Goal: Task Accomplishment & Management: Use online tool/utility

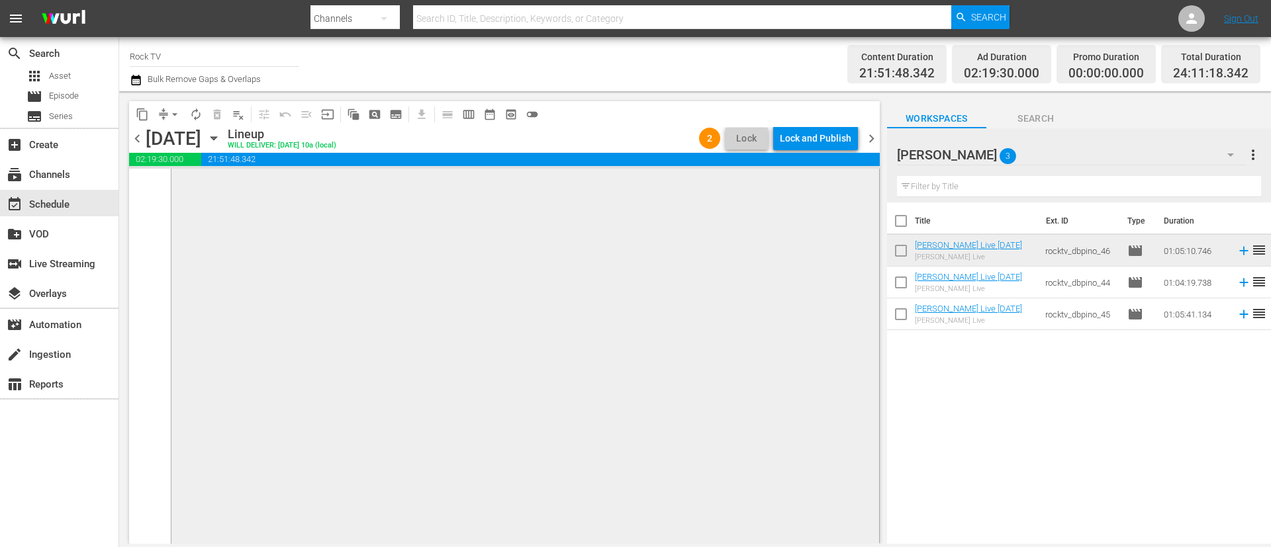
scroll to position [6638, 0]
click at [807, 132] on div "Lock and Publish" at bounding box center [815, 138] width 71 height 24
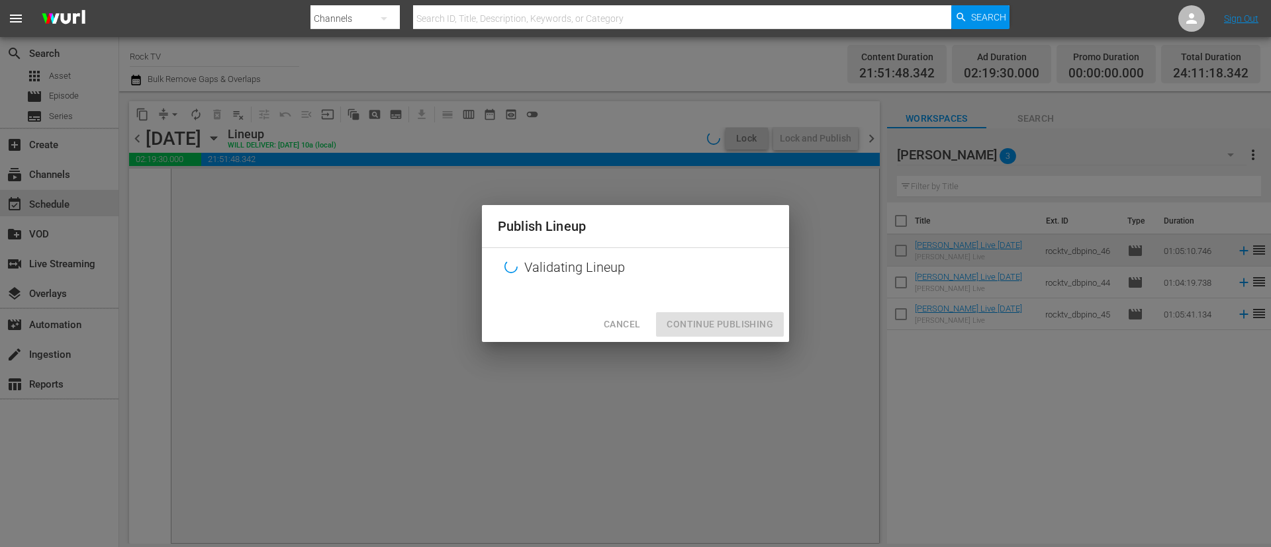
click at [714, 322] on div "Cancel Continue Publishing" at bounding box center [635, 324] width 307 height 35
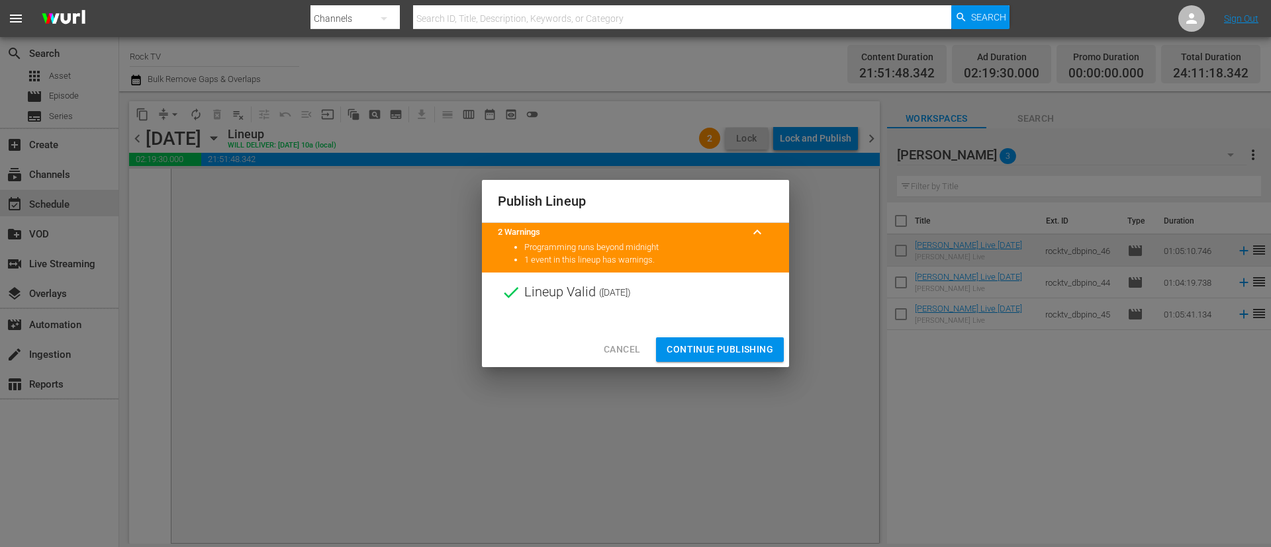
click at [717, 339] on button "Continue Publishing" at bounding box center [720, 350] width 128 height 24
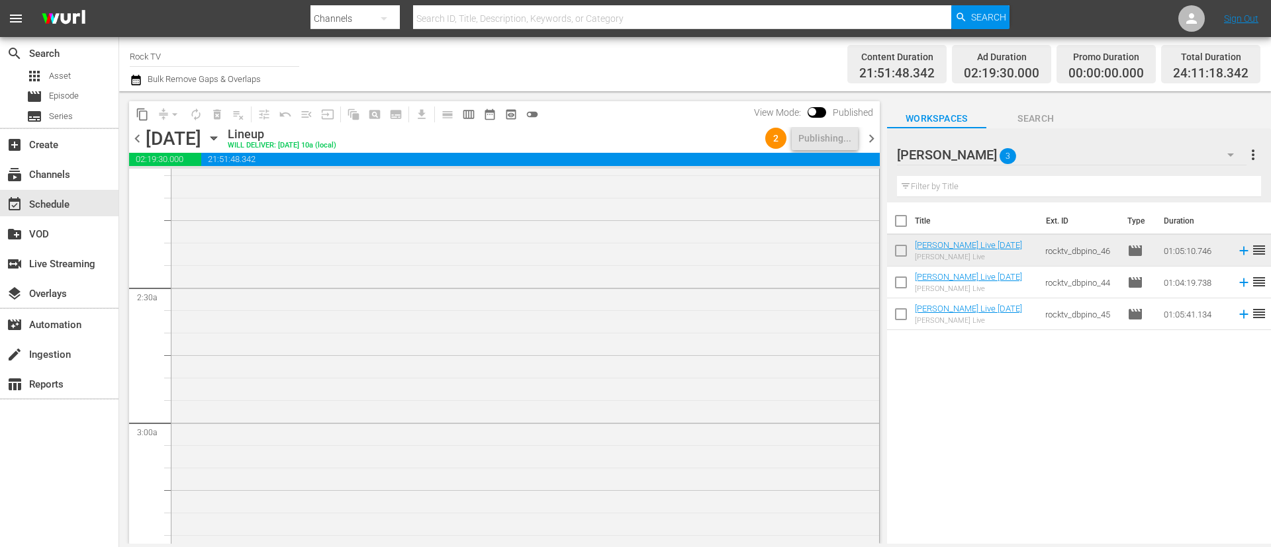
scroll to position [0, 0]
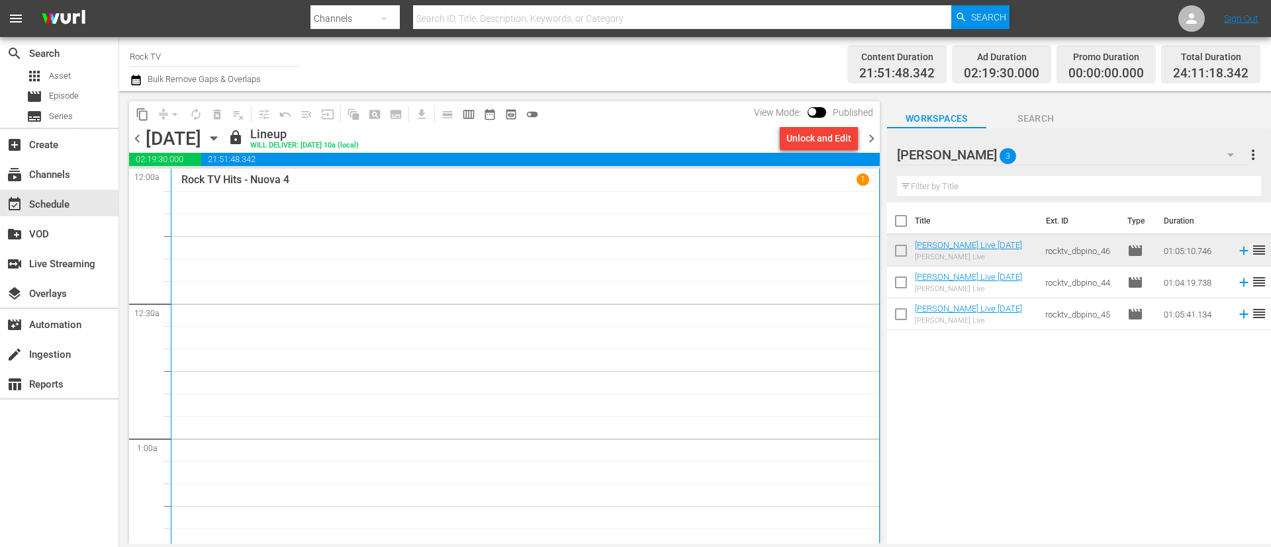
click at [868, 138] on span "chevron_right" at bounding box center [871, 138] width 17 height 17
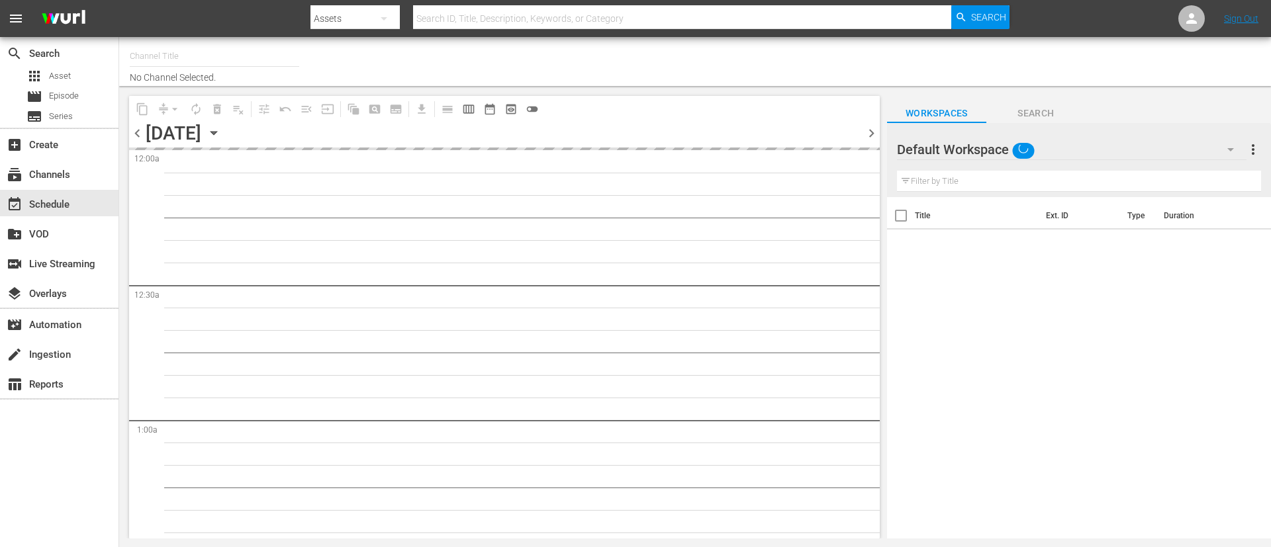
type input "Rock TV (1367)"
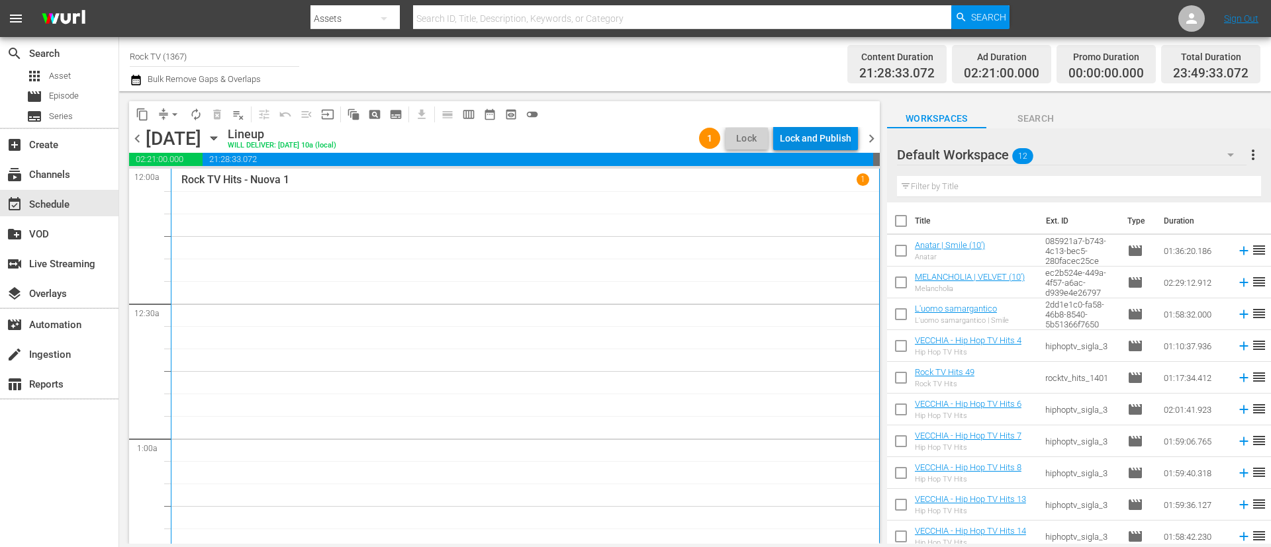
click at [812, 138] on div "Lock and Publish" at bounding box center [815, 138] width 71 height 24
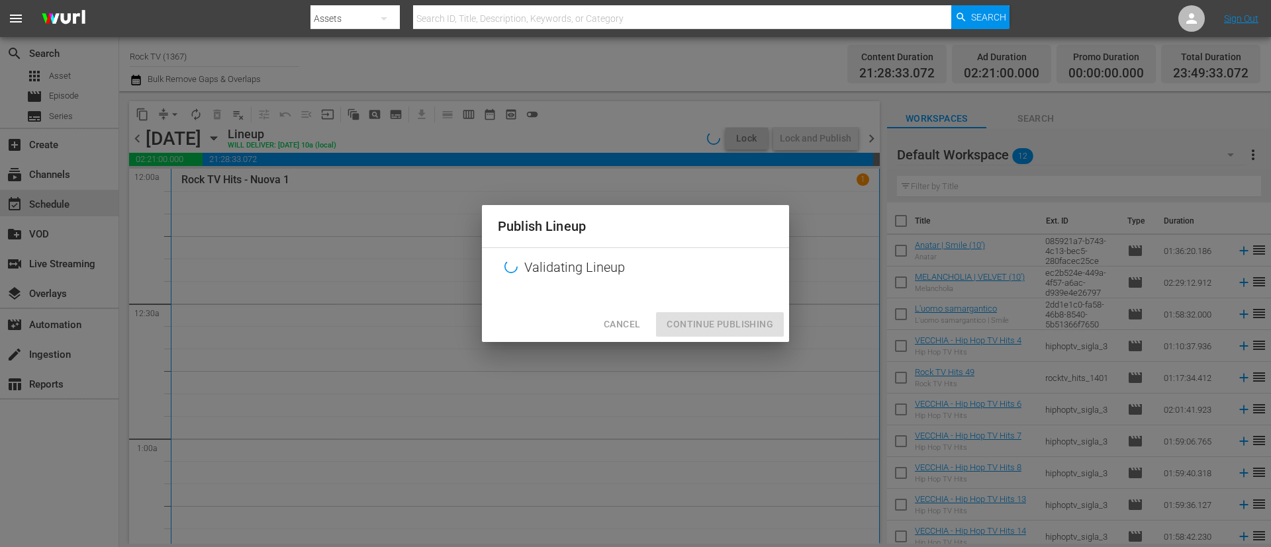
click at [729, 323] on div "Cancel Continue Publishing" at bounding box center [635, 324] width 307 height 35
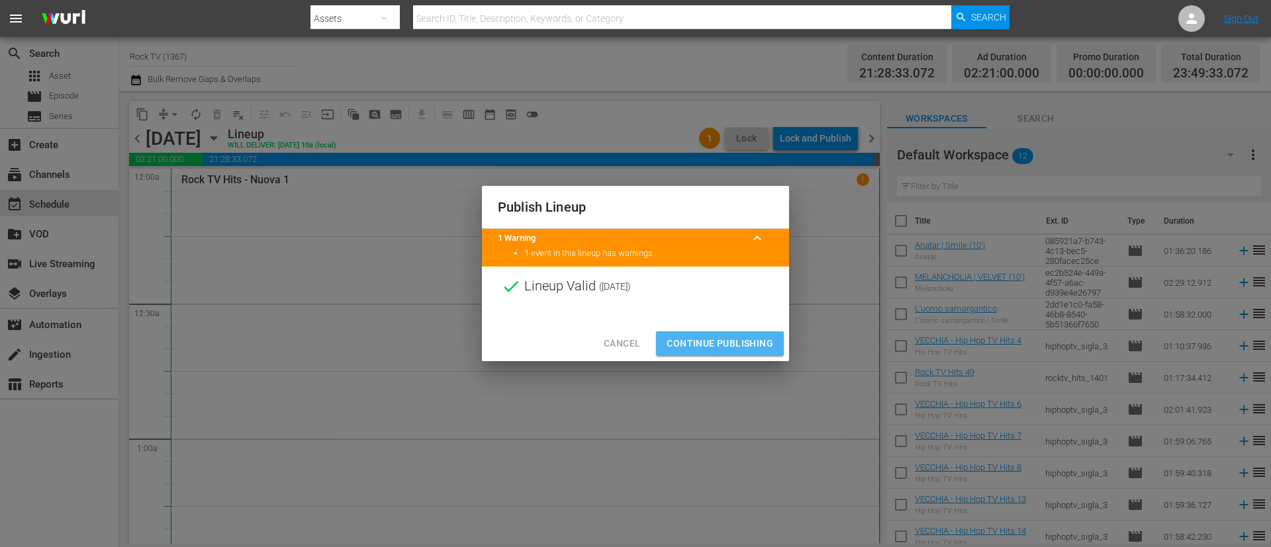
click at [724, 345] on span "Continue Publishing" at bounding box center [719, 344] width 107 height 17
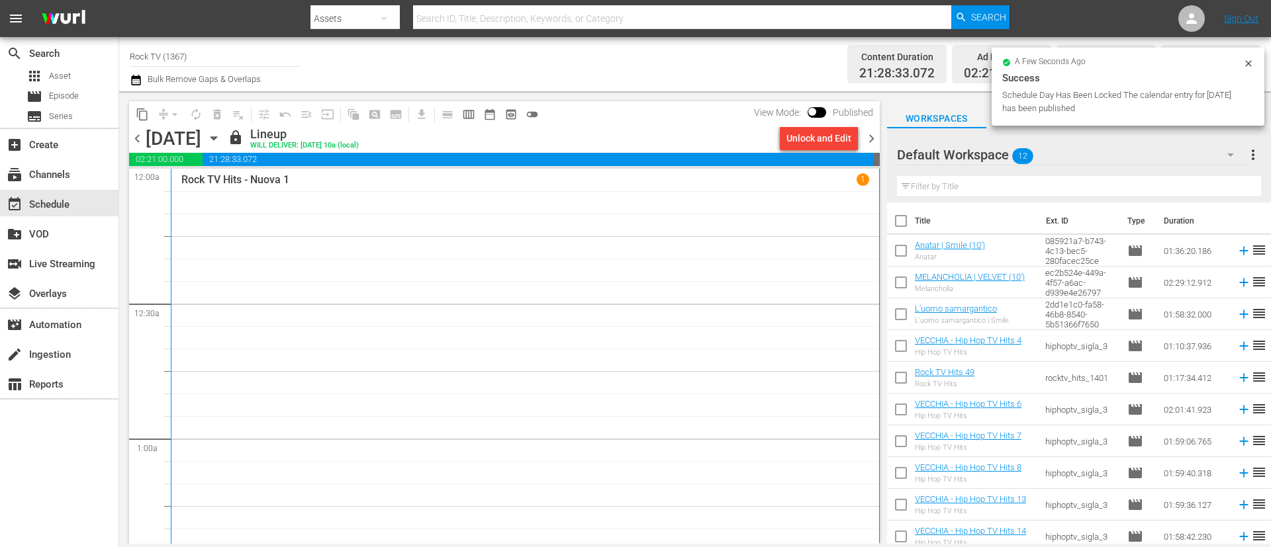
click at [874, 148] on div "chevron_left [DATE] [DATE] lock Lineup WILL DELIVER: [DATE] 10a (local) Unlock …" at bounding box center [504, 140] width 750 height 26
click at [874, 134] on span "chevron_right" at bounding box center [871, 138] width 17 height 17
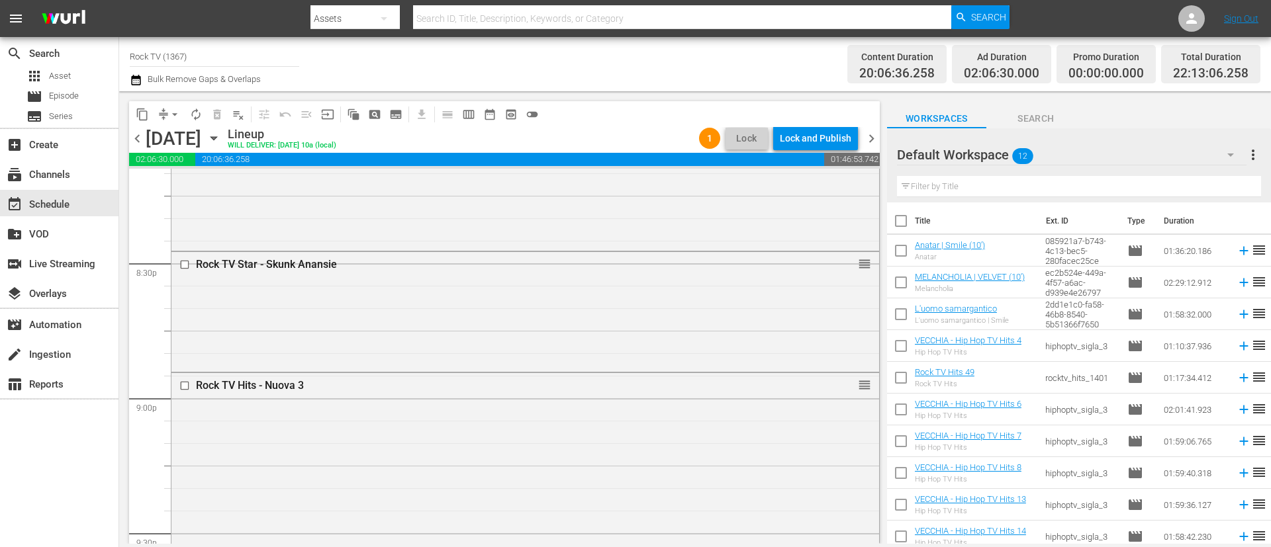
scroll to position [5316, 0]
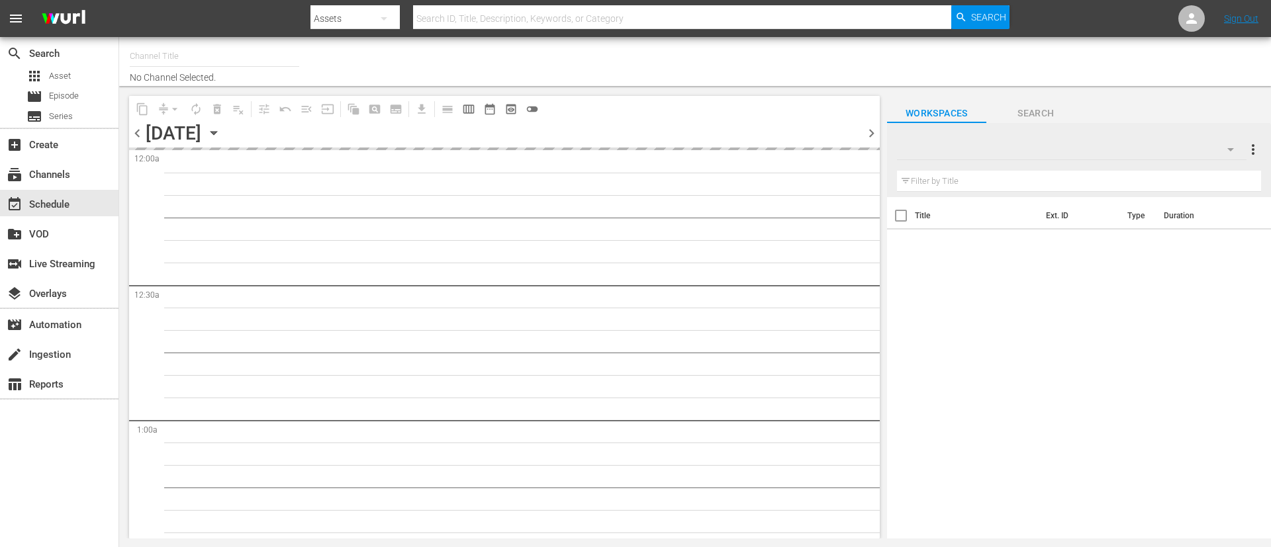
type input "Rock TV (1367)"
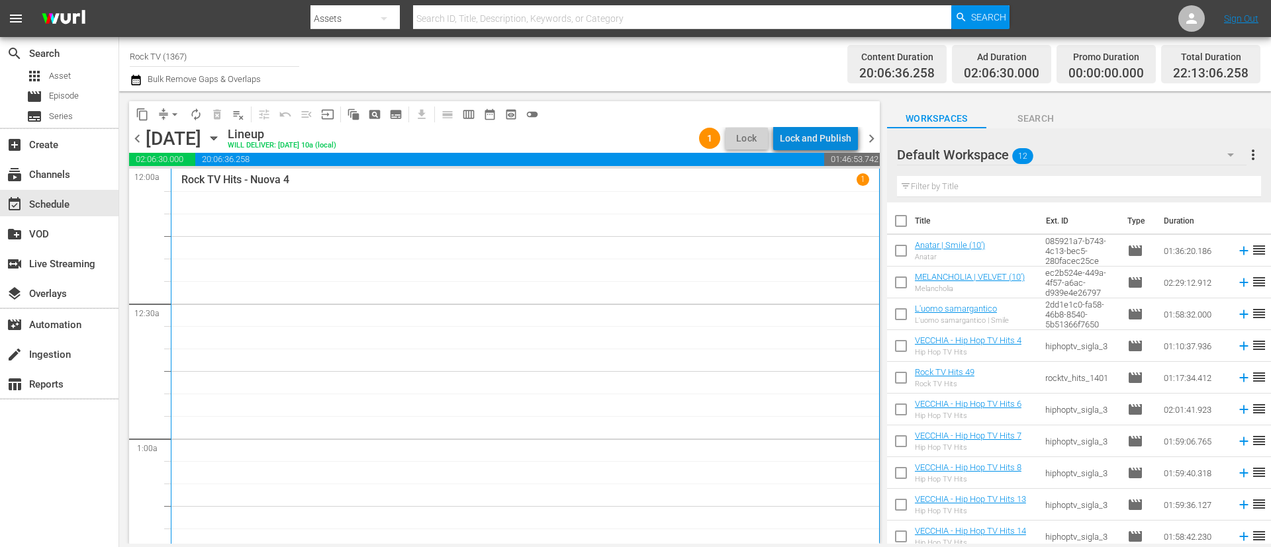
click at [824, 136] on div "Lock and Publish" at bounding box center [815, 138] width 71 height 24
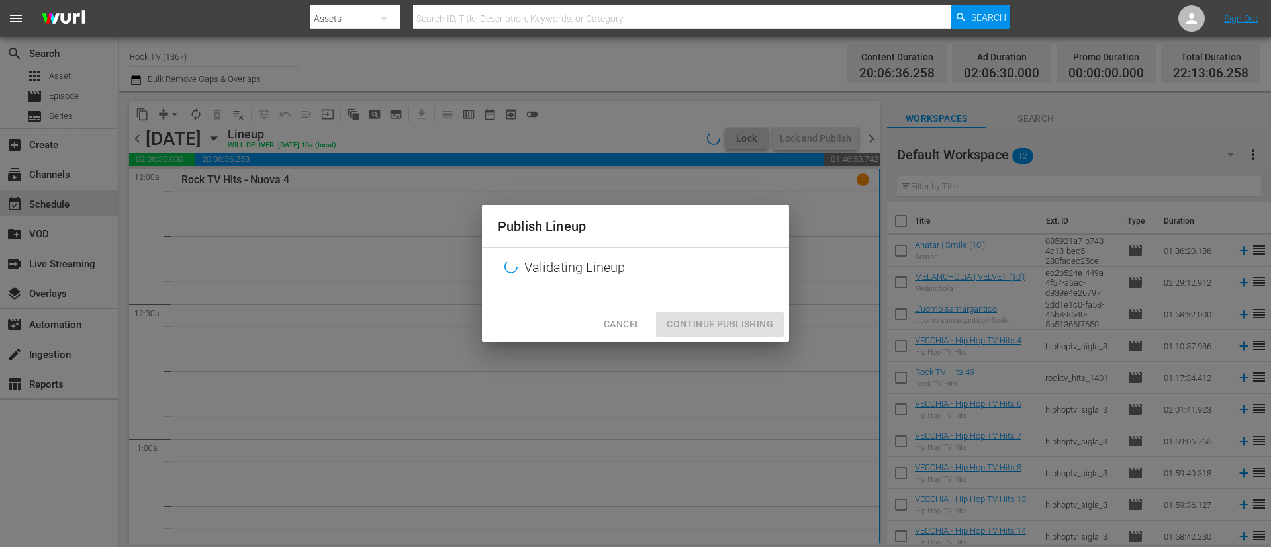
click at [711, 331] on div "Cancel Continue Publishing" at bounding box center [635, 324] width 307 height 35
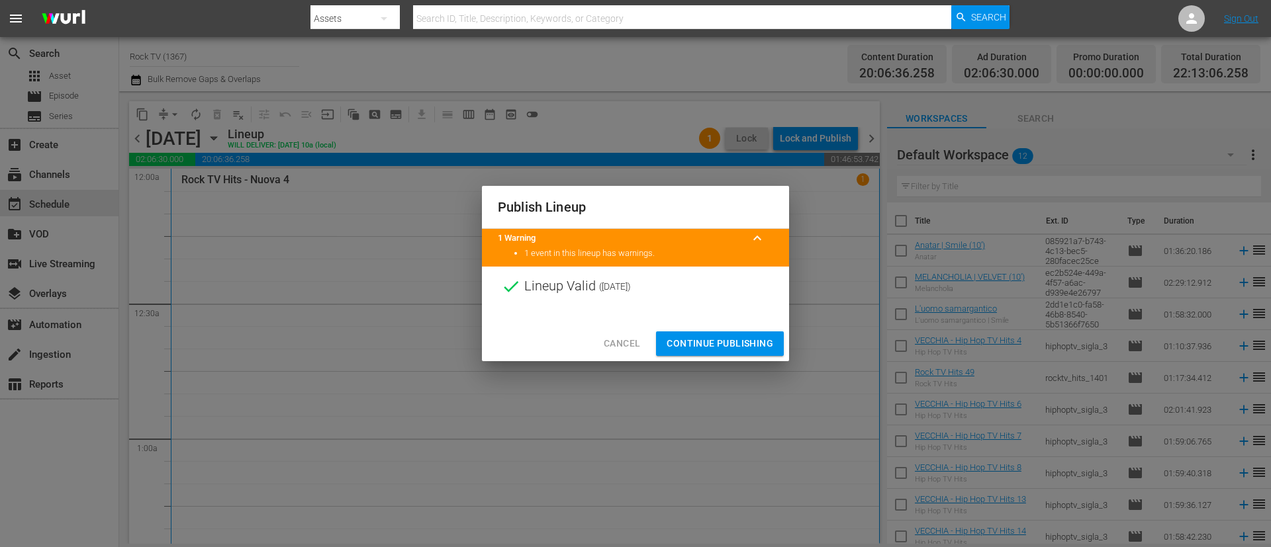
click at [742, 346] on span "Continue Publishing" at bounding box center [719, 344] width 107 height 17
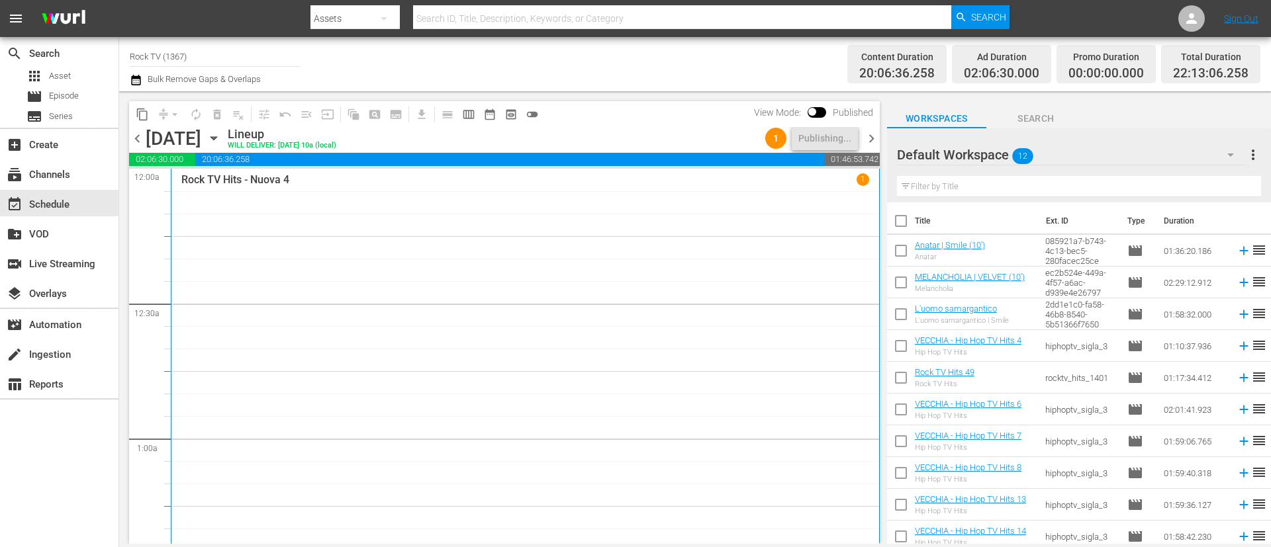
click at [872, 138] on span "chevron_right" at bounding box center [871, 138] width 17 height 17
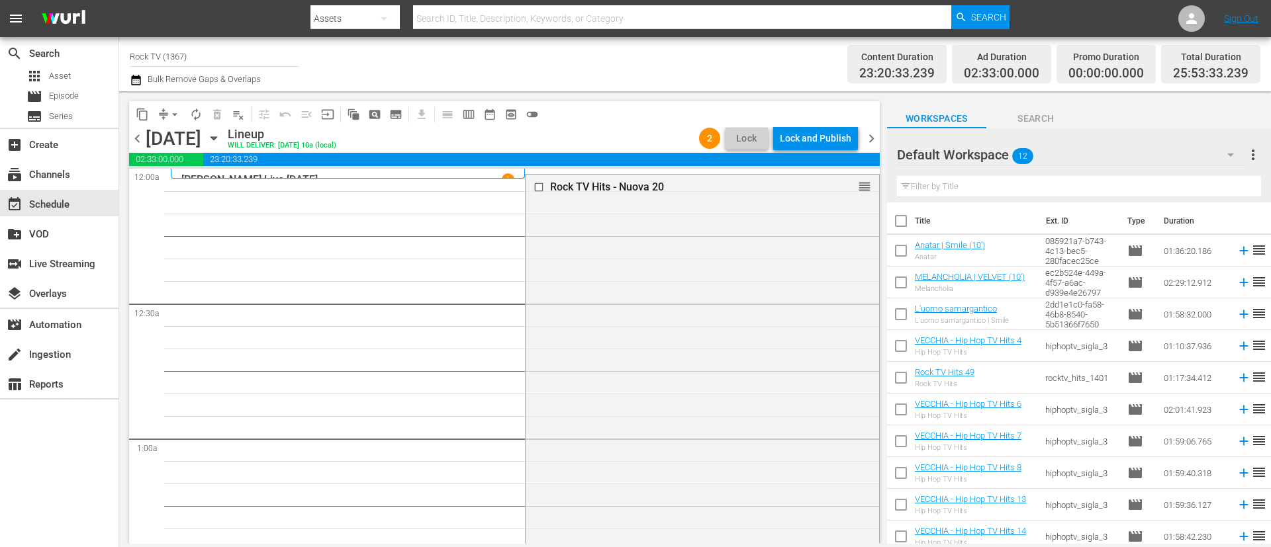
click at [135, 86] on icon "button" at bounding box center [136, 80] width 13 height 16
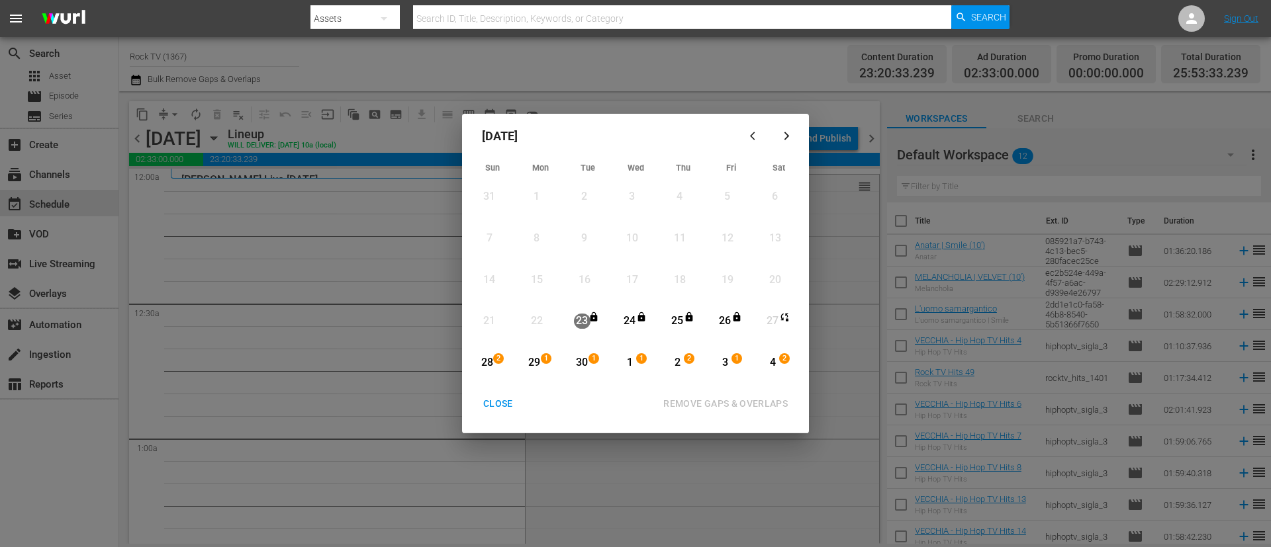
click at [493, 367] on div "28" at bounding box center [486, 362] width 17 height 15
click at [782, 141] on button "button" at bounding box center [786, 136] width 32 height 32
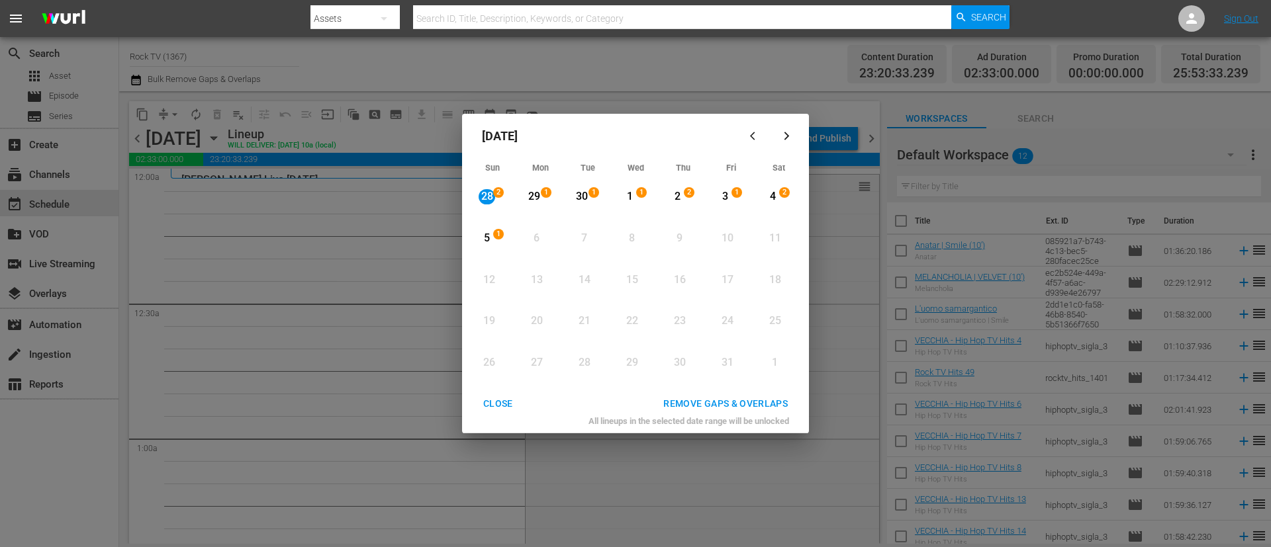
click at [492, 236] on div "5" at bounding box center [486, 238] width 17 height 15
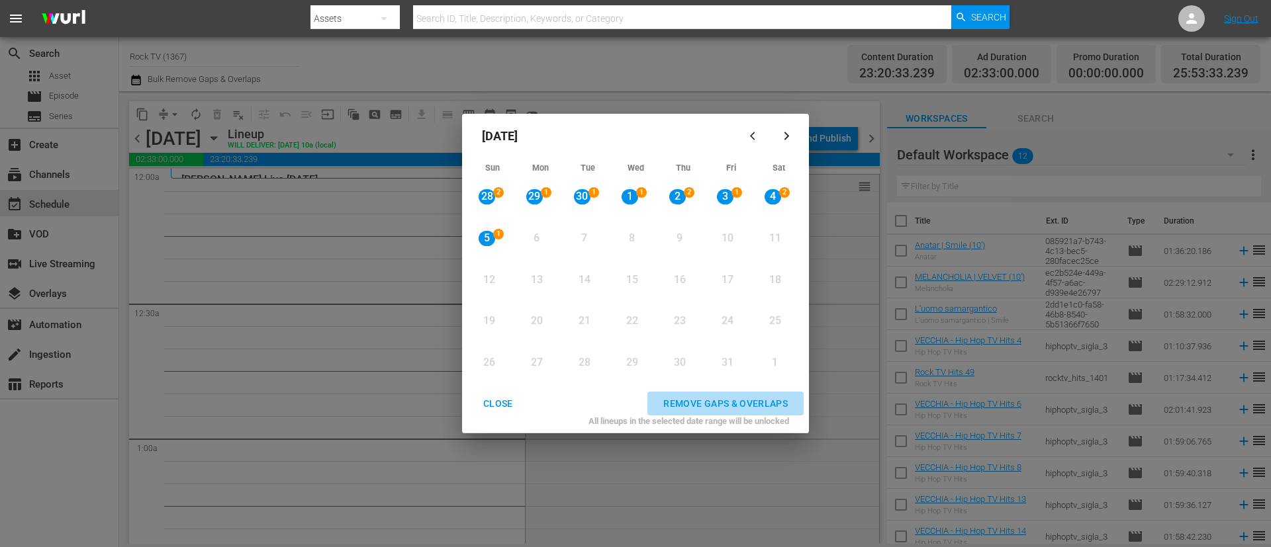
click at [760, 404] on div "REMOVE GAPS & OVERLAPS" at bounding box center [726, 404] width 146 height 17
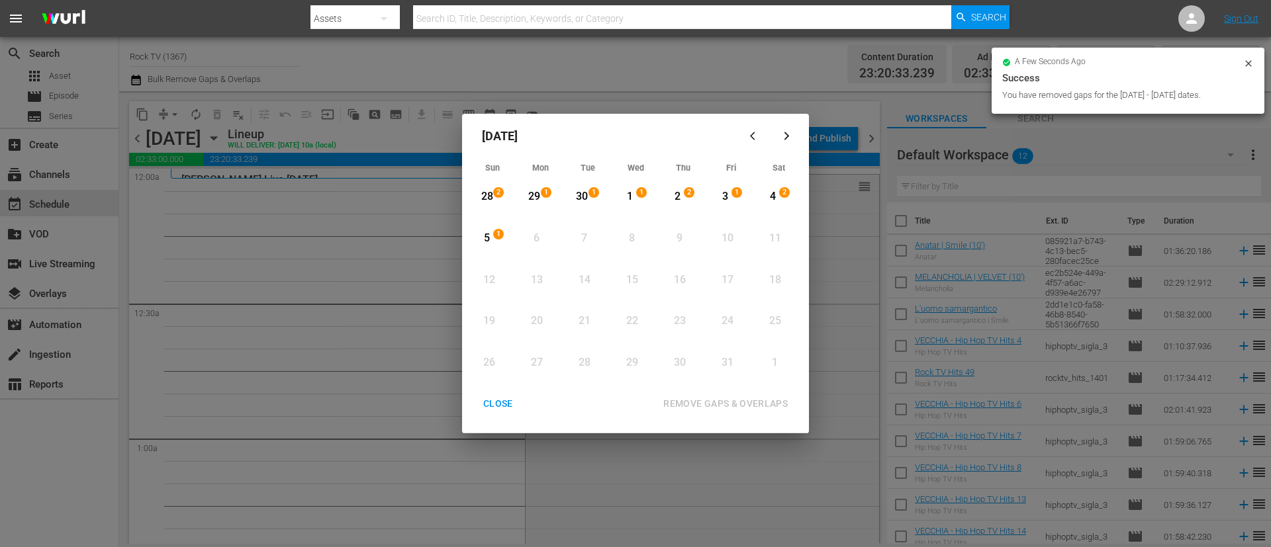
click at [505, 408] on div "CLOSE" at bounding box center [498, 404] width 51 height 17
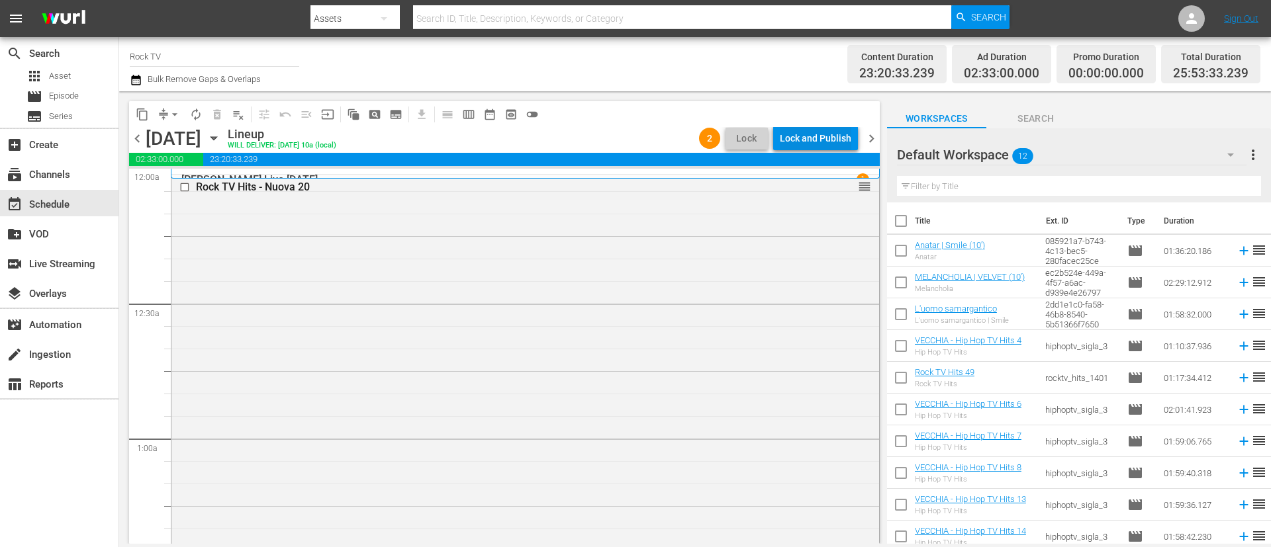
click at [835, 132] on div "Lock and Publish" at bounding box center [815, 138] width 71 height 24
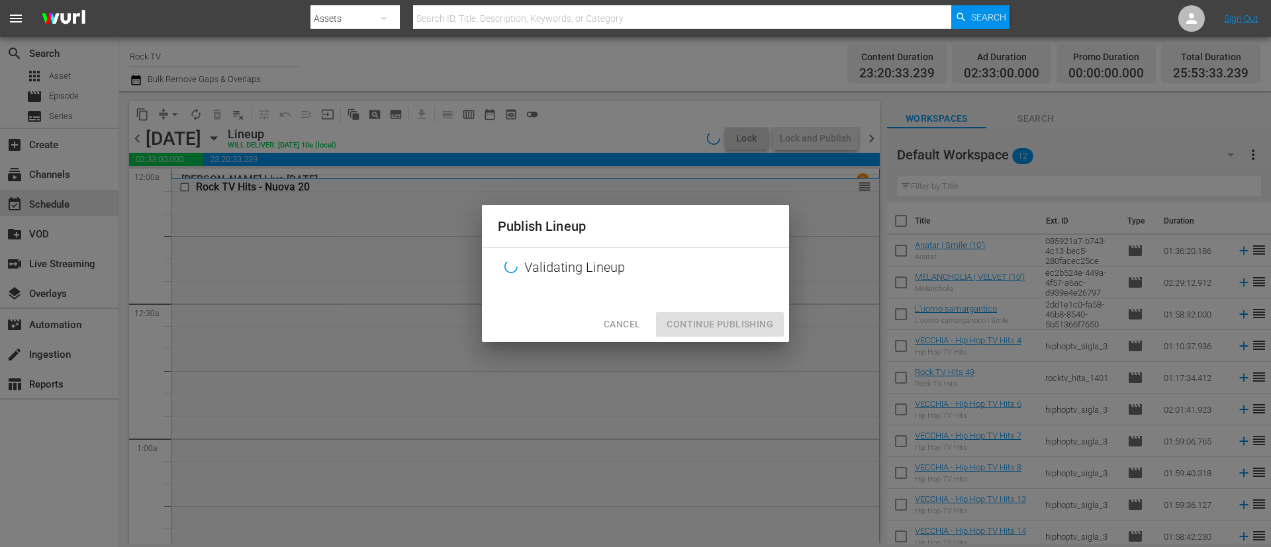
click at [730, 323] on div "Cancel Continue Publishing" at bounding box center [635, 324] width 307 height 35
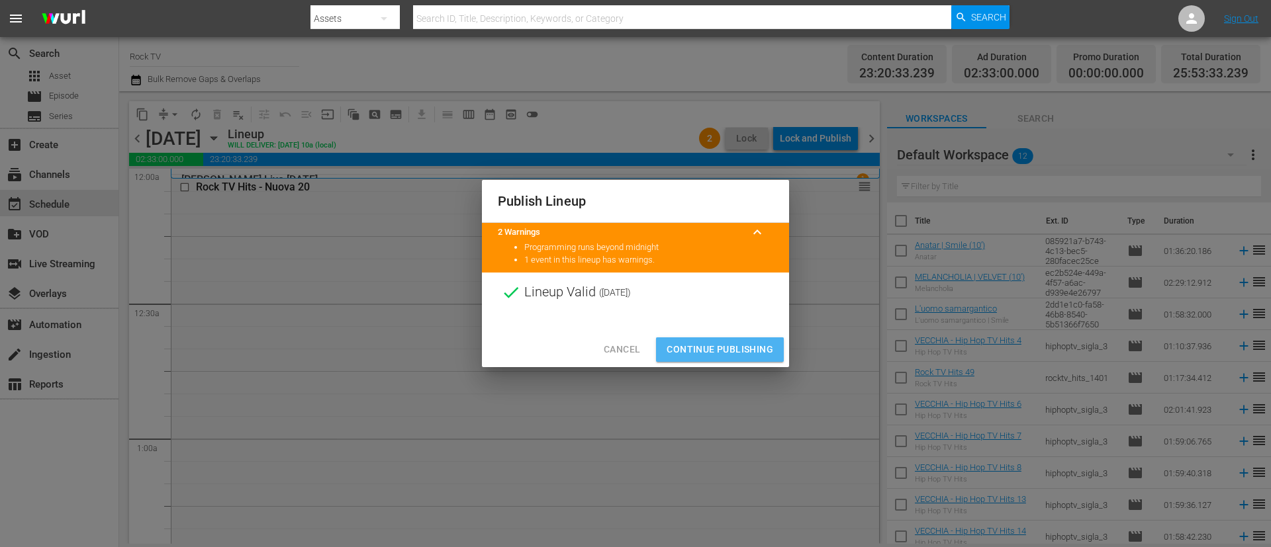
click at [748, 347] on span "Continue Publishing" at bounding box center [719, 349] width 107 height 17
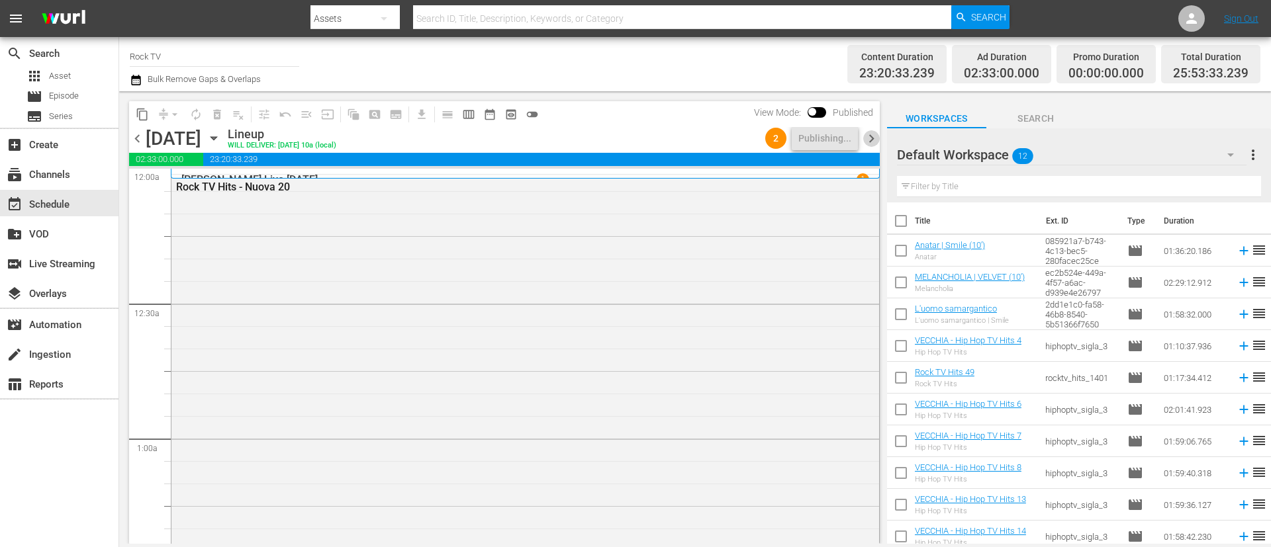
click at [875, 139] on span "chevron_right" at bounding box center [871, 138] width 17 height 17
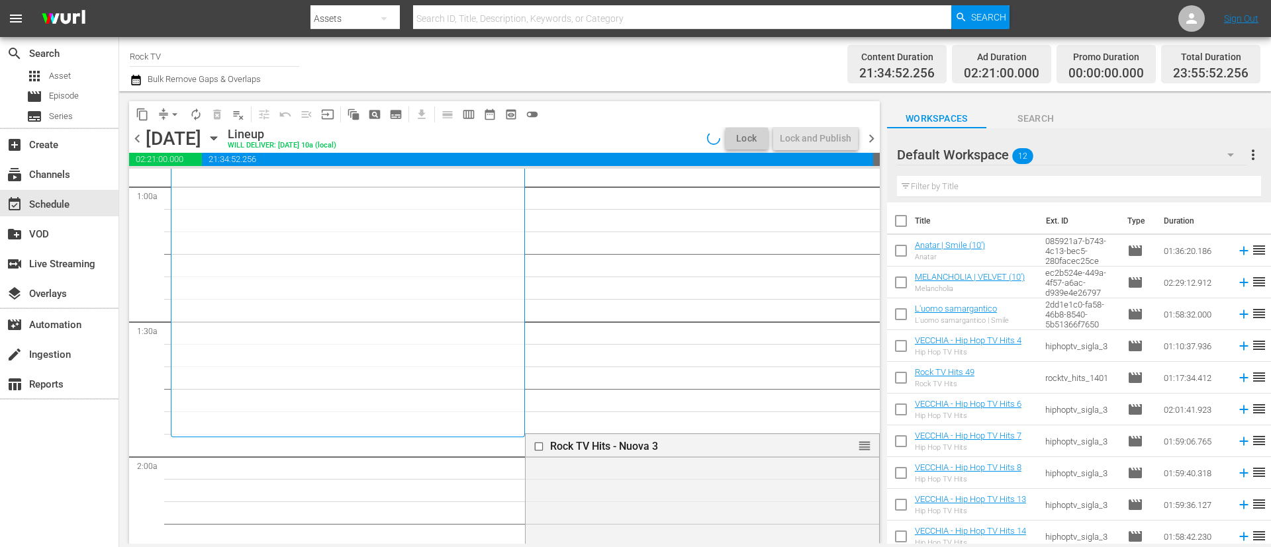
scroll to position [298, 0]
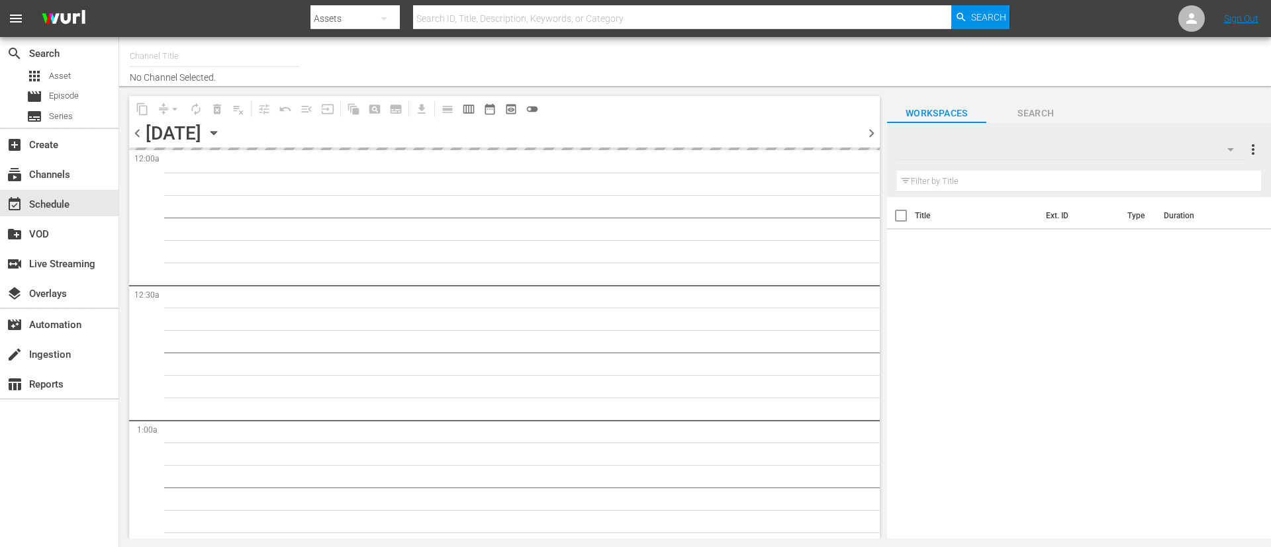
type input "Rock TV (1367)"
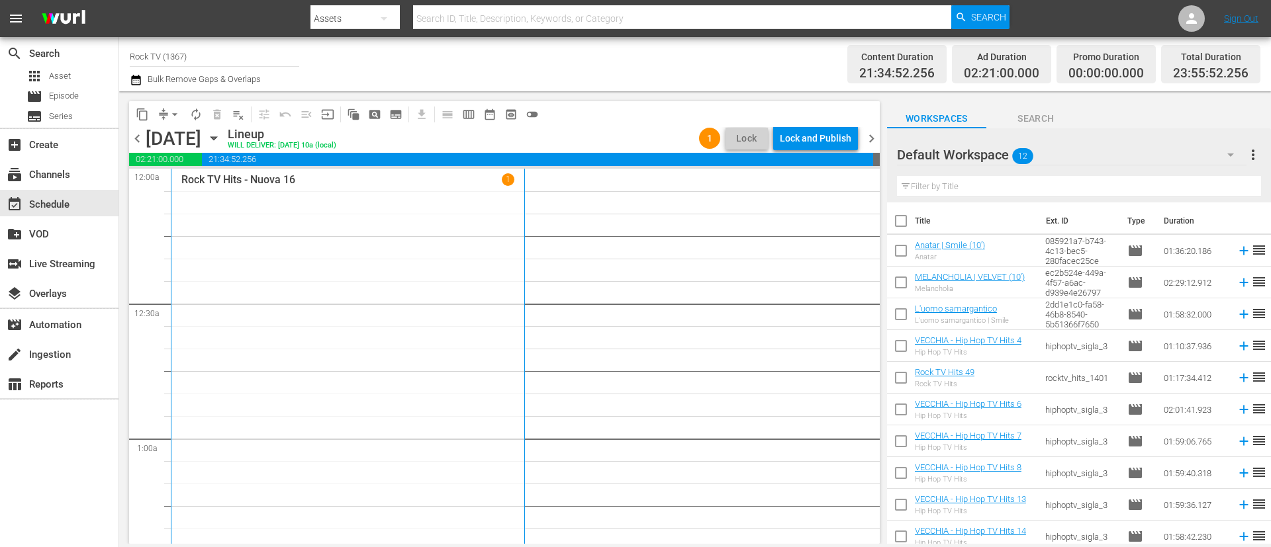
click at [140, 132] on span "chevron_left" at bounding box center [137, 138] width 17 height 17
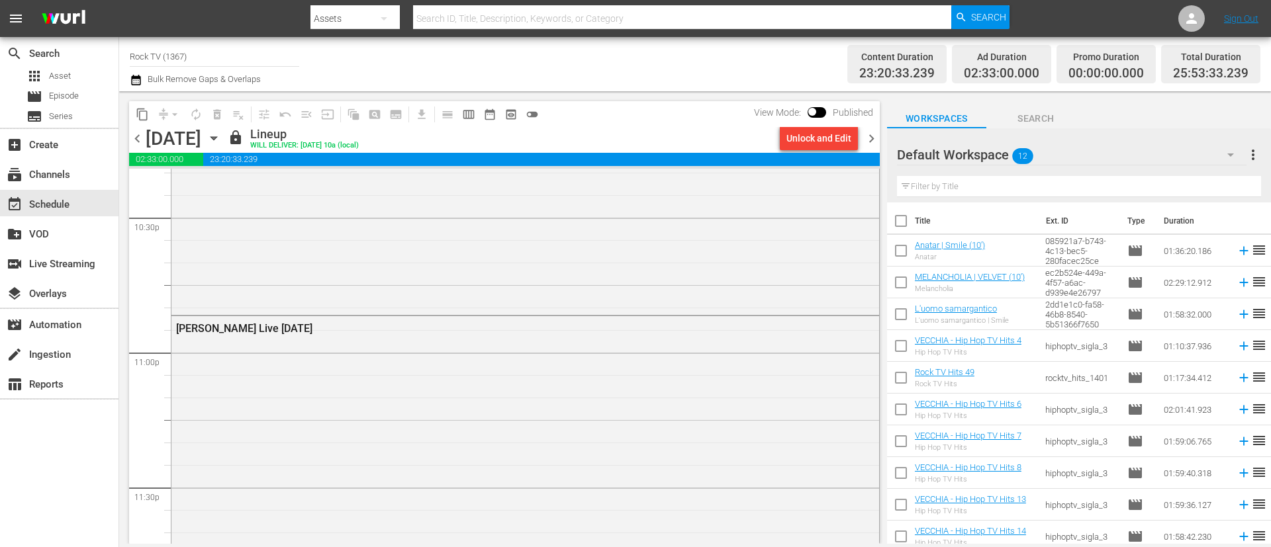
click at [871, 140] on span "chevron_right" at bounding box center [871, 138] width 17 height 17
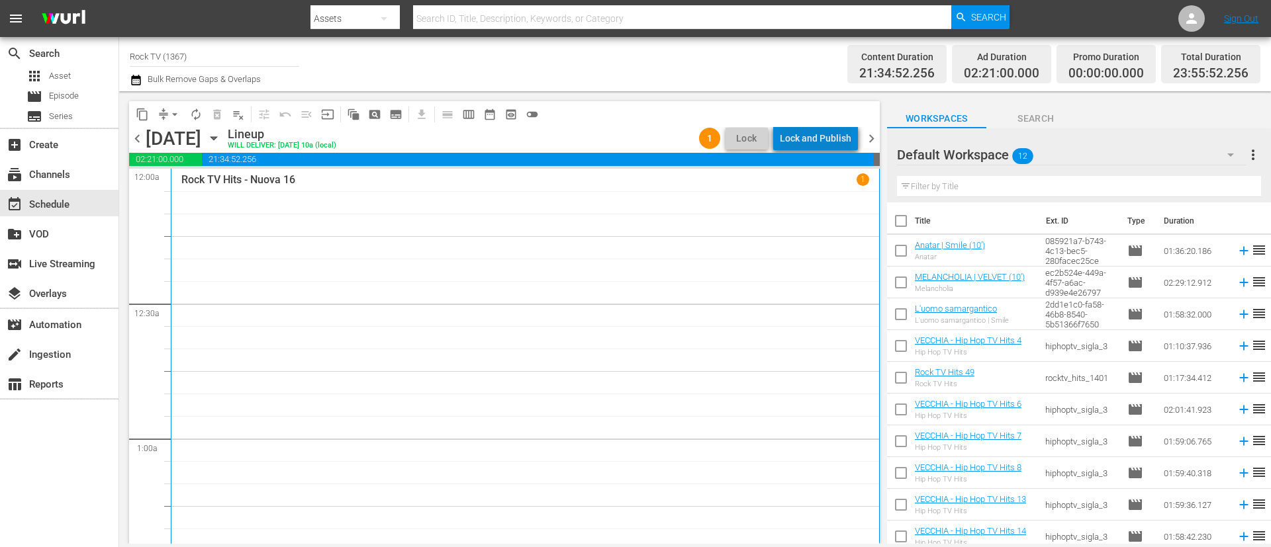
click at [827, 132] on div "Lock and Publish" at bounding box center [815, 138] width 71 height 24
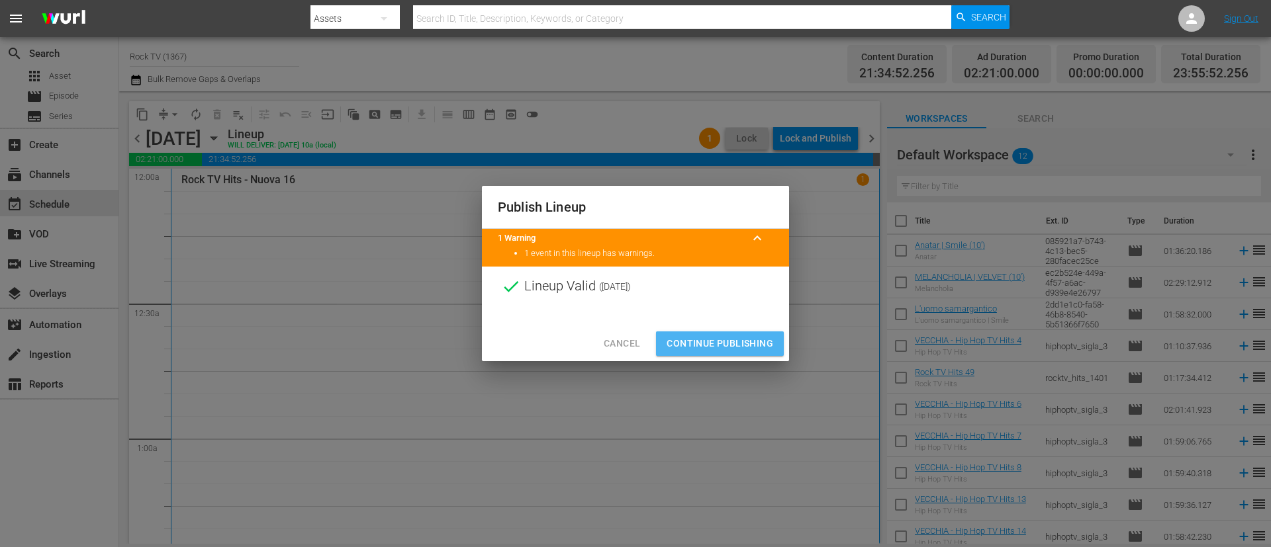
click at [727, 342] on span "Continue Publishing" at bounding box center [719, 344] width 107 height 17
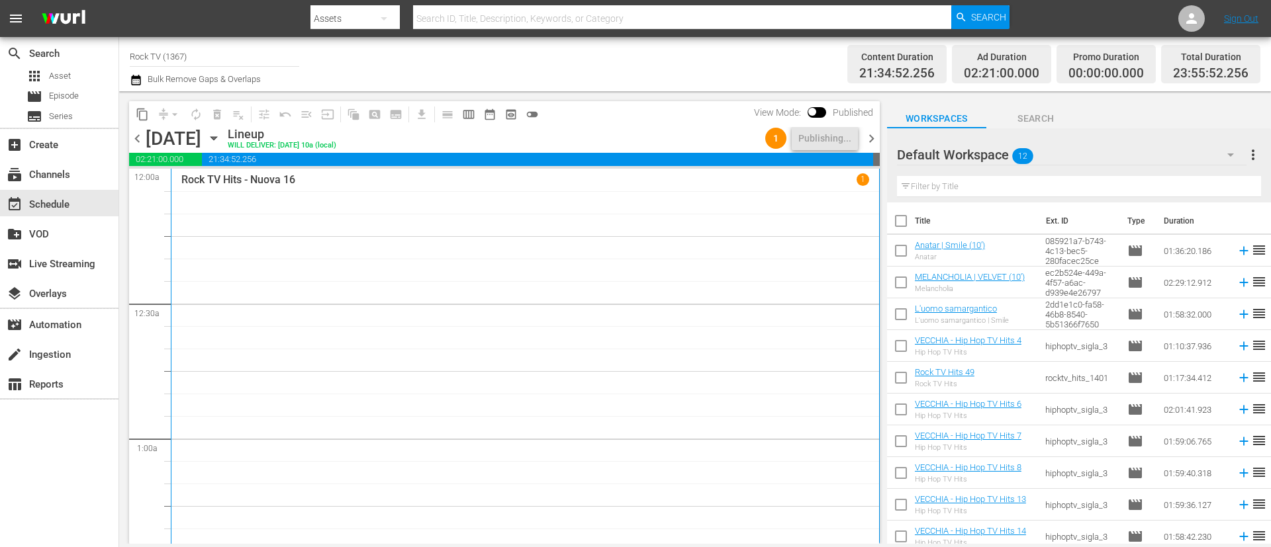
click at [870, 140] on span "chevron_right" at bounding box center [871, 138] width 17 height 17
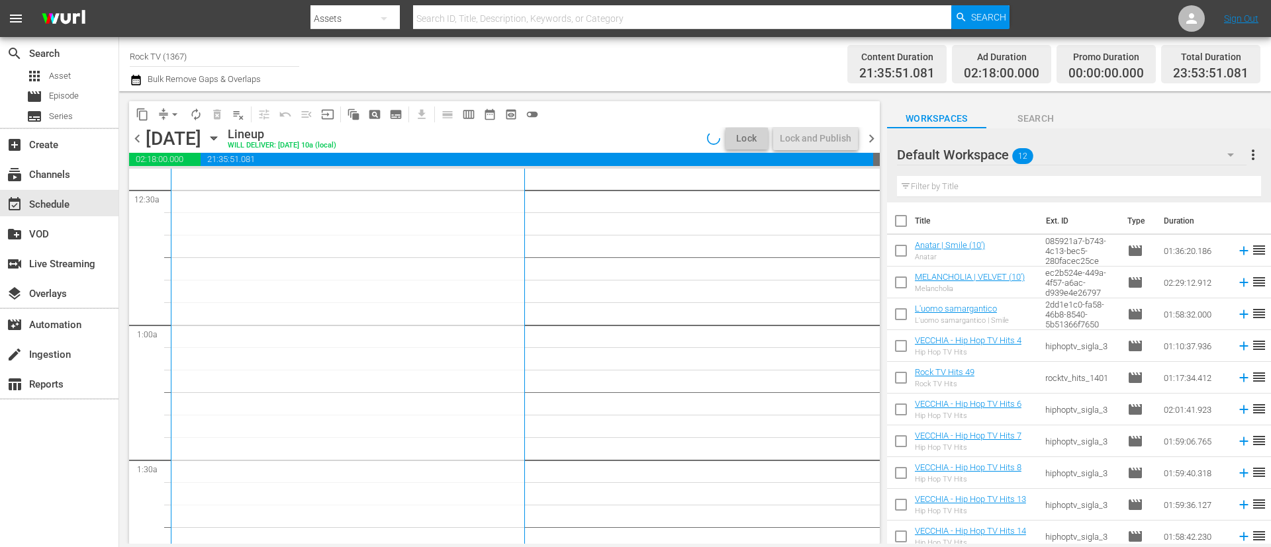
scroll to position [199, 0]
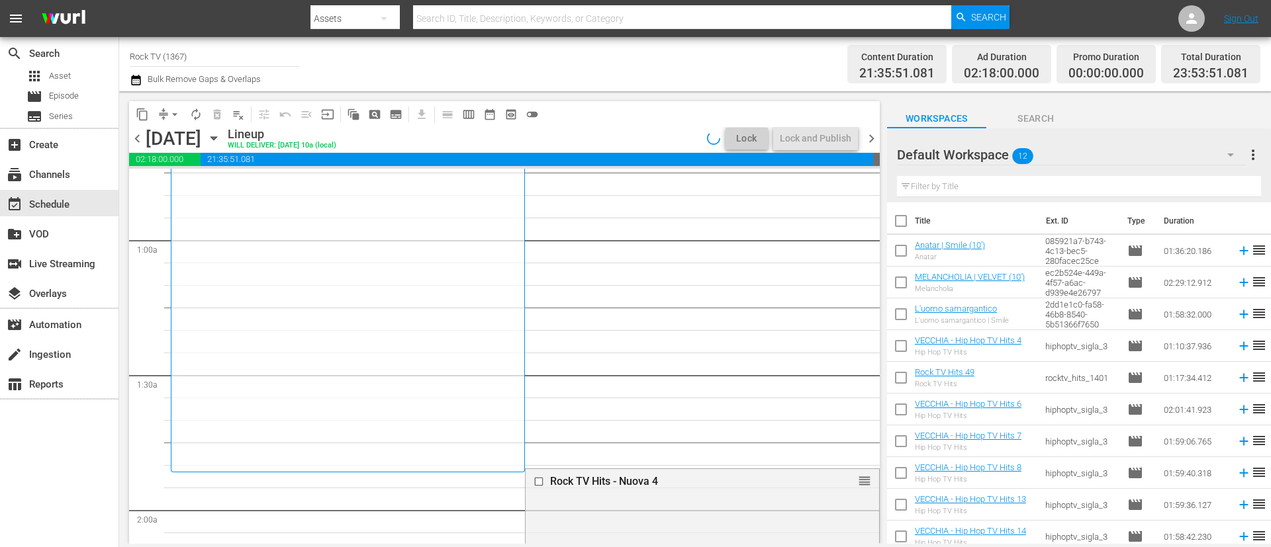
click at [136, 75] on icon "button" at bounding box center [136, 80] width 13 height 16
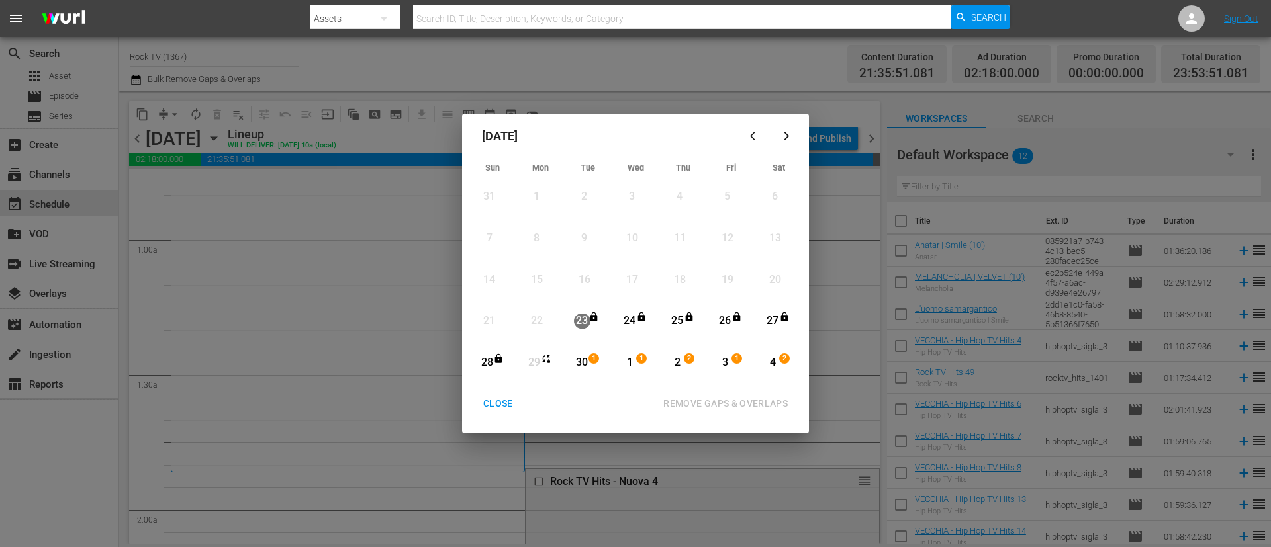
click at [584, 361] on div "30" at bounding box center [582, 362] width 17 height 15
click at [739, 400] on div "REMOVE GAPS & OVERLAPS" at bounding box center [726, 404] width 146 height 17
click at [498, 400] on div "CLOSE" at bounding box center [498, 404] width 51 height 17
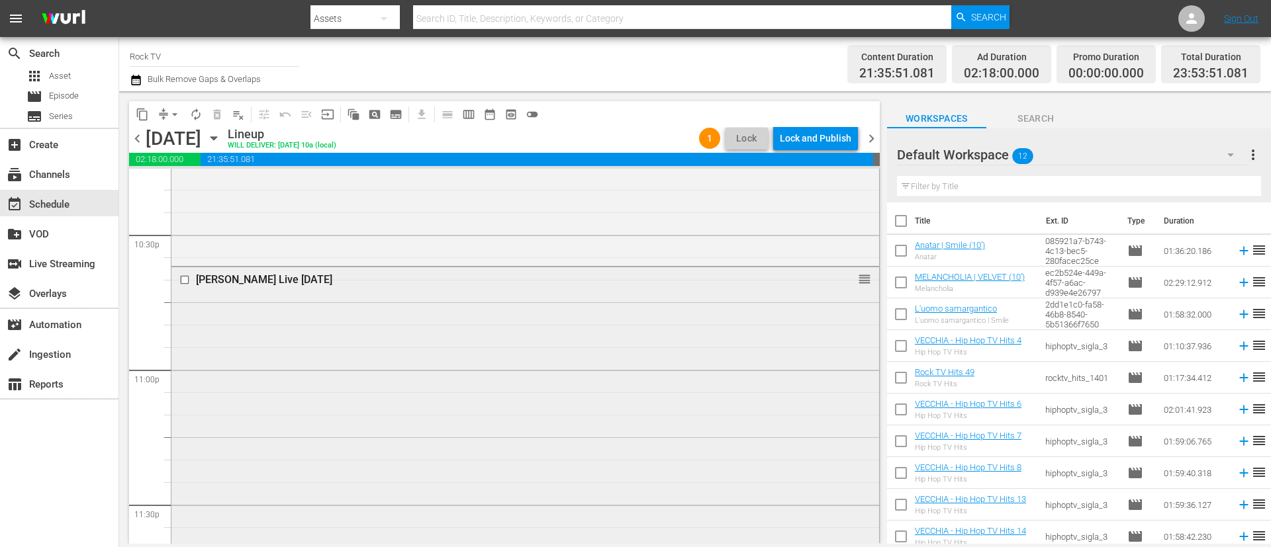
scroll to position [6254, 0]
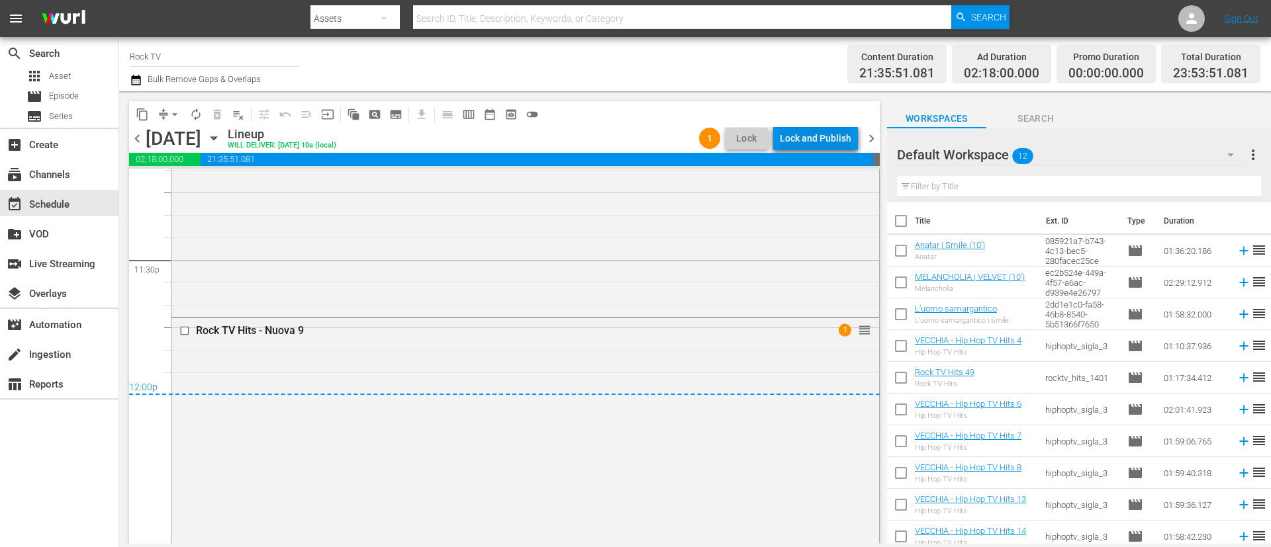
click at [820, 140] on div "Lock and Publish" at bounding box center [815, 138] width 71 height 24
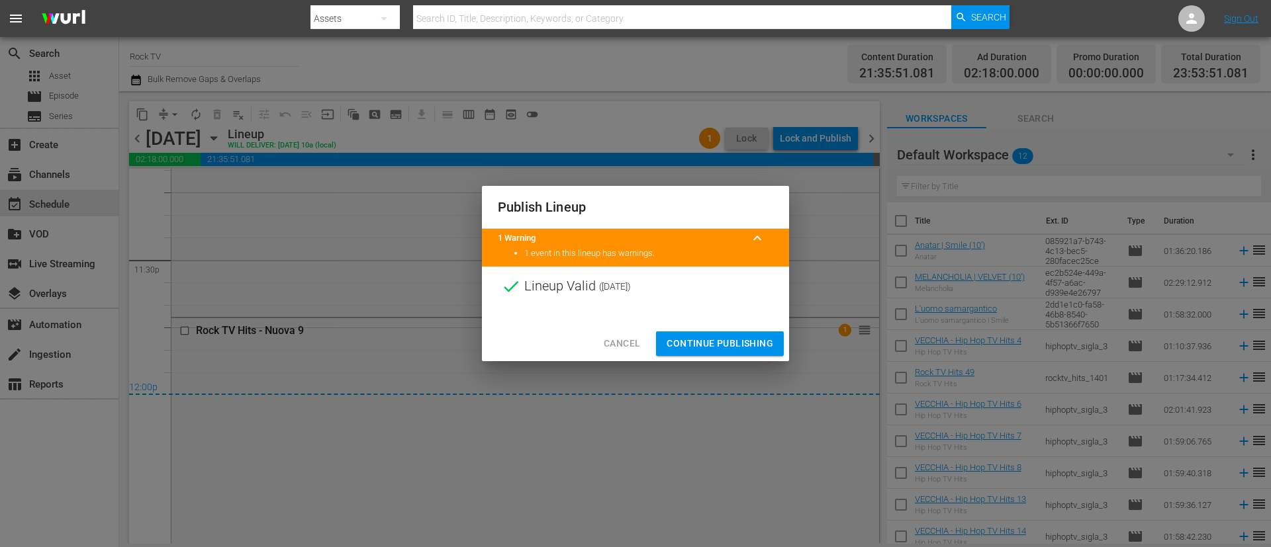
click at [716, 339] on span "Continue Publishing" at bounding box center [719, 344] width 107 height 17
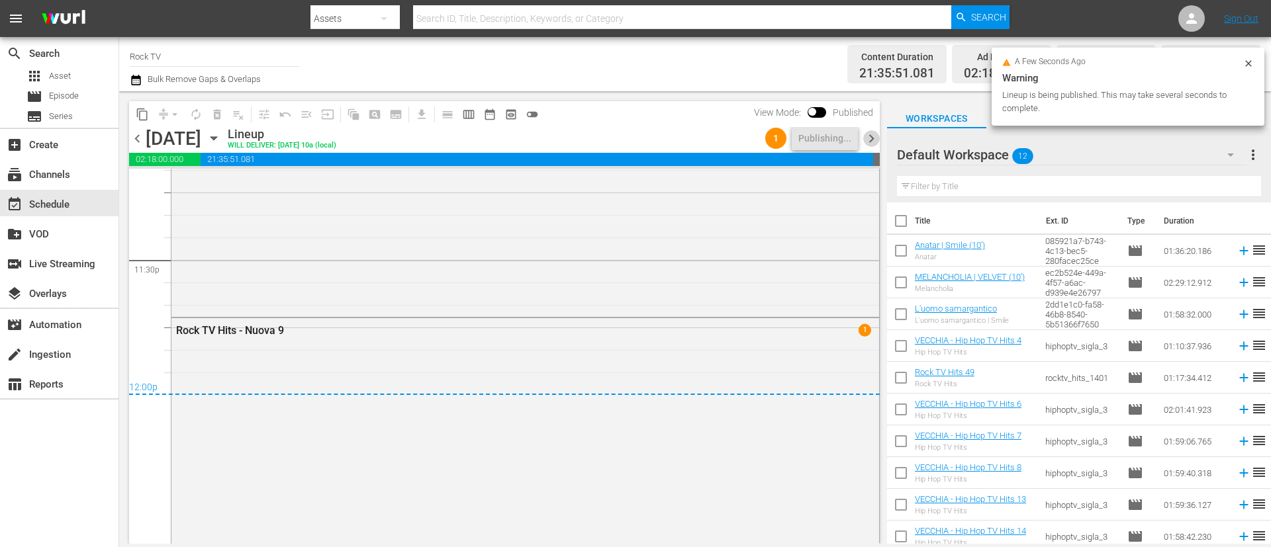
click at [874, 142] on span "chevron_right" at bounding box center [871, 138] width 17 height 17
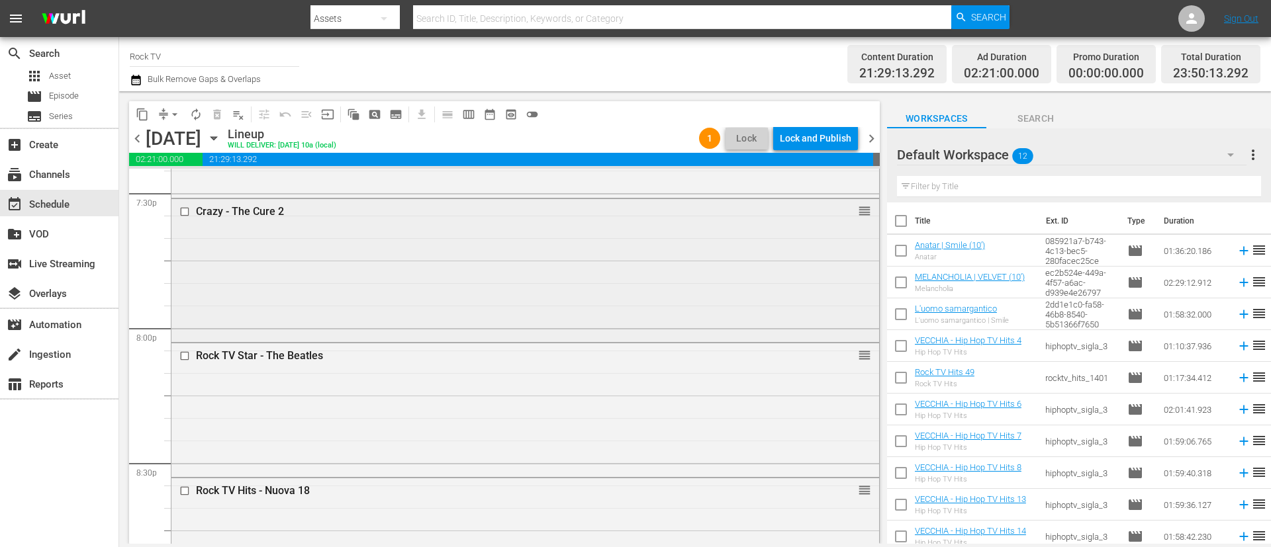
scroll to position [4844, 0]
click at [590, 294] on div "Rock TV Hits - Nuova 17 reorder" at bounding box center [524, 321] width 707 height 543
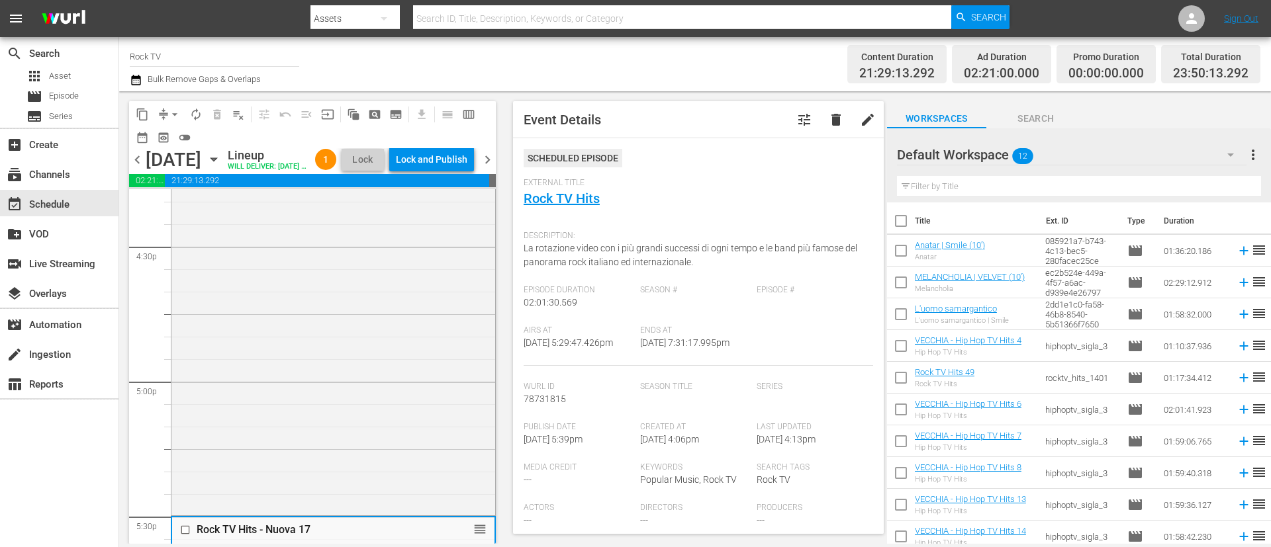
scroll to position [4347, 0]
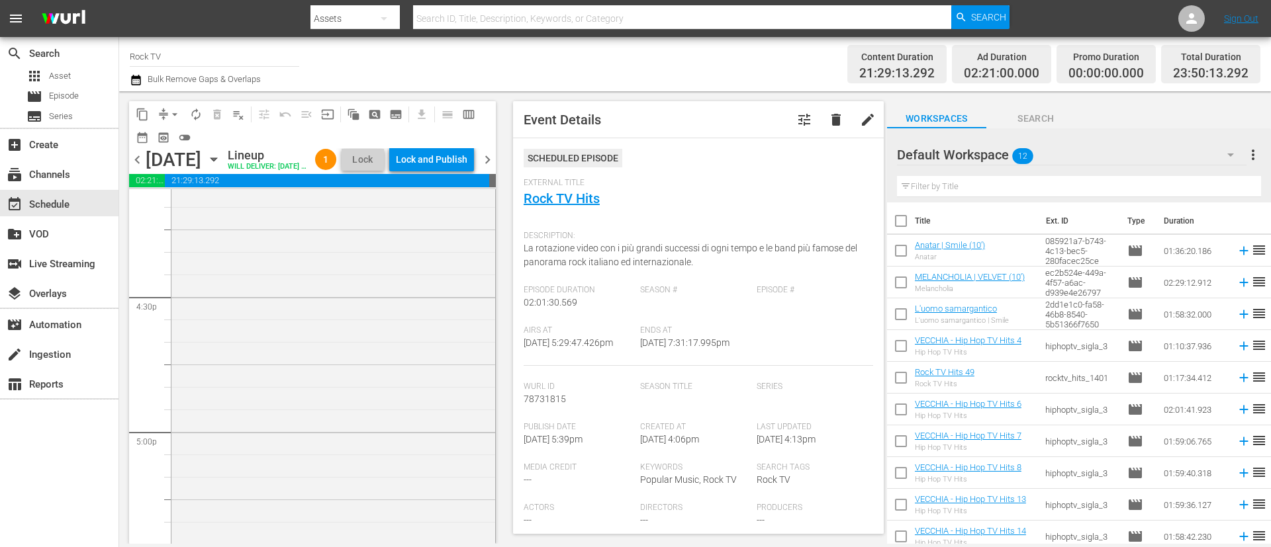
click at [394, 320] on div "Rock TV Hits - Nuova 16 reorder" at bounding box center [333, 301] width 324 height 526
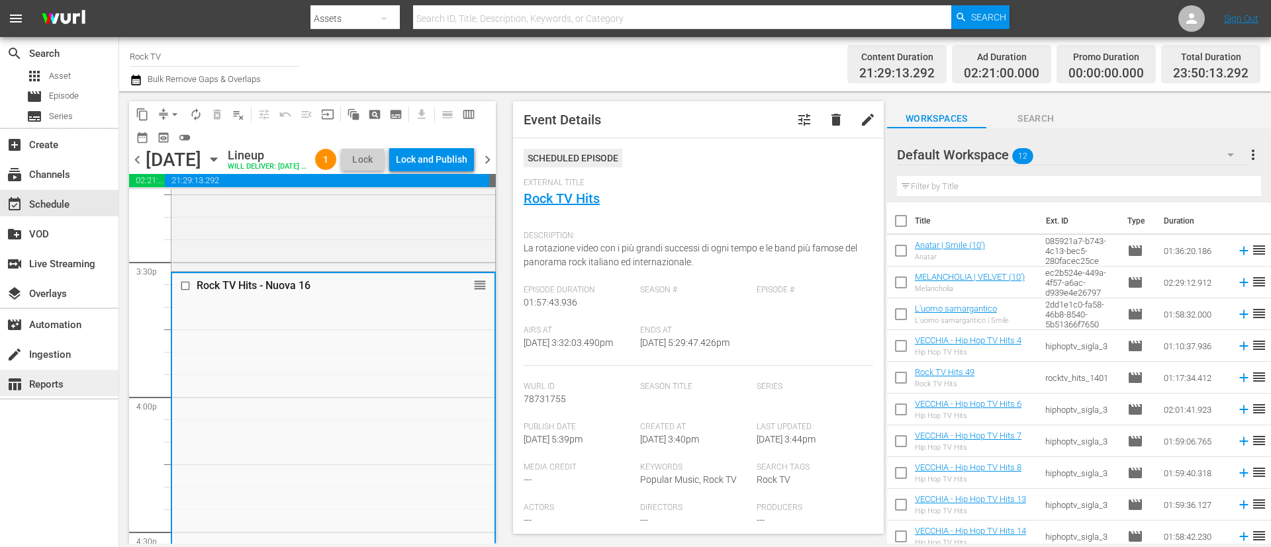
scroll to position [4149, 0]
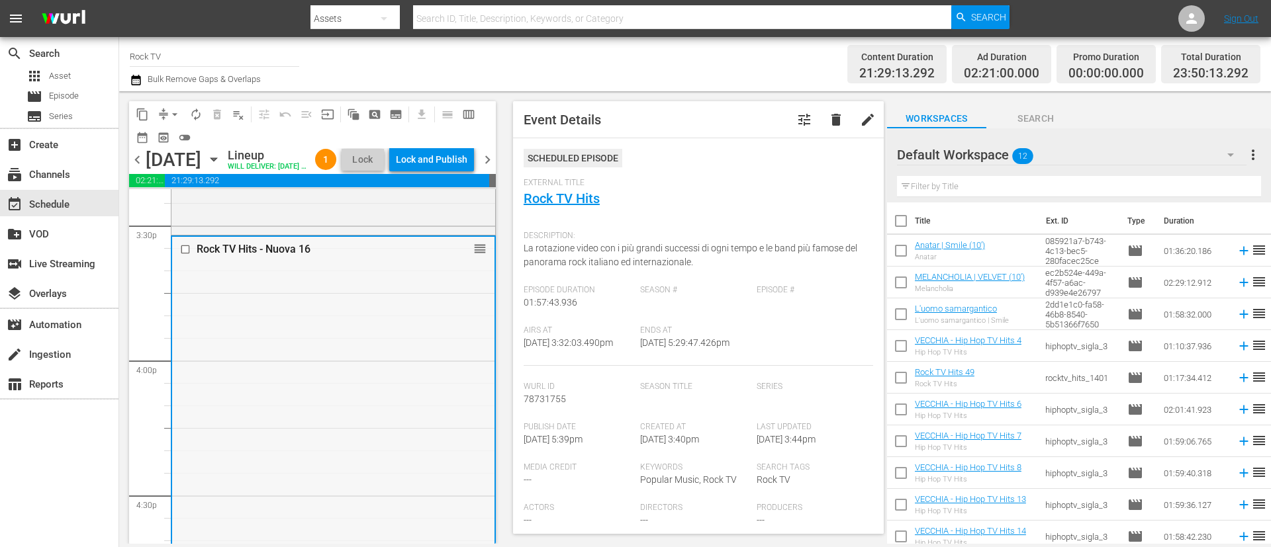
click at [185, 255] on input "checkbox" at bounding box center [187, 249] width 14 height 11
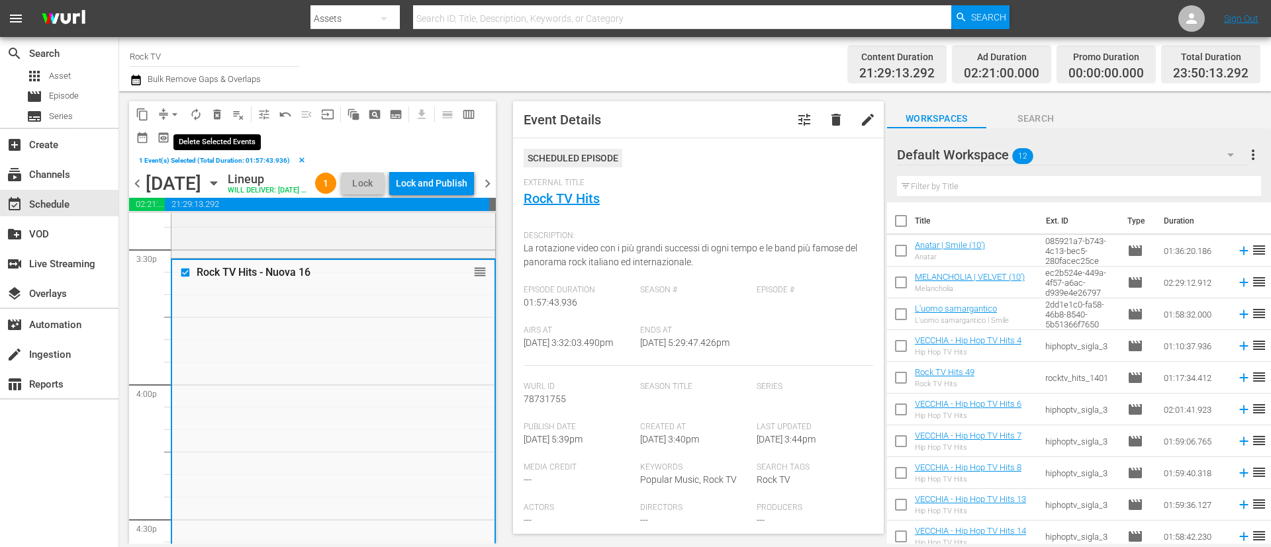
click at [223, 114] on span "delete_forever_outlined" at bounding box center [216, 114] width 13 height 13
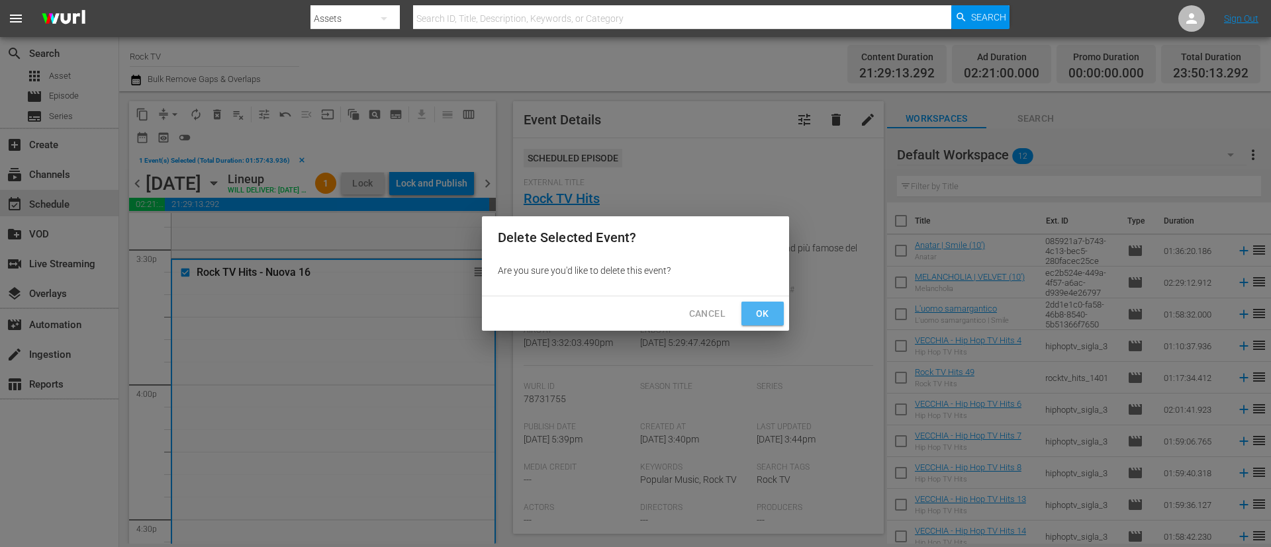
click at [772, 309] on span "Ok" at bounding box center [762, 314] width 21 height 17
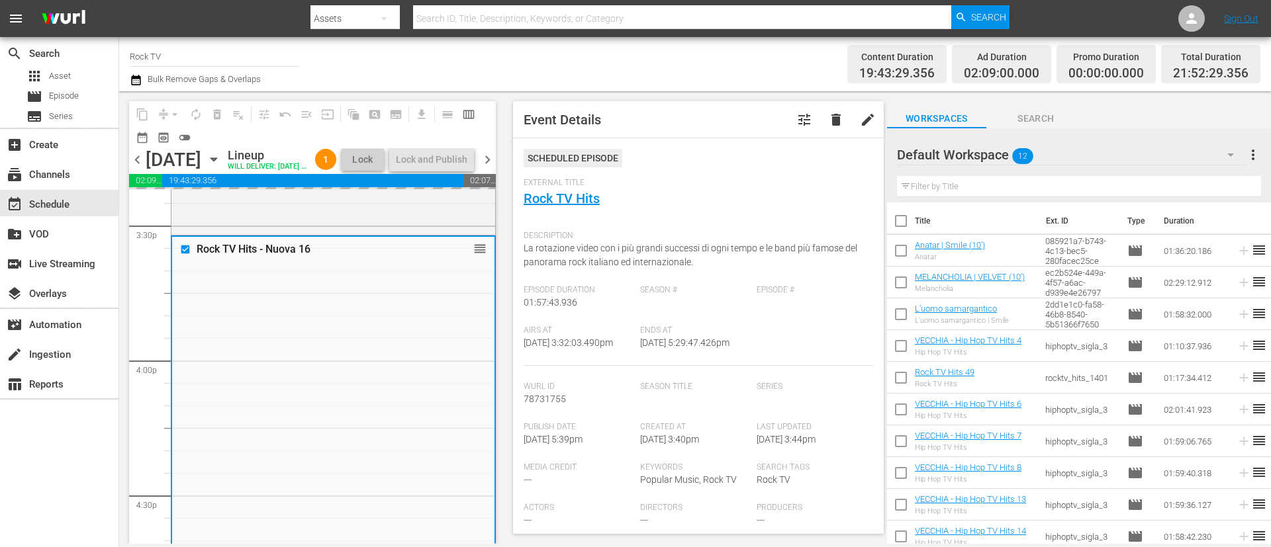
click at [1105, 153] on div "Default Workspace 12" at bounding box center [1071, 154] width 349 height 37
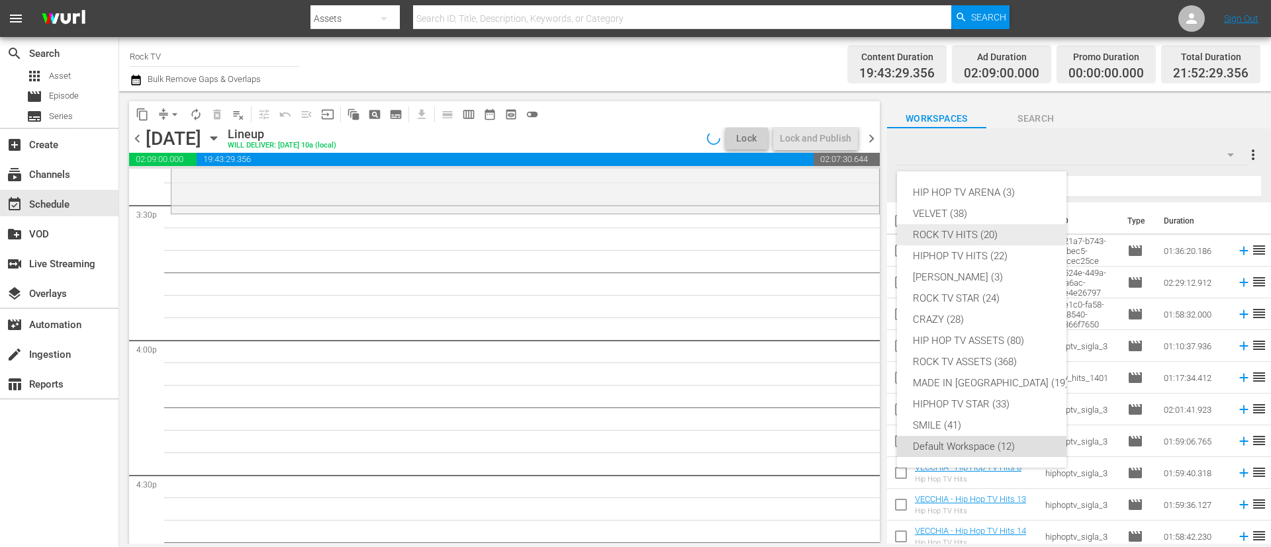
click at [987, 236] on div "ROCK TV HITS (20)" at bounding box center [991, 234] width 156 height 21
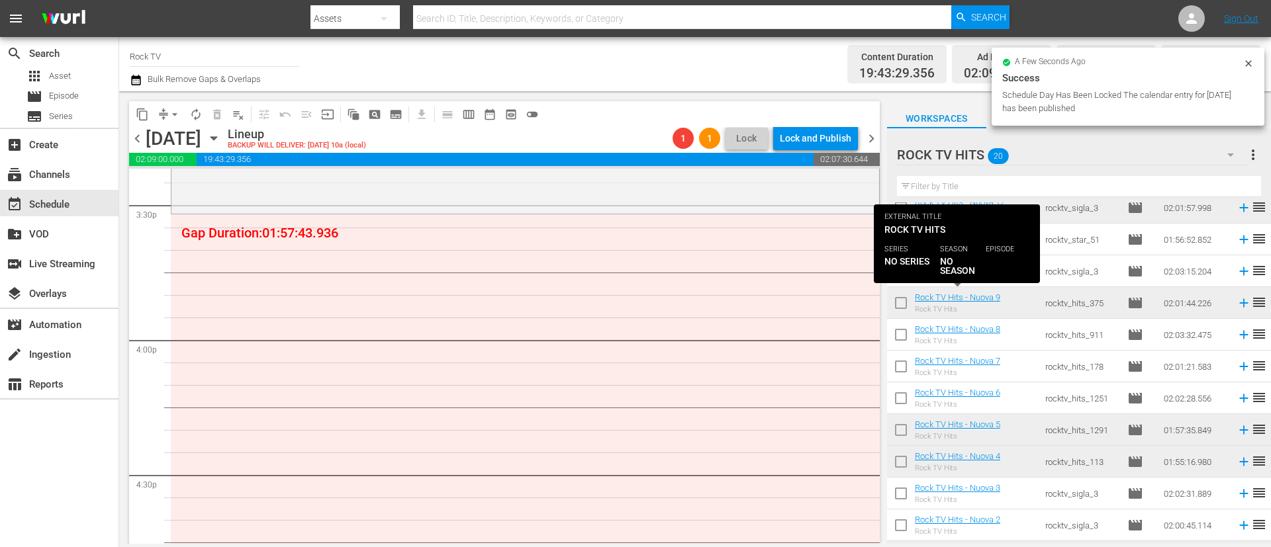
scroll to position [298, 0]
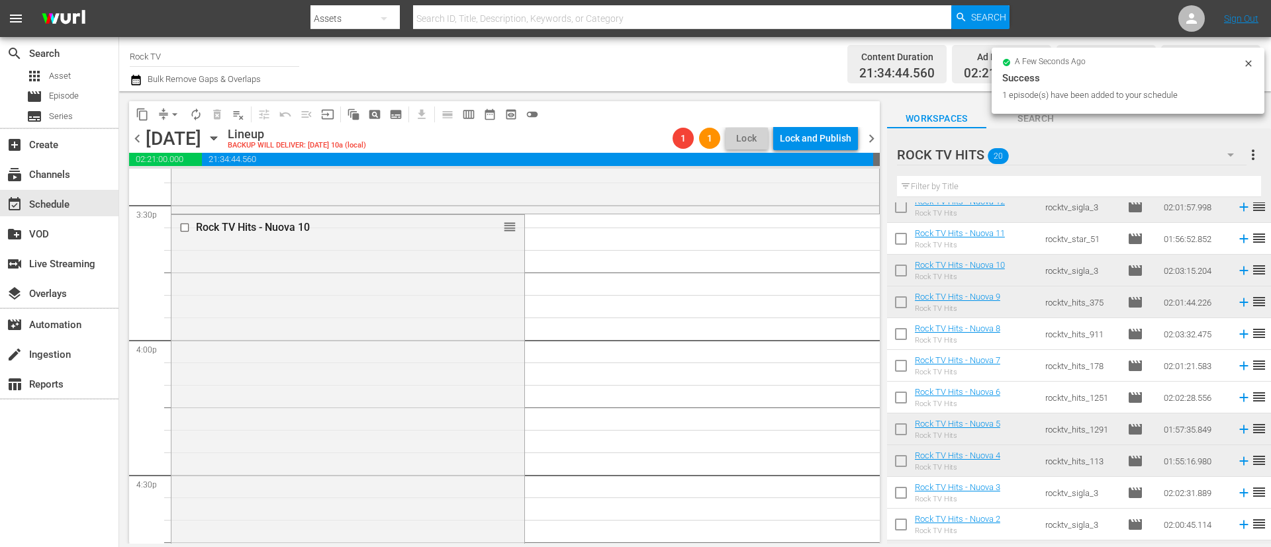
click at [134, 77] on icon "button" at bounding box center [135, 80] width 9 height 11
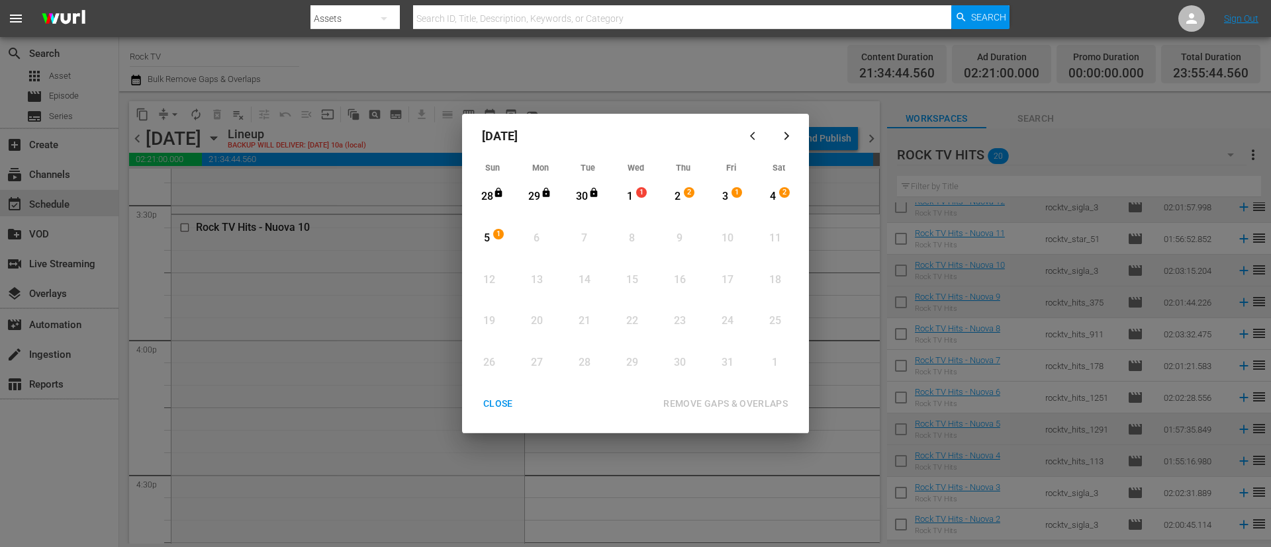
click at [627, 196] on div "1" at bounding box center [629, 196] width 17 height 15
click at [720, 397] on div "REMOVE GAPS & OVERLAPS" at bounding box center [726, 404] width 146 height 17
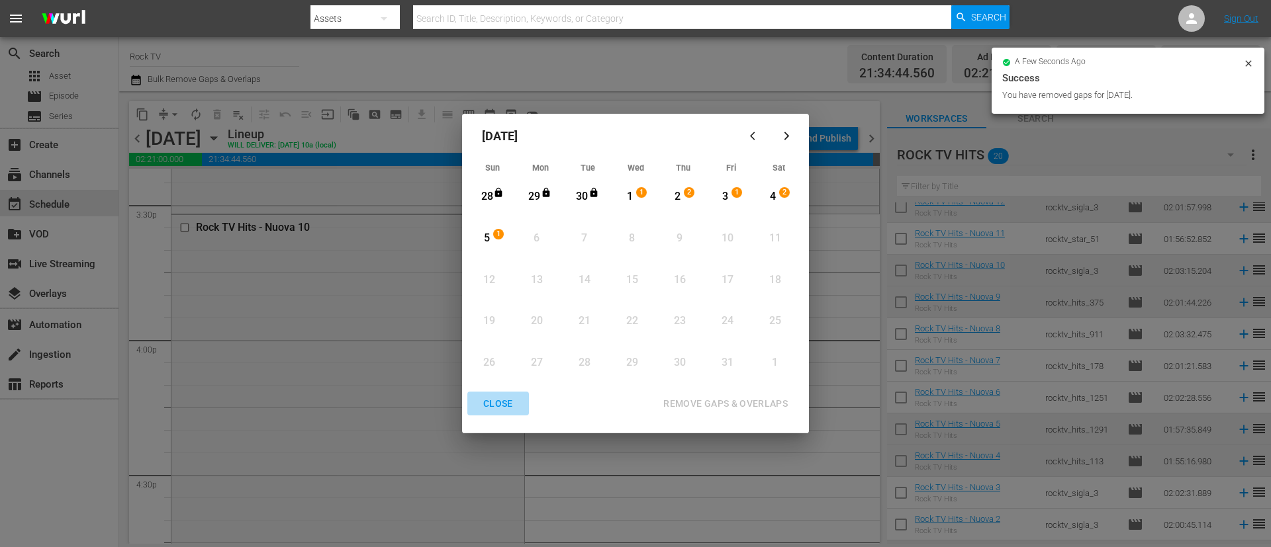
click at [504, 404] on div "CLOSE" at bounding box center [498, 404] width 51 height 17
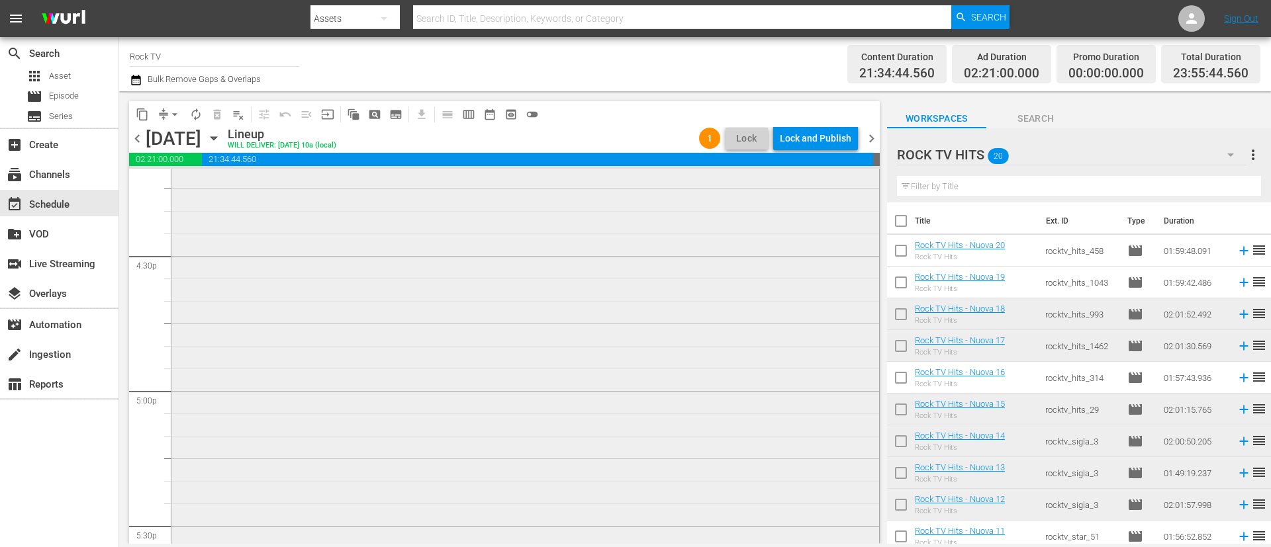
scroll to position [4169, 0]
click at [473, 347] on div "Rock TV Hits - Nuova 10 reorder" at bounding box center [524, 470] width 707 height 551
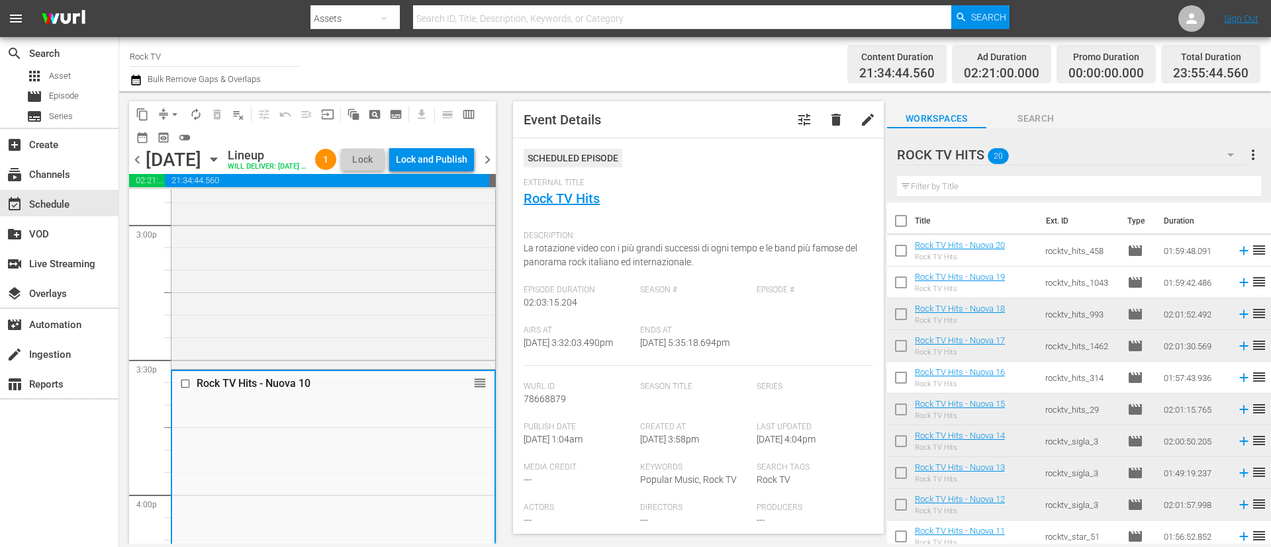
scroll to position [3971, 0]
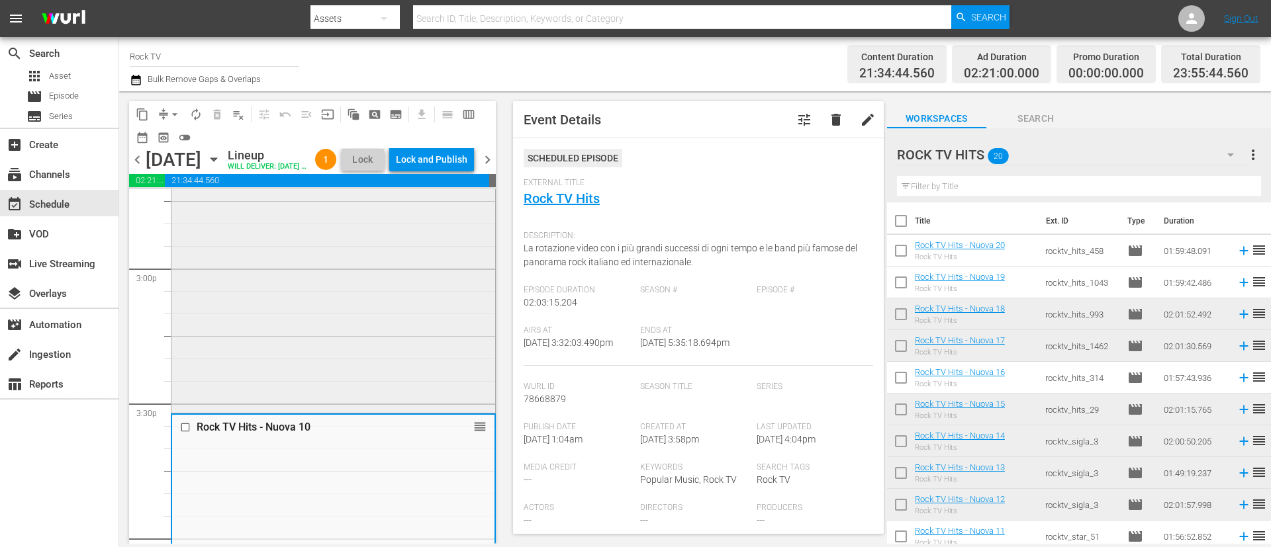
click at [326, 289] on div "Rock TV Hits - Nuova 15 reorder" at bounding box center [333, 139] width 324 height 542
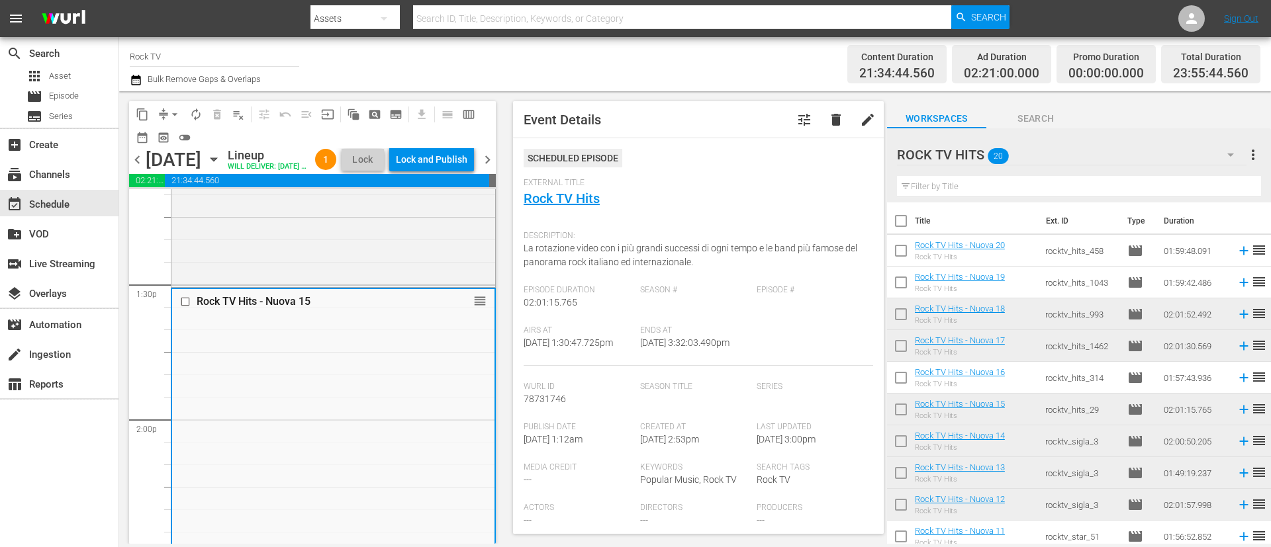
scroll to position [3474, 0]
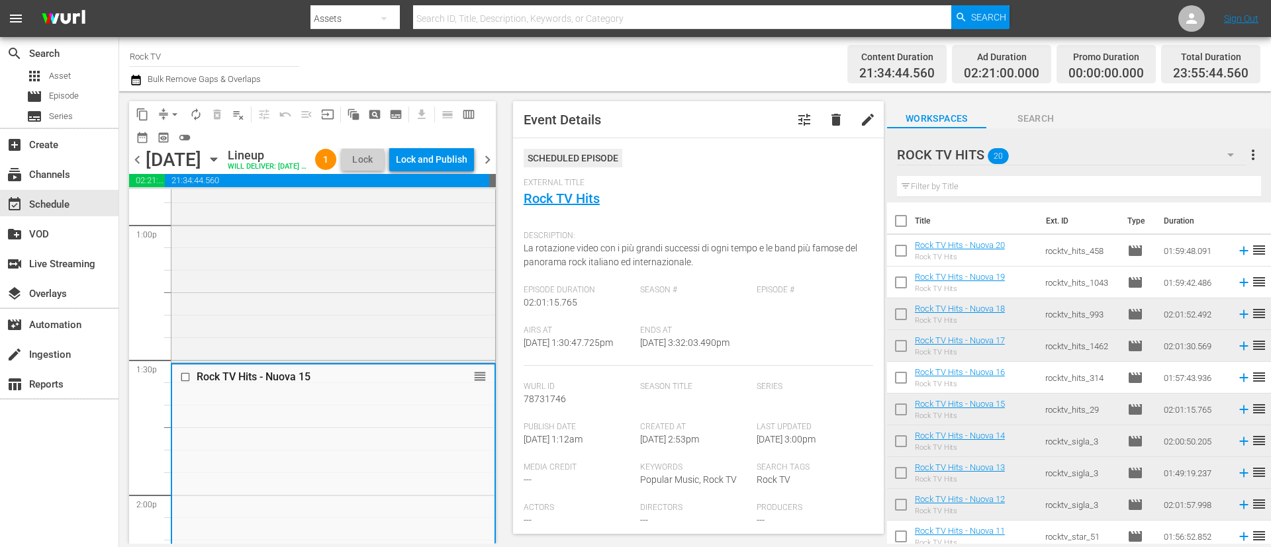
click at [325, 289] on div "Rock TV Hits - Nuova 14 reorder" at bounding box center [333, 91] width 324 height 540
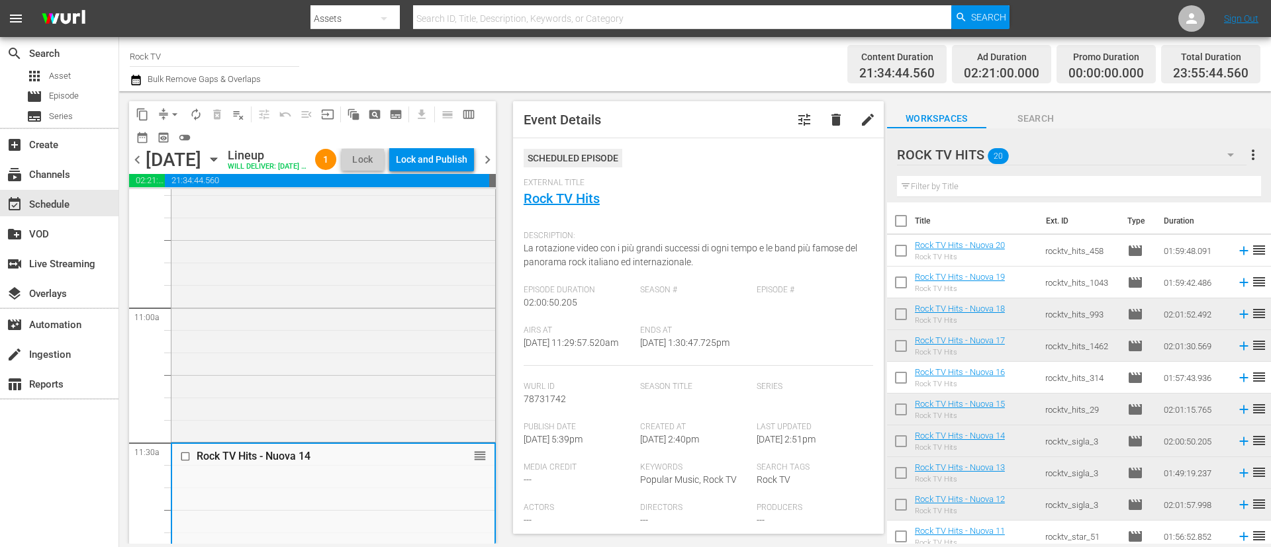
scroll to position [2779, 0]
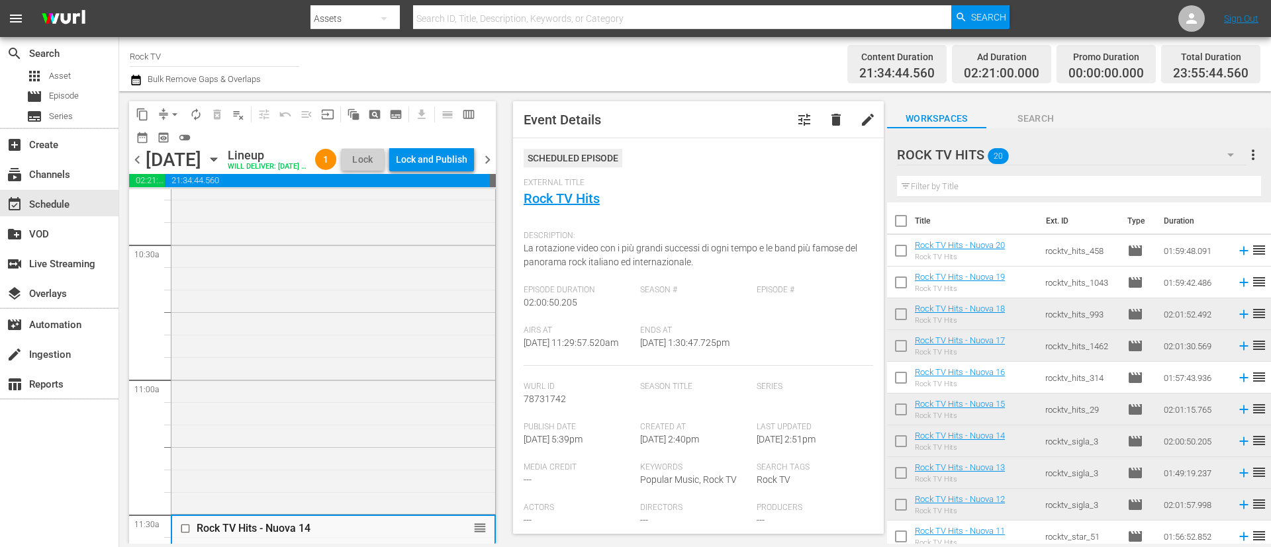
click at [325, 289] on div "Rock TV Hits - Nuova 13 reorder" at bounding box center [333, 267] width 324 height 488
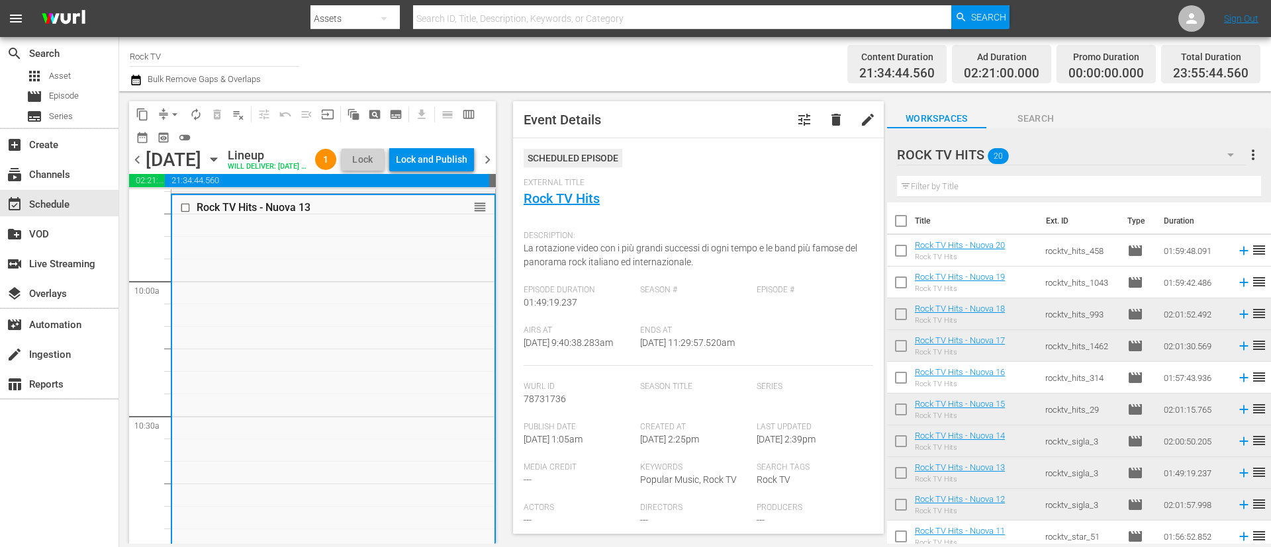
scroll to position [2482, 0]
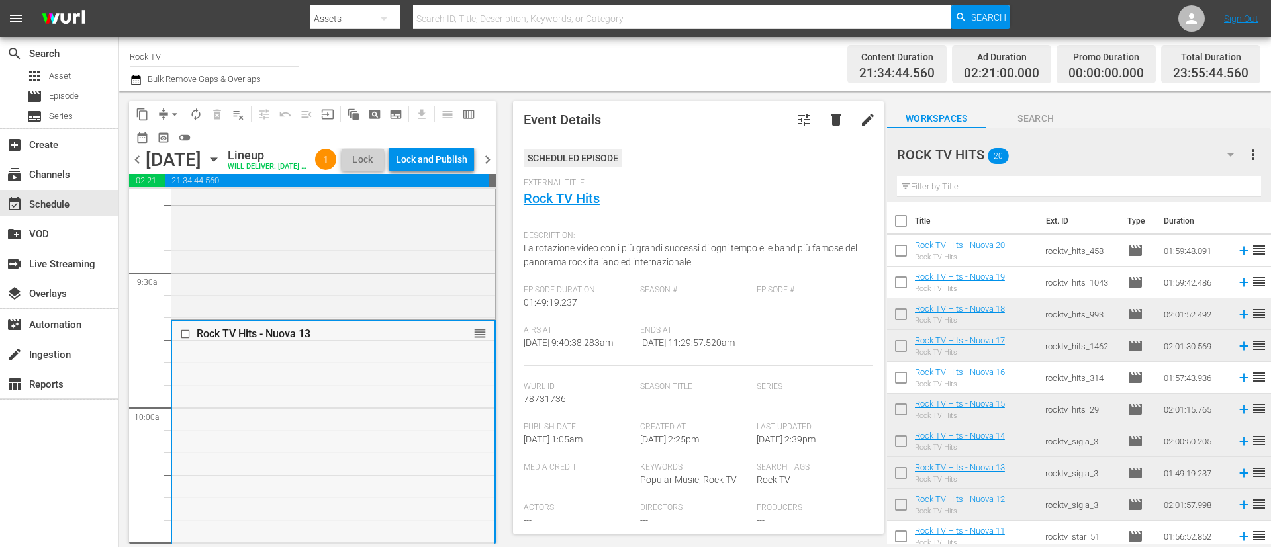
click at [187, 340] on input "checkbox" at bounding box center [187, 334] width 14 height 11
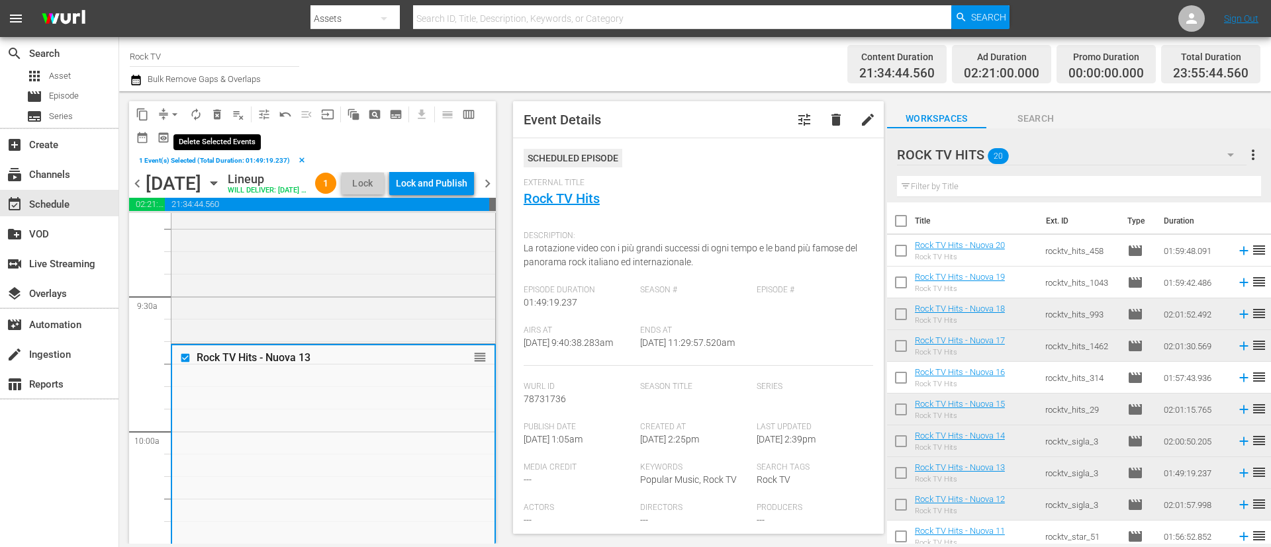
click at [224, 118] on button "delete_forever_outlined" at bounding box center [216, 114] width 21 height 21
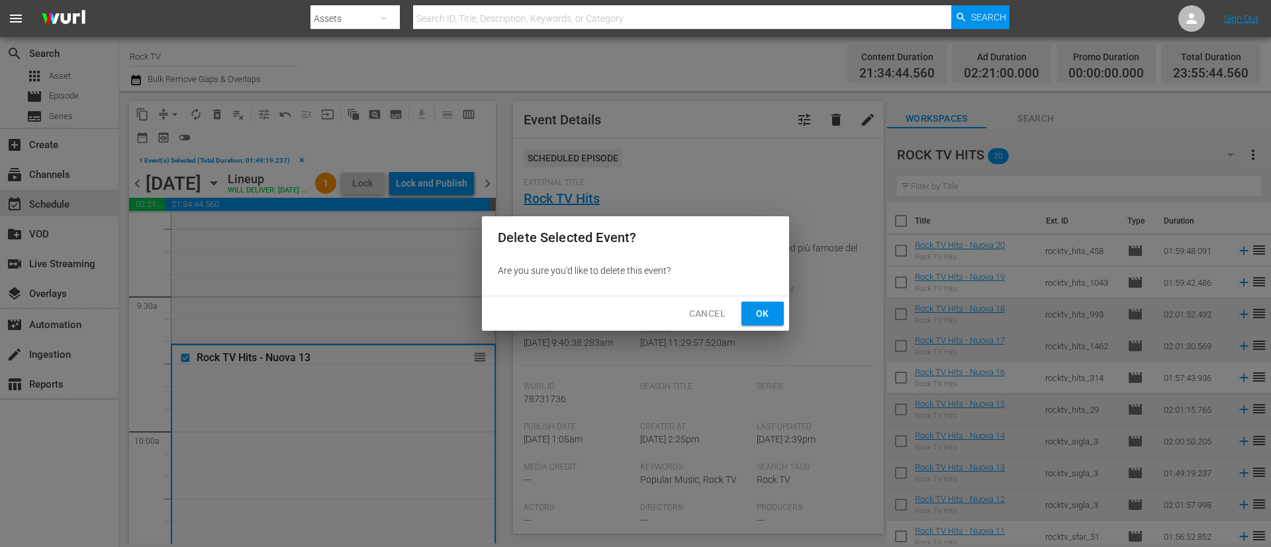
click at [748, 312] on button "Ok" at bounding box center [762, 314] width 42 height 24
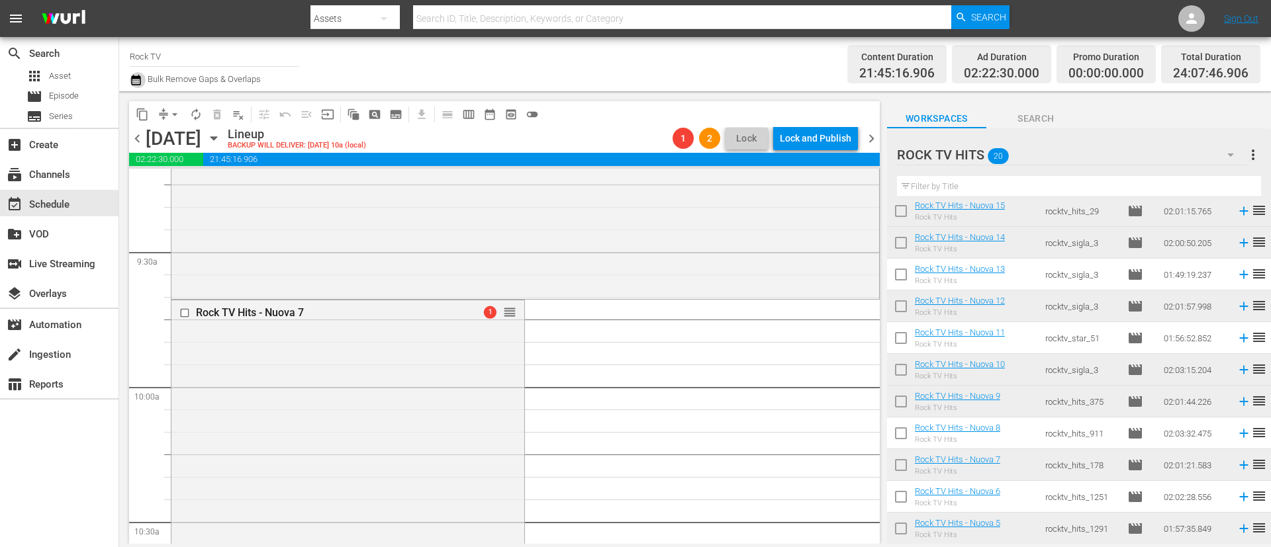
click at [136, 77] on icon "button" at bounding box center [135, 80] width 9 height 11
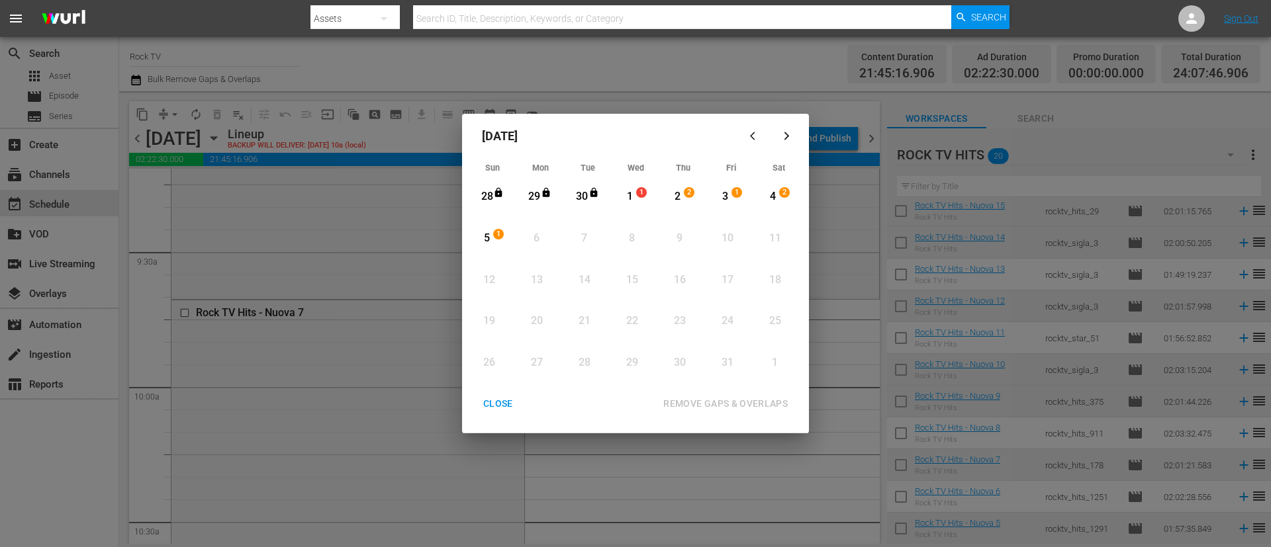
click at [645, 197] on span "1" at bounding box center [641, 192] width 9 height 11
click at [741, 396] on div "REMOVE GAPS & OVERLAPS" at bounding box center [726, 404] width 146 height 17
click at [506, 407] on div "CLOSE" at bounding box center [498, 404] width 51 height 17
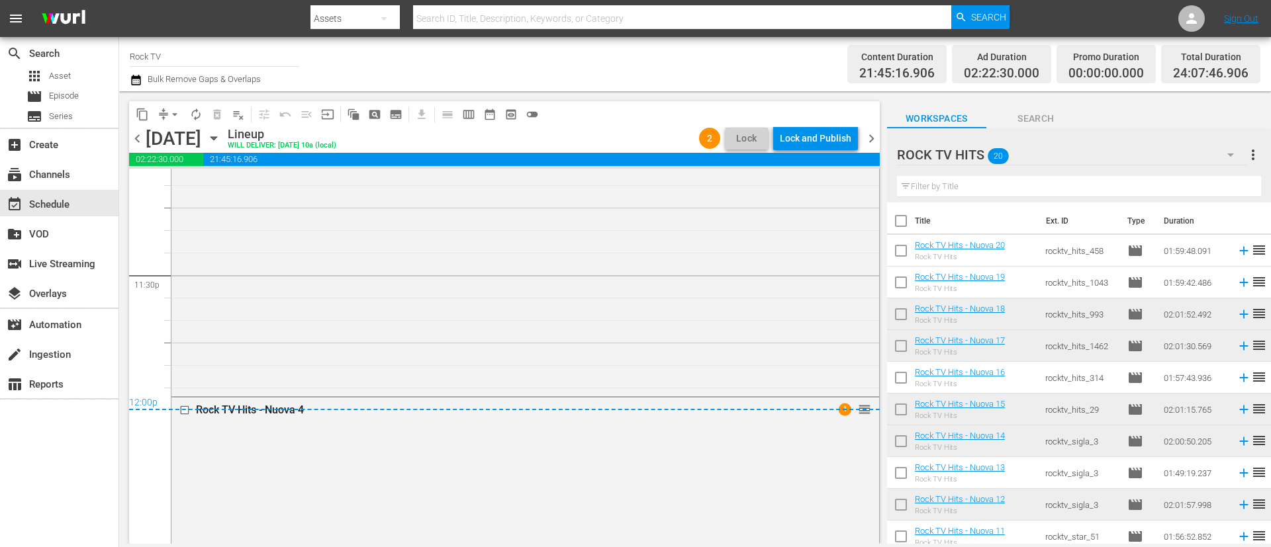
scroll to position [6353, 0]
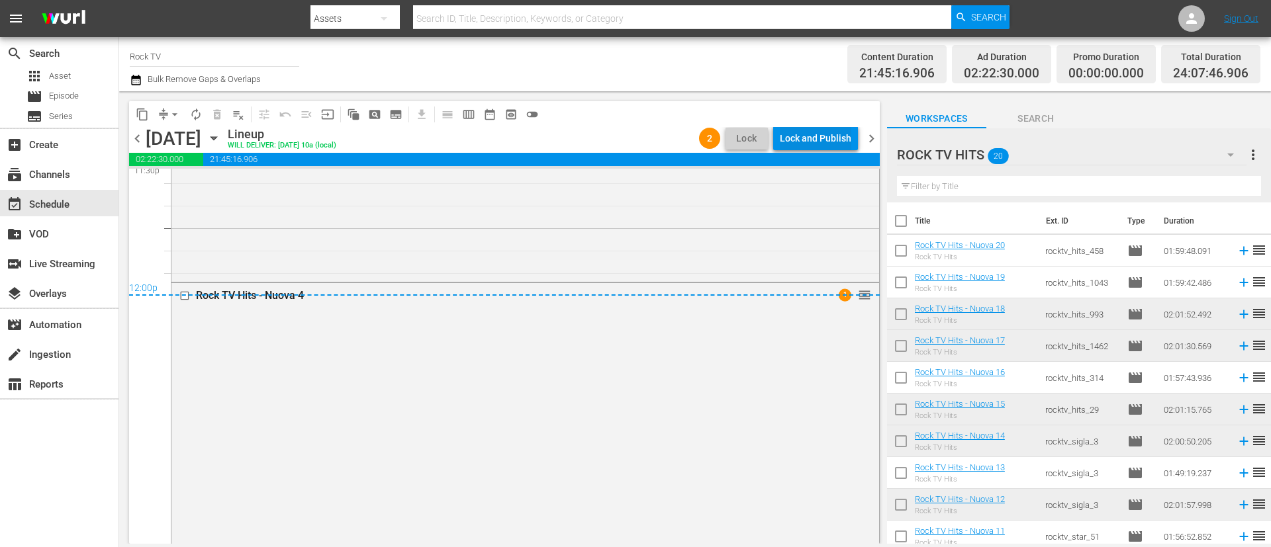
click at [819, 143] on div "Lock and Publish" at bounding box center [815, 138] width 71 height 24
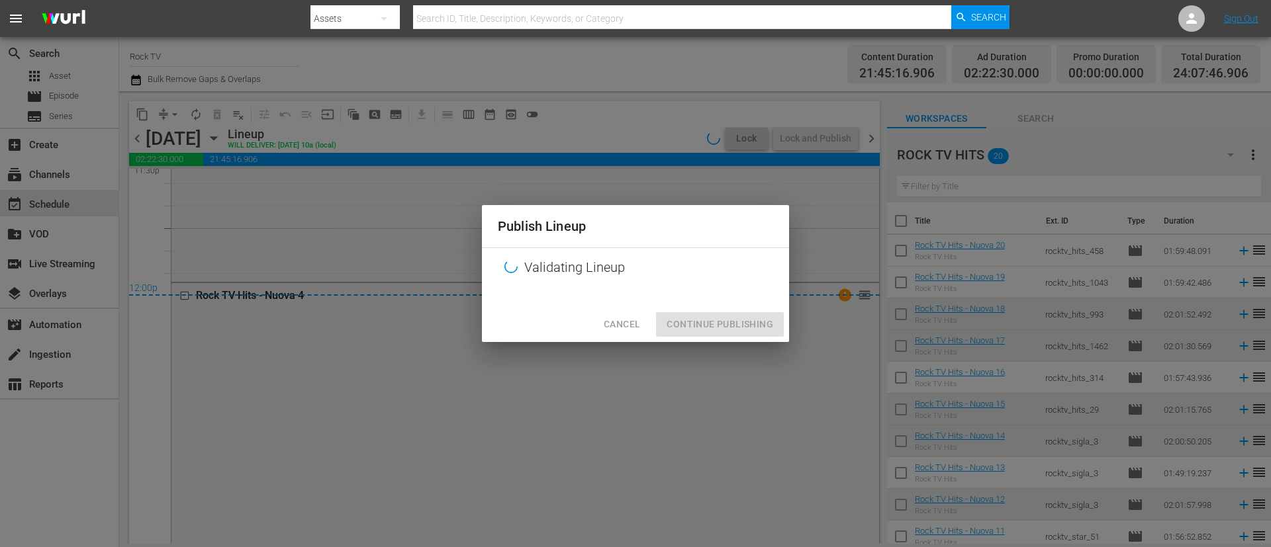
click at [736, 333] on div "Cancel Continue Publishing" at bounding box center [635, 324] width 307 height 35
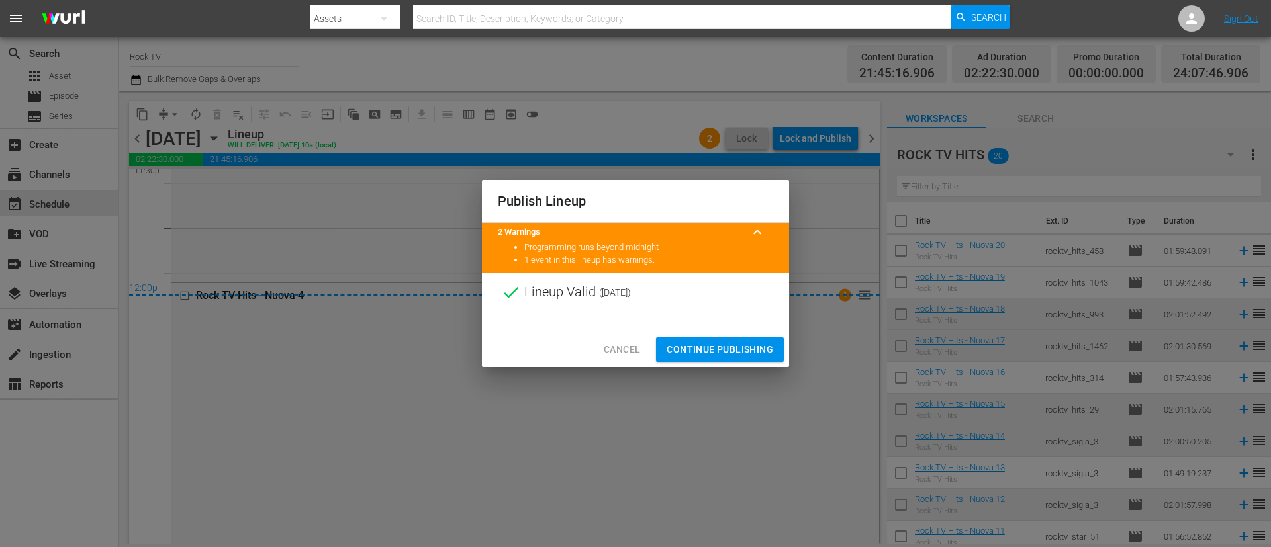
click at [727, 350] on span "Continue Publishing" at bounding box center [719, 349] width 107 height 17
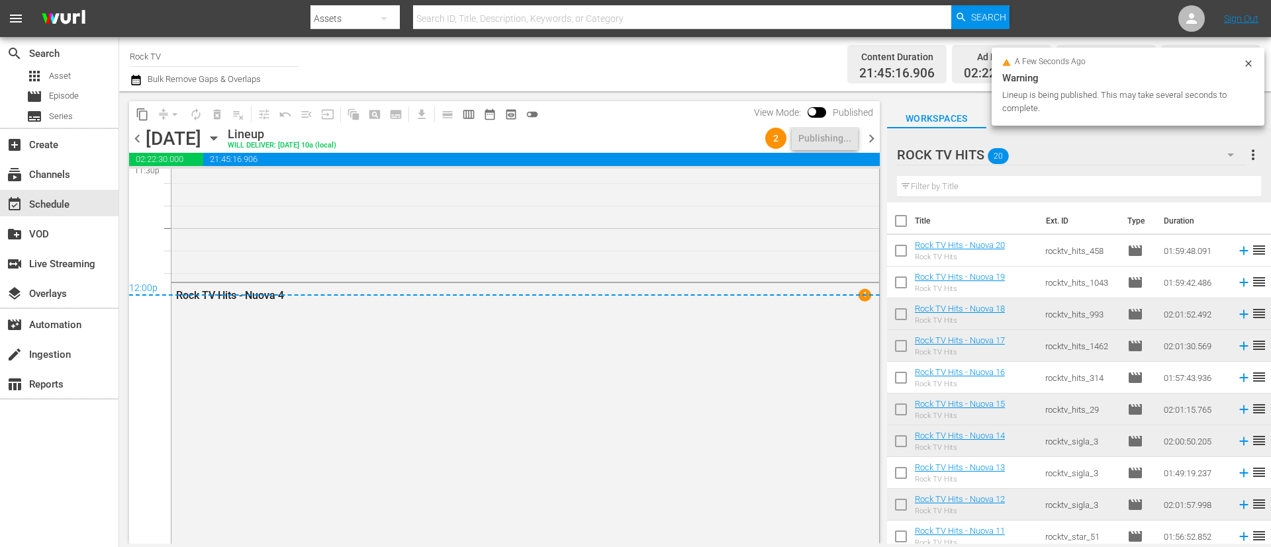
click at [873, 138] on span "chevron_right" at bounding box center [871, 138] width 17 height 17
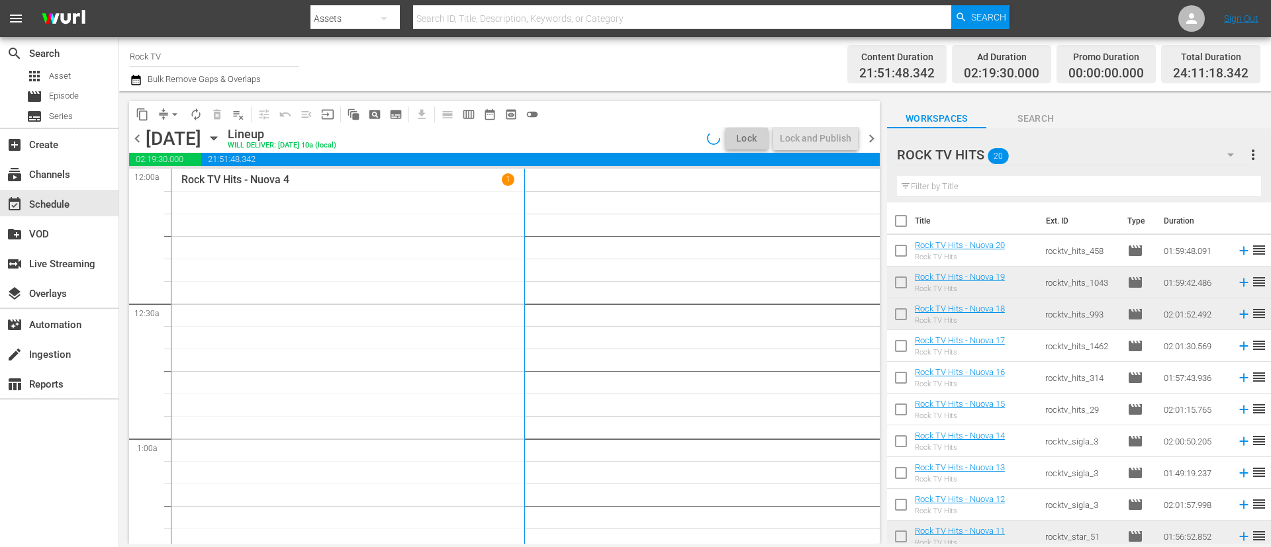
scroll to position [144, 0]
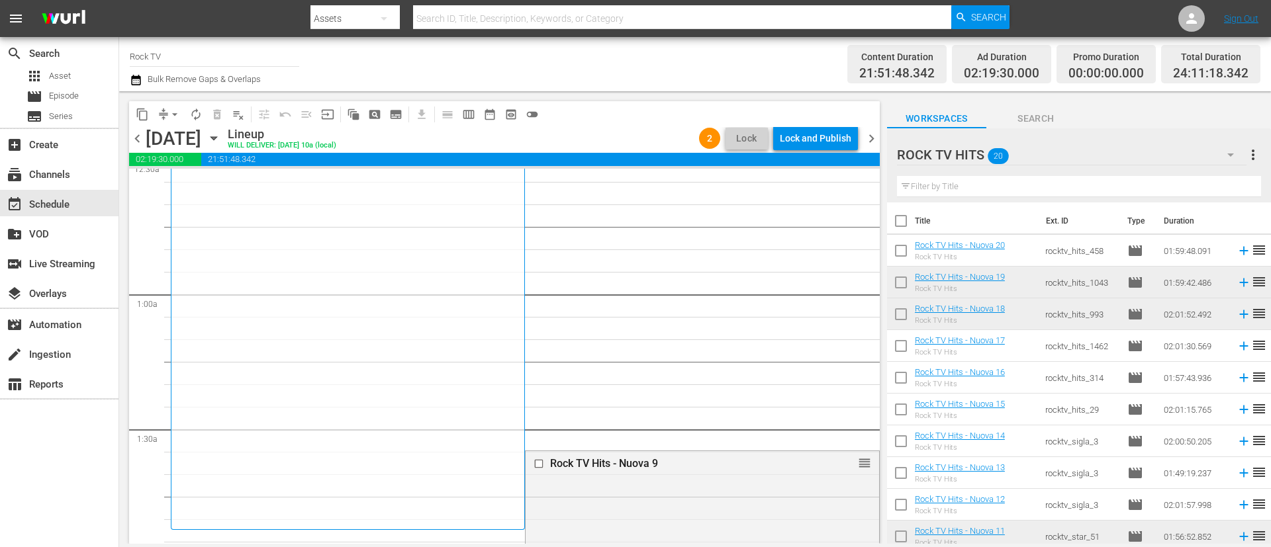
click at [136, 85] on icon "button" at bounding box center [135, 80] width 9 height 11
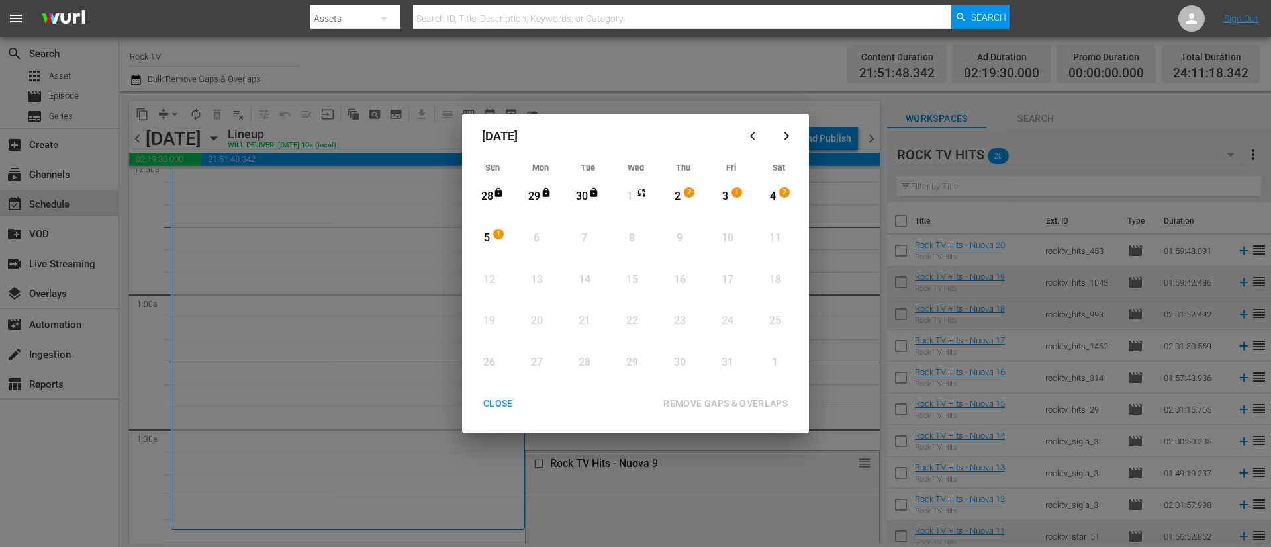
click at [682, 187] on div "2" at bounding box center [677, 197] width 17 height 36
click at [723, 397] on div "REMOVE GAPS & OVERLAPS" at bounding box center [726, 404] width 146 height 17
click at [506, 408] on div "CLOSE" at bounding box center [498, 404] width 51 height 17
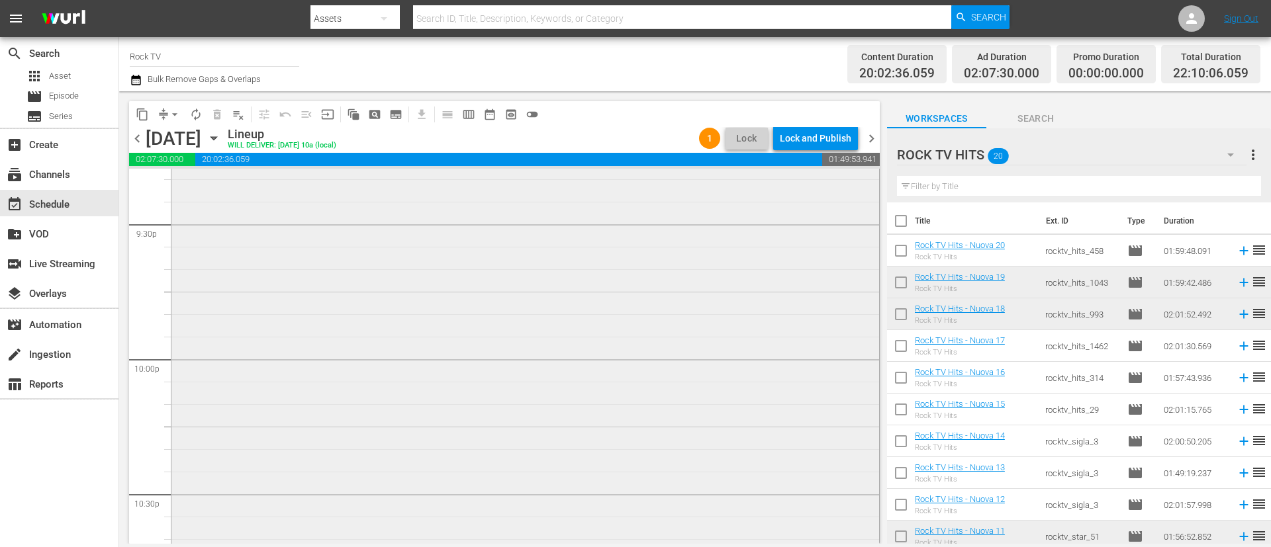
scroll to position [6115, 0]
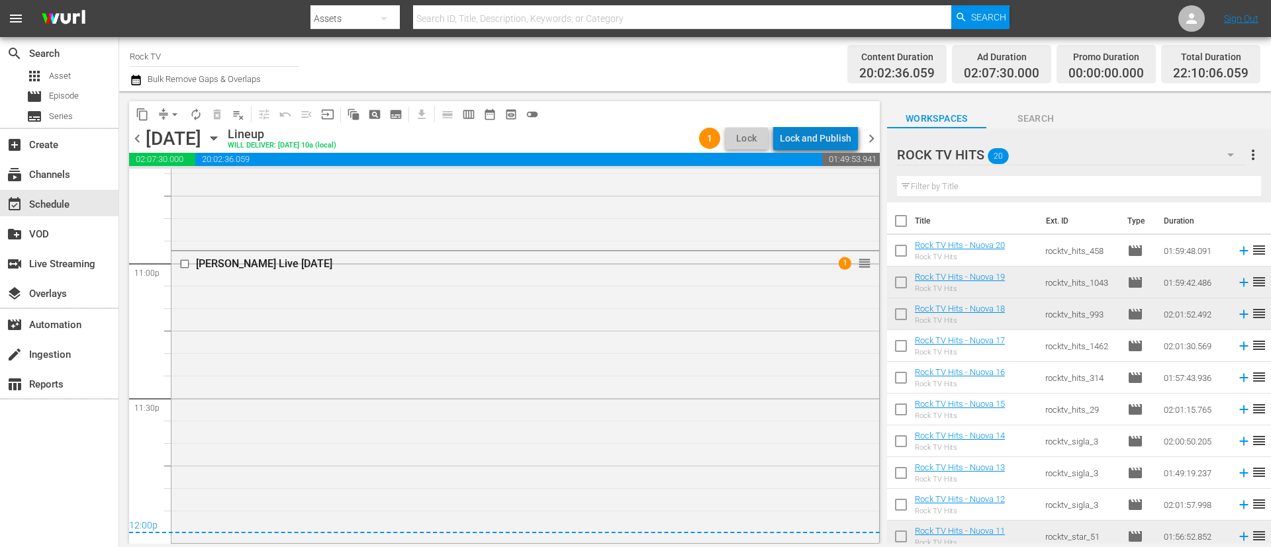
click at [827, 137] on div "Lock and Publish" at bounding box center [815, 138] width 71 height 24
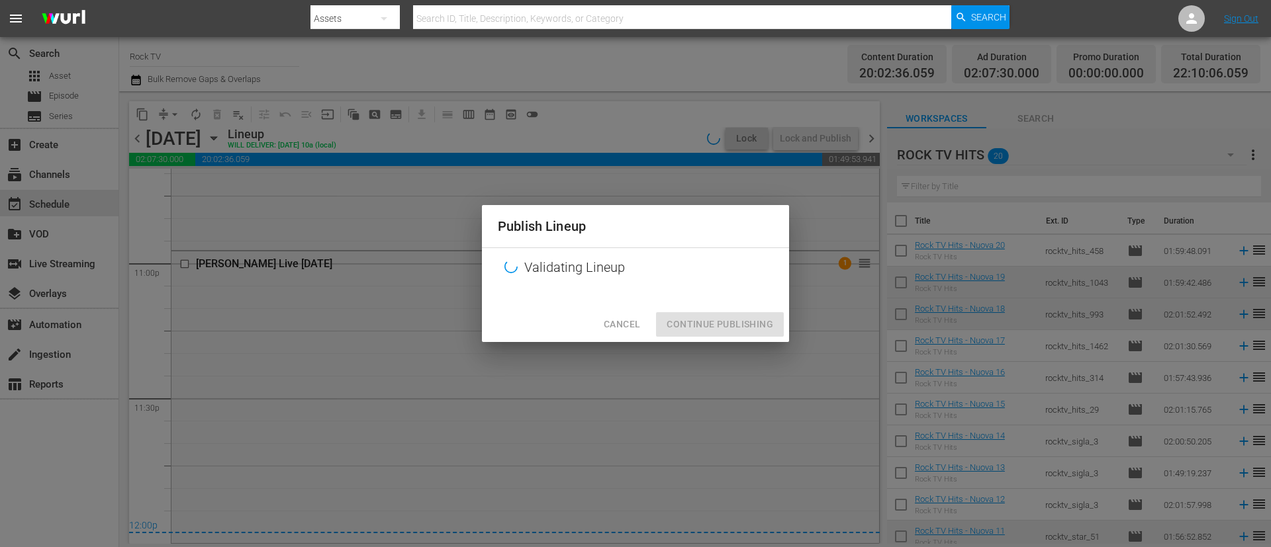
click at [731, 329] on div "Cancel Continue Publishing" at bounding box center [635, 324] width 307 height 35
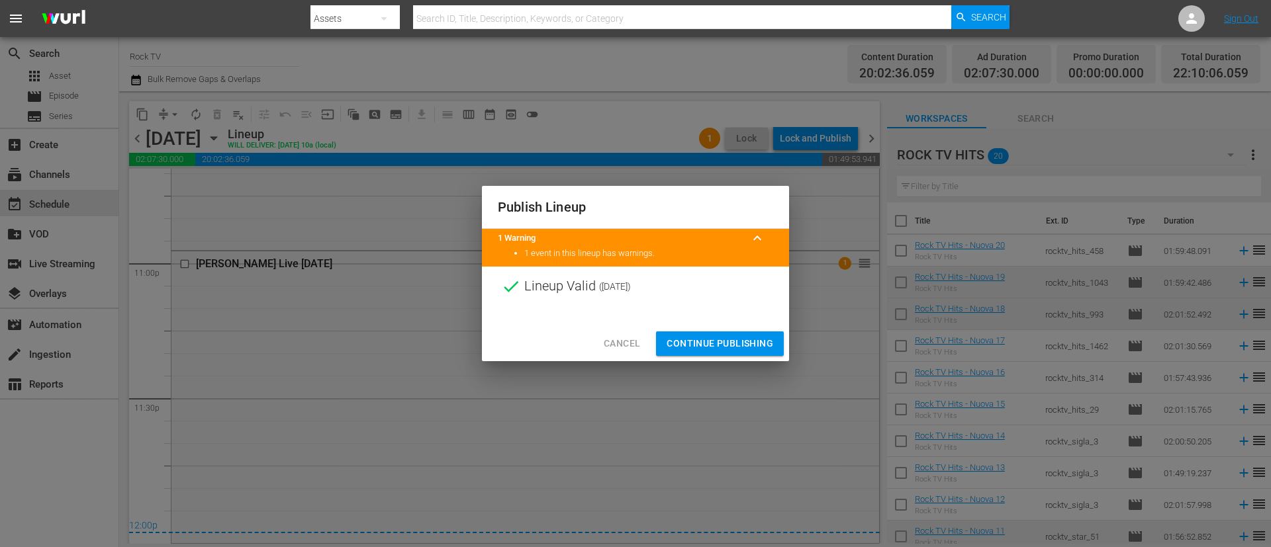
click at [731, 344] on span "Continue Publishing" at bounding box center [719, 344] width 107 height 17
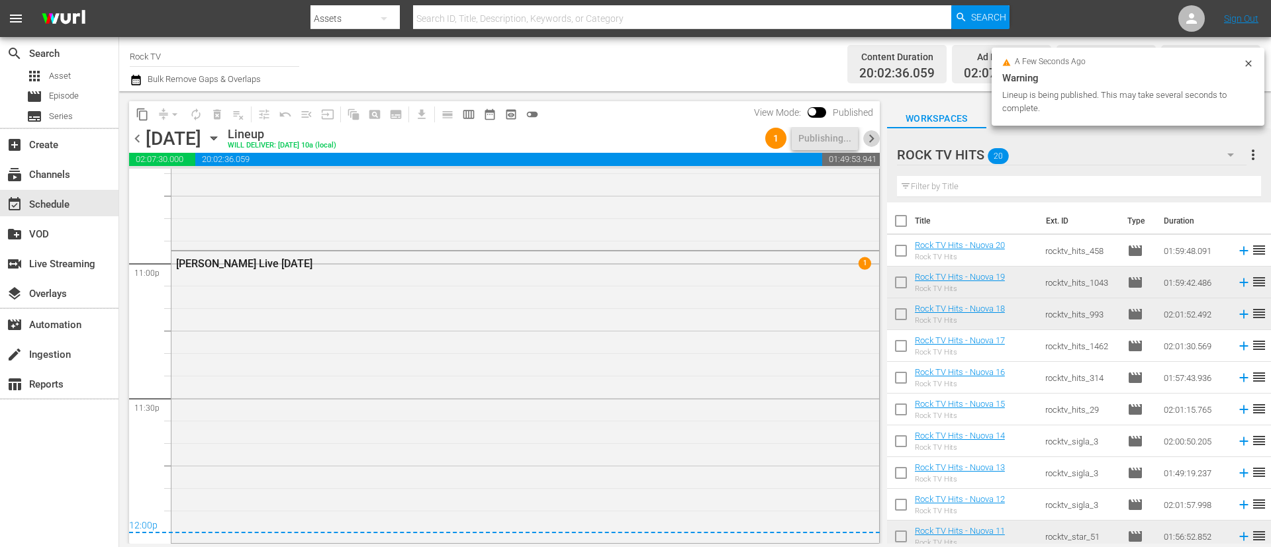
click at [866, 135] on span "chevron_right" at bounding box center [871, 138] width 17 height 17
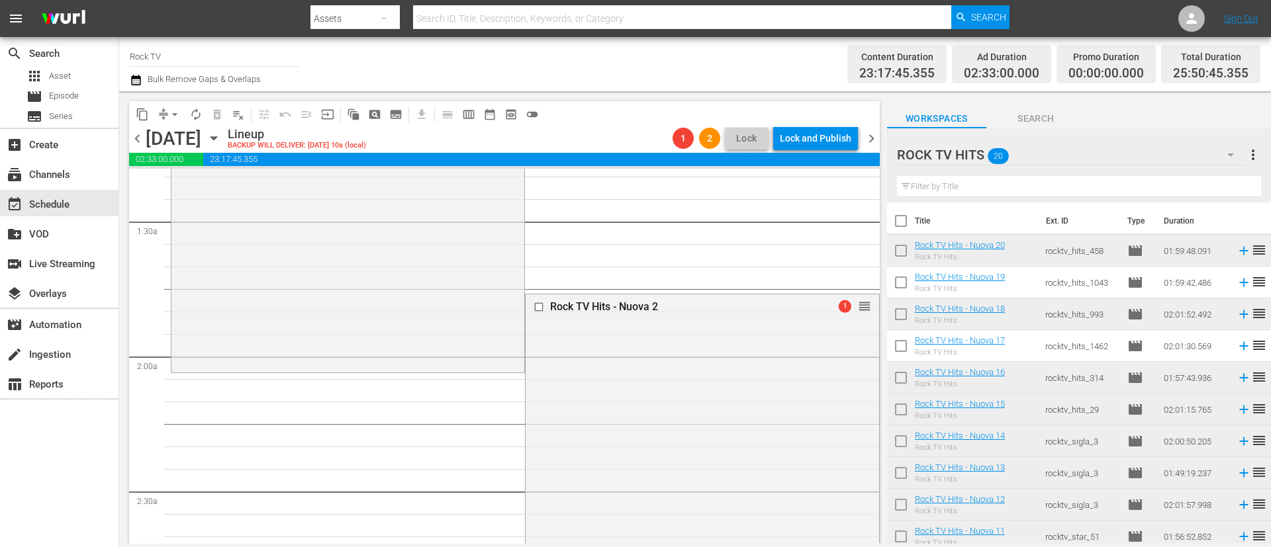
scroll to position [596, 0]
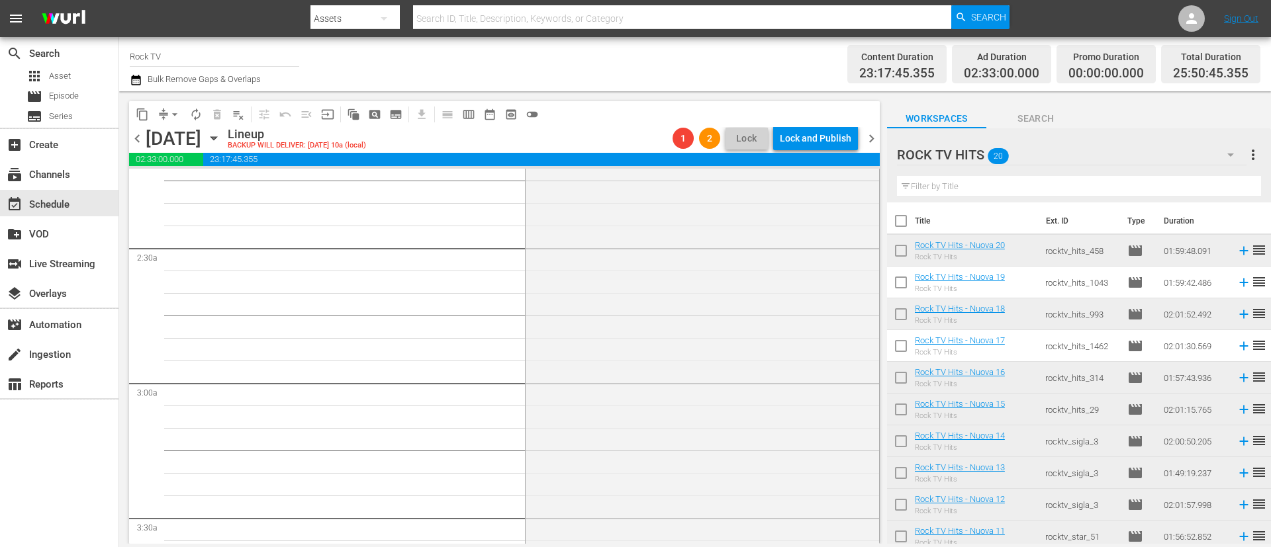
click at [132, 73] on icon "button" at bounding box center [136, 80] width 13 height 16
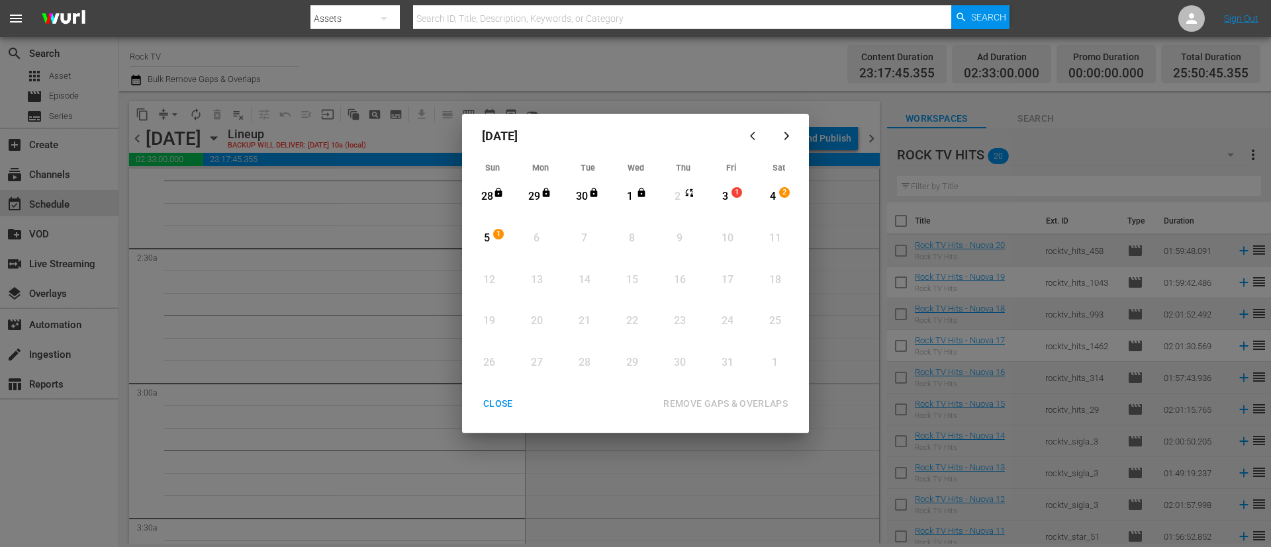
click at [723, 193] on div "3" at bounding box center [725, 196] width 17 height 15
click at [727, 405] on div "REMOVE GAPS & OVERLAPS" at bounding box center [726, 404] width 146 height 17
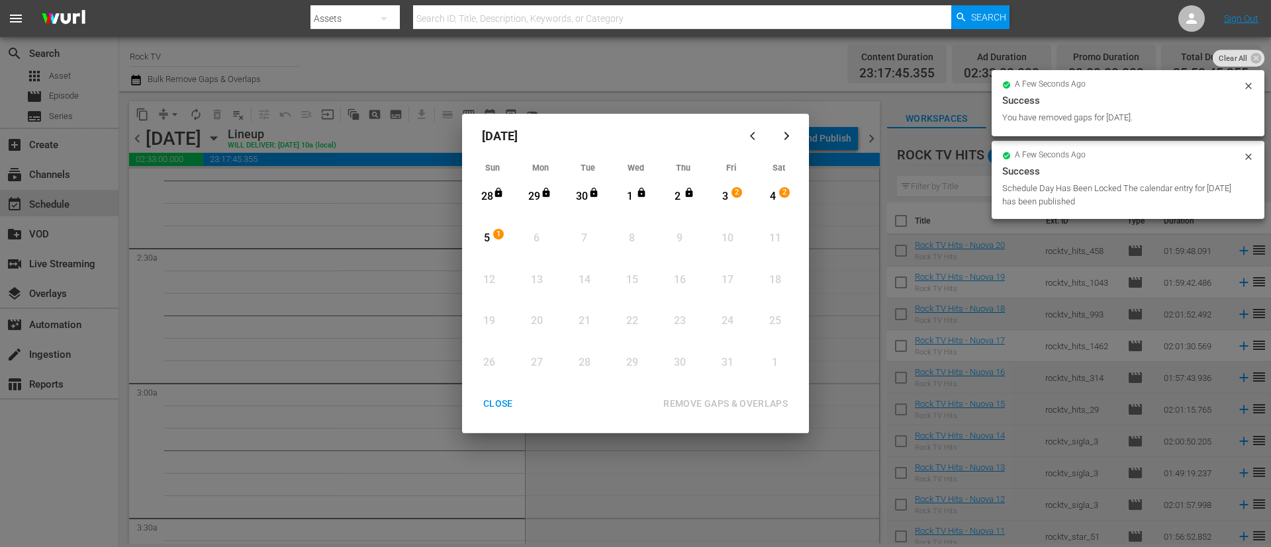
click at [500, 404] on div "CLOSE" at bounding box center [498, 404] width 51 height 17
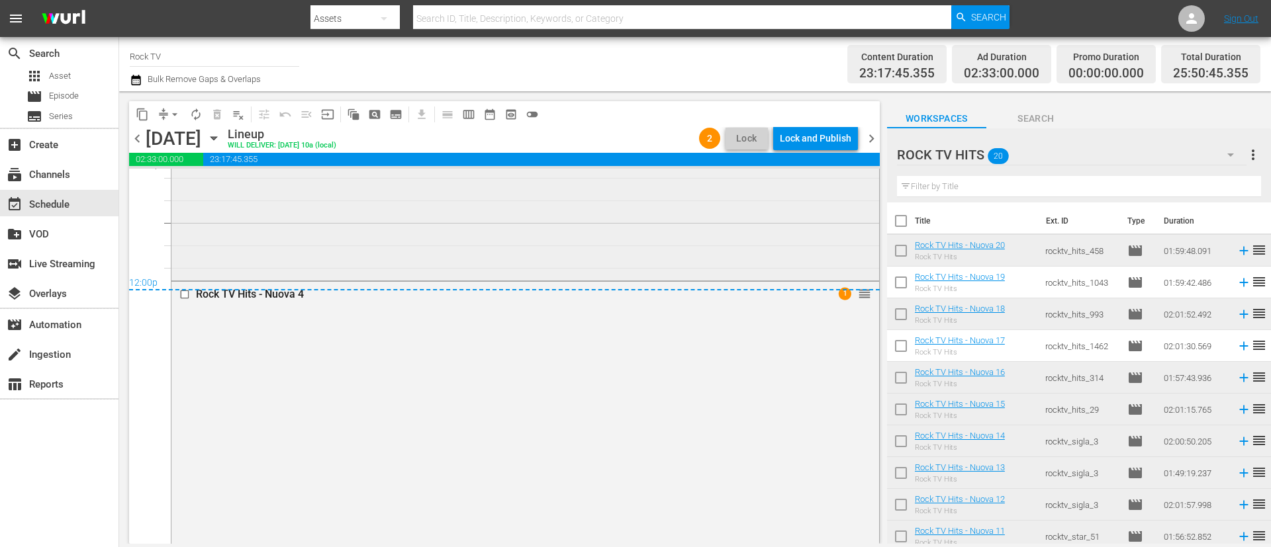
scroll to position [6254, 0]
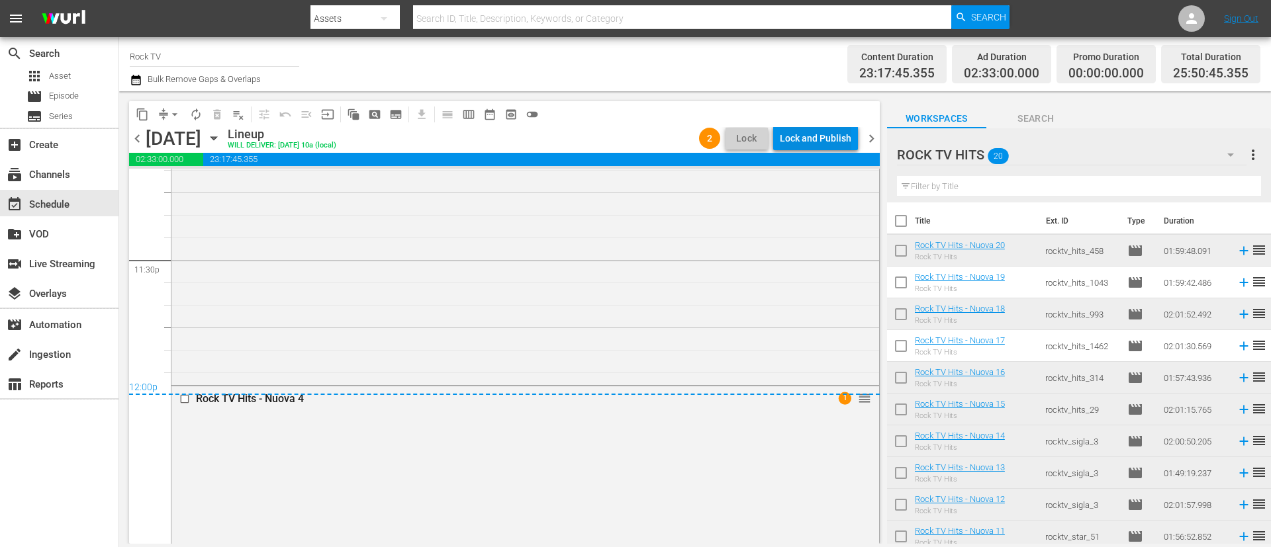
click at [814, 140] on div "Lock and Publish" at bounding box center [815, 138] width 71 height 24
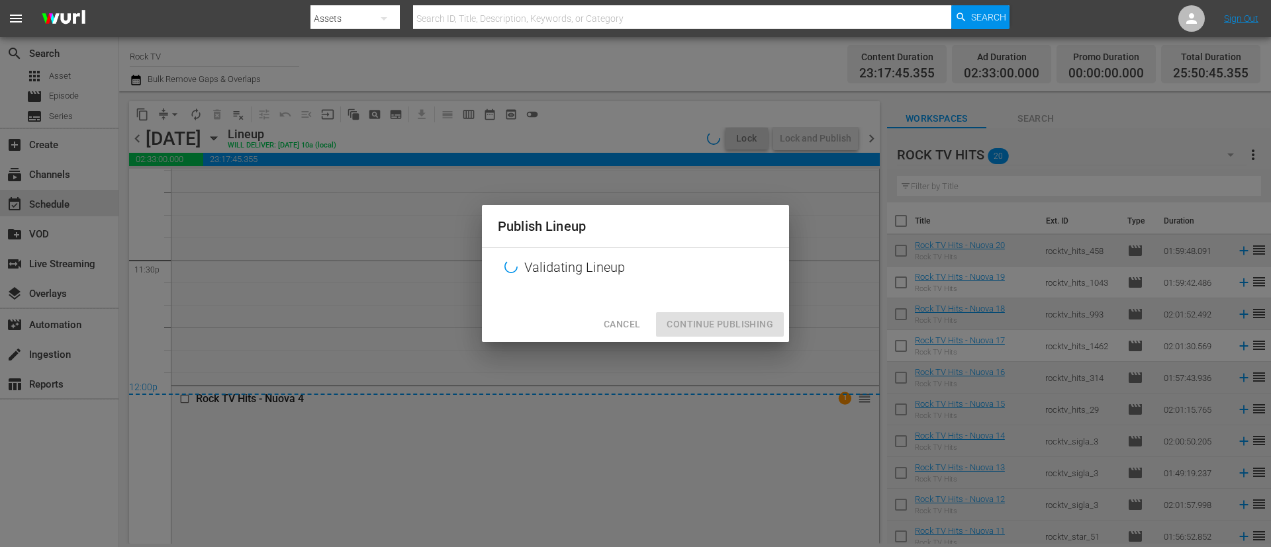
click at [709, 326] on div "Cancel Continue Publishing" at bounding box center [635, 324] width 307 height 35
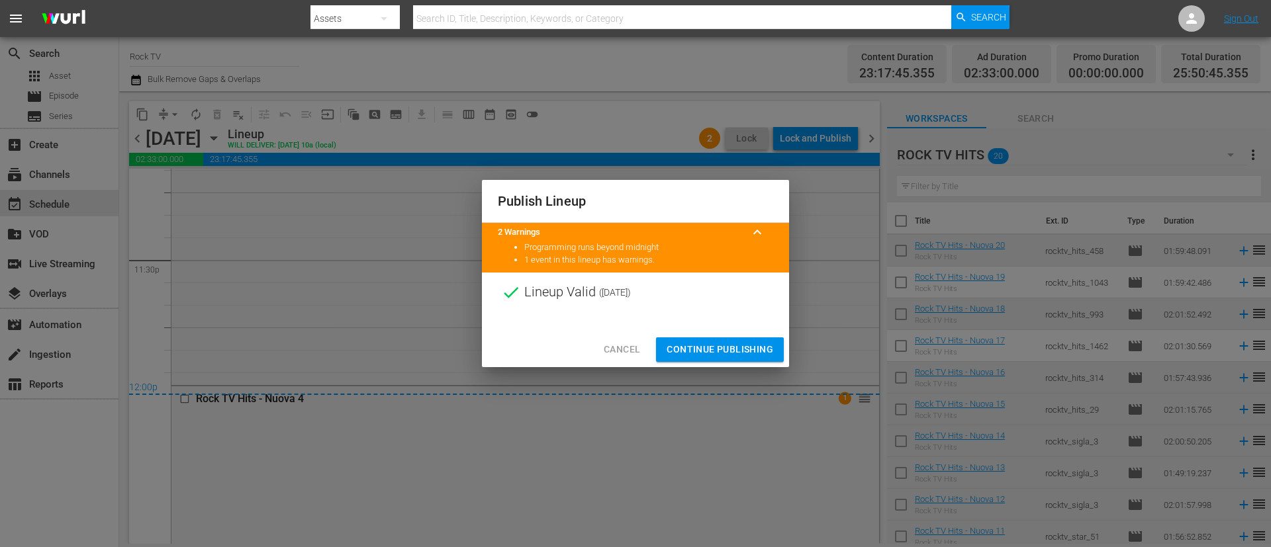
click at [709, 326] on div at bounding box center [635, 322] width 307 height 20
click at [711, 343] on span "Continue Publishing" at bounding box center [719, 349] width 107 height 17
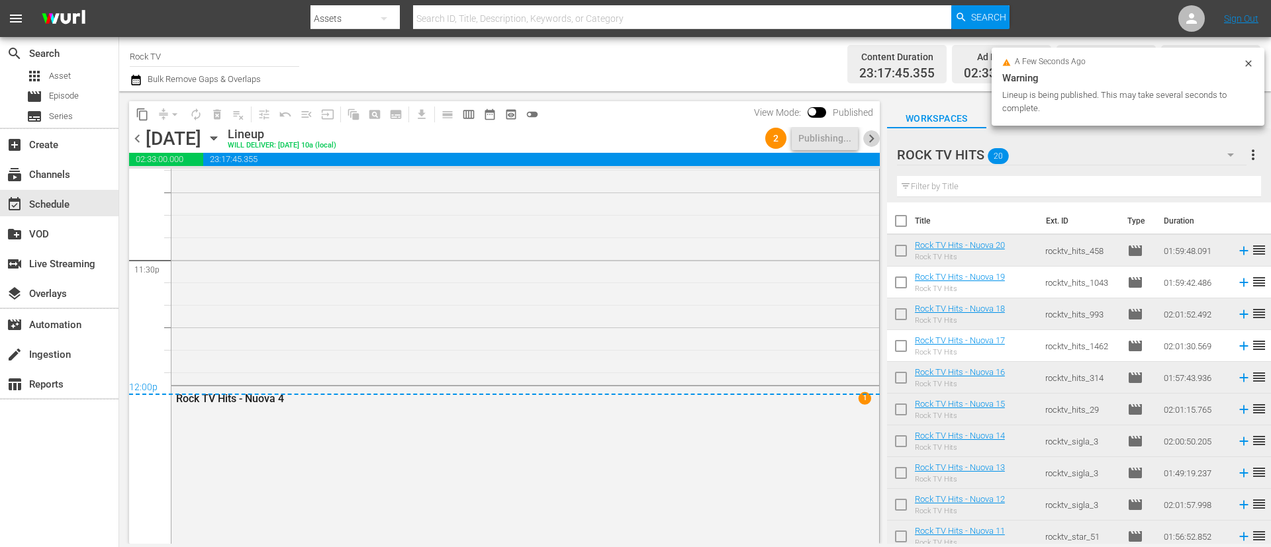
click at [872, 138] on span "chevron_right" at bounding box center [871, 138] width 17 height 17
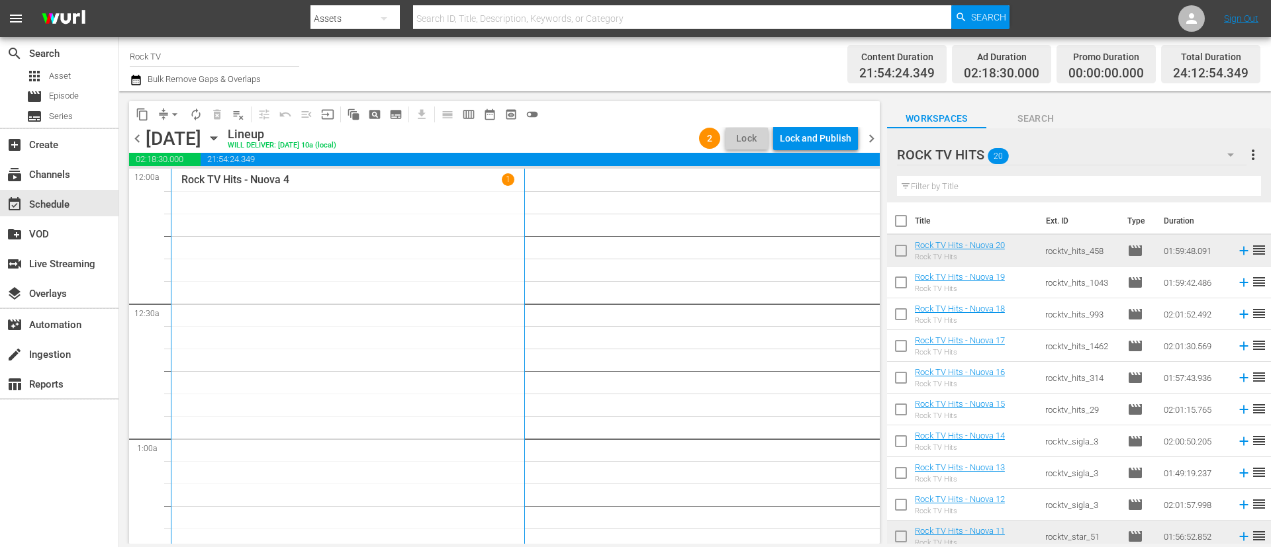
click at [138, 78] on icon "button" at bounding box center [135, 80] width 9 height 11
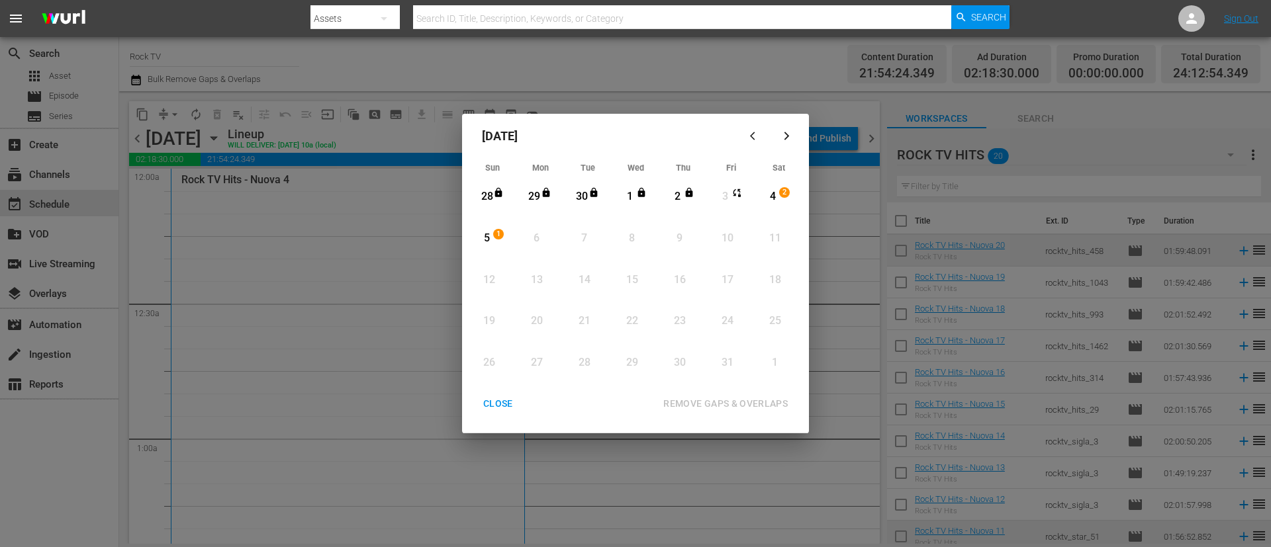
click at [775, 197] on div "4" at bounding box center [772, 196] width 17 height 15
click at [723, 402] on div "REMOVE GAPS & OVERLAPS" at bounding box center [726, 404] width 146 height 17
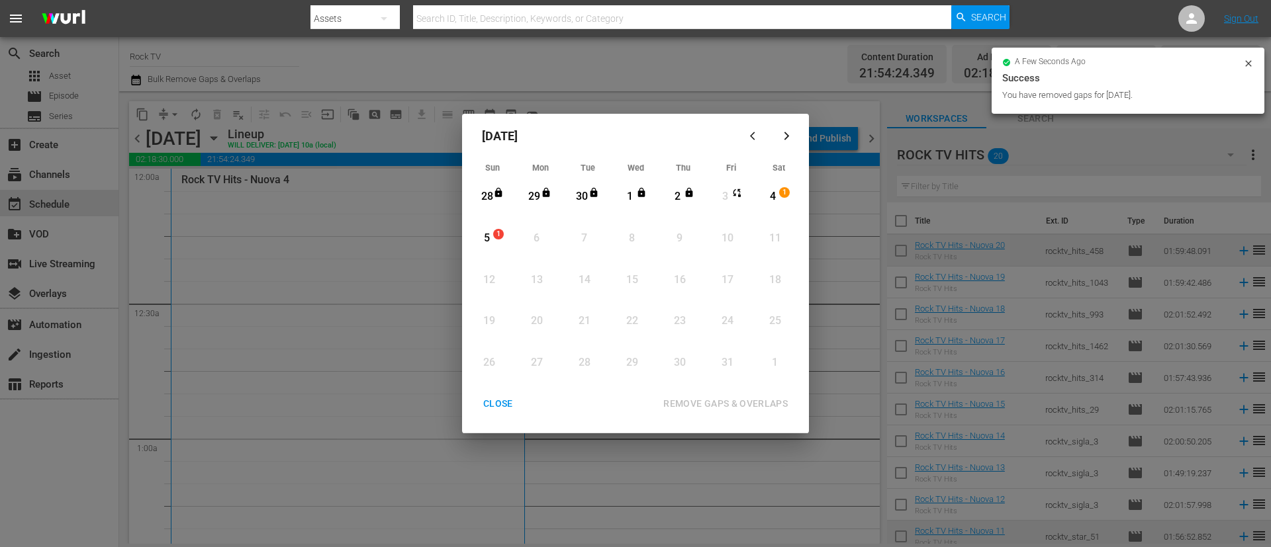
click at [497, 407] on div "CLOSE" at bounding box center [498, 404] width 51 height 17
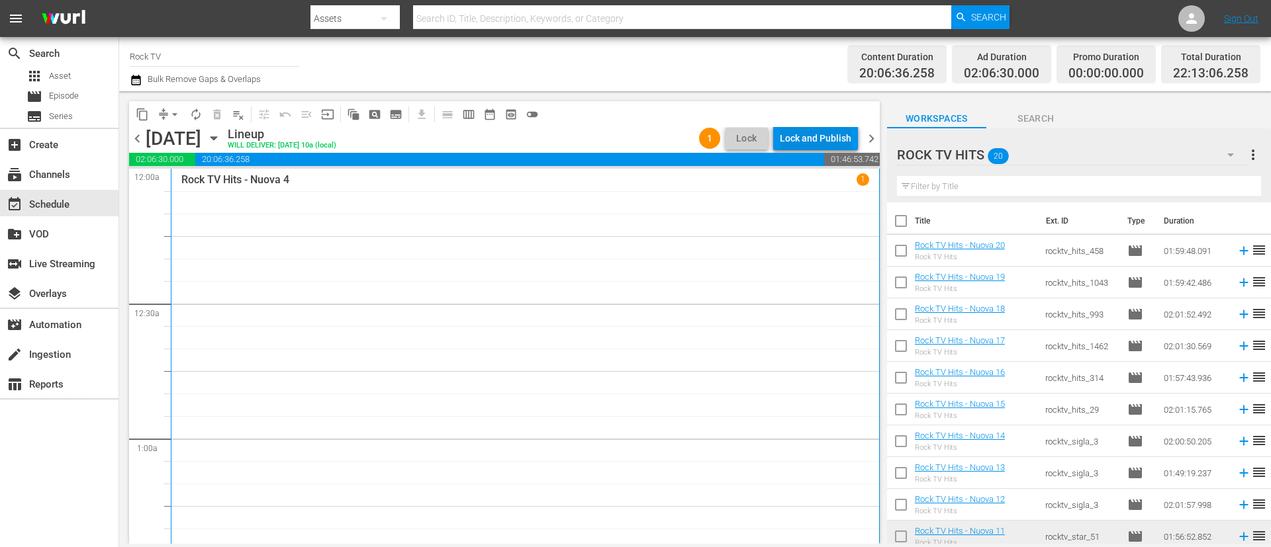
click at [811, 130] on div "Lock and Publish" at bounding box center [815, 138] width 71 height 24
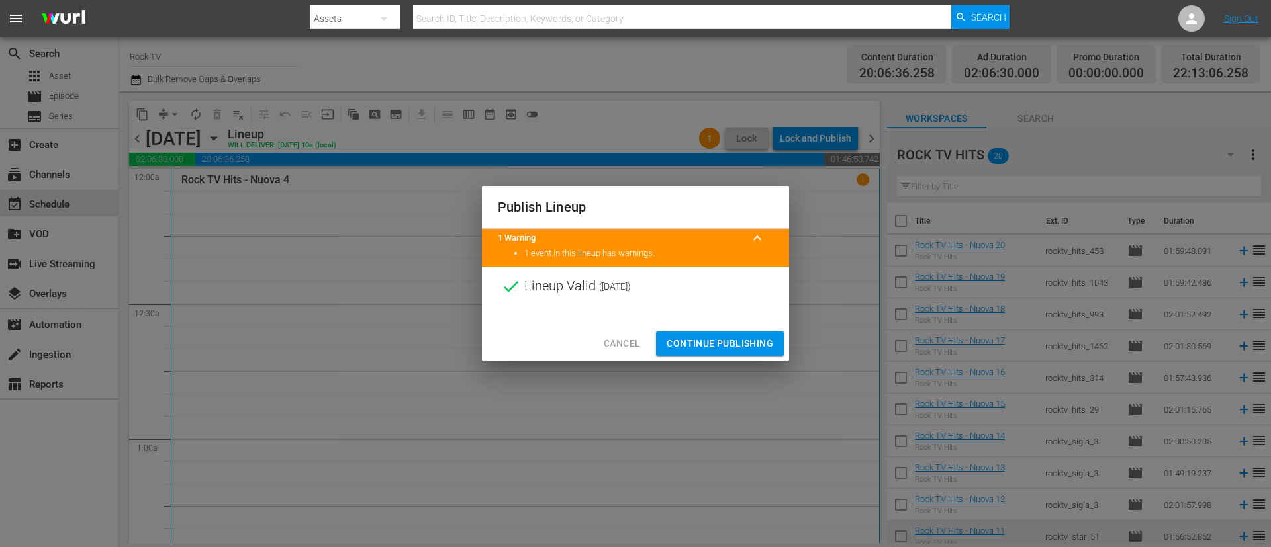
click at [727, 345] on span "Continue Publishing" at bounding box center [719, 344] width 107 height 17
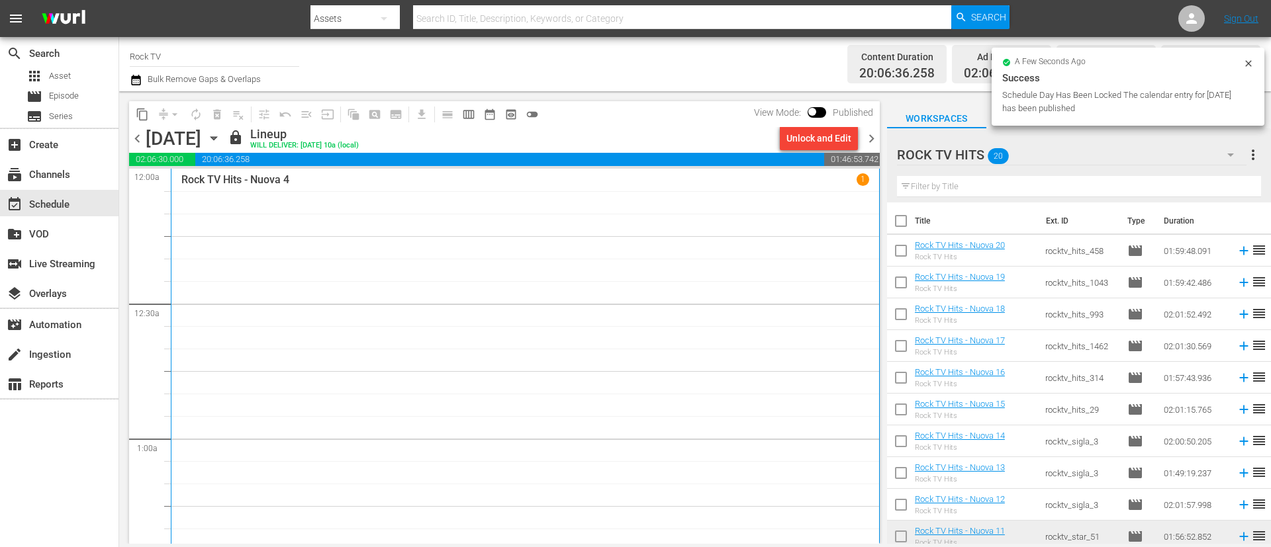
click at [871, 138] on span "chevron_right" at bounding box center [871, 138] width 17 height 17
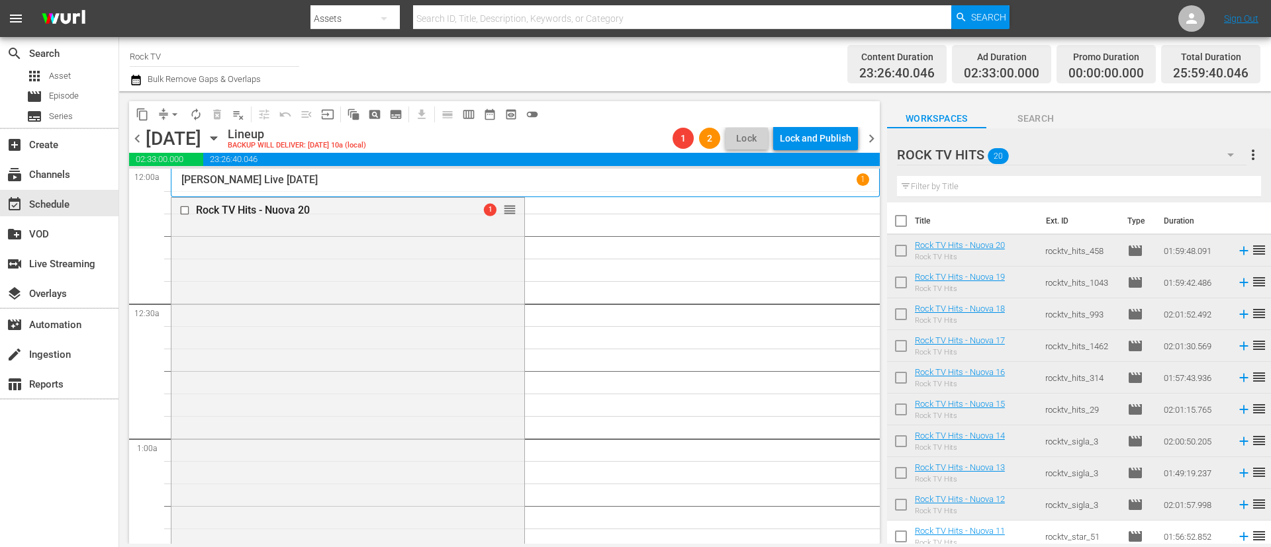
click at [141, 83] on icon "button" at bounding box center [136, 80] width 13 height 16
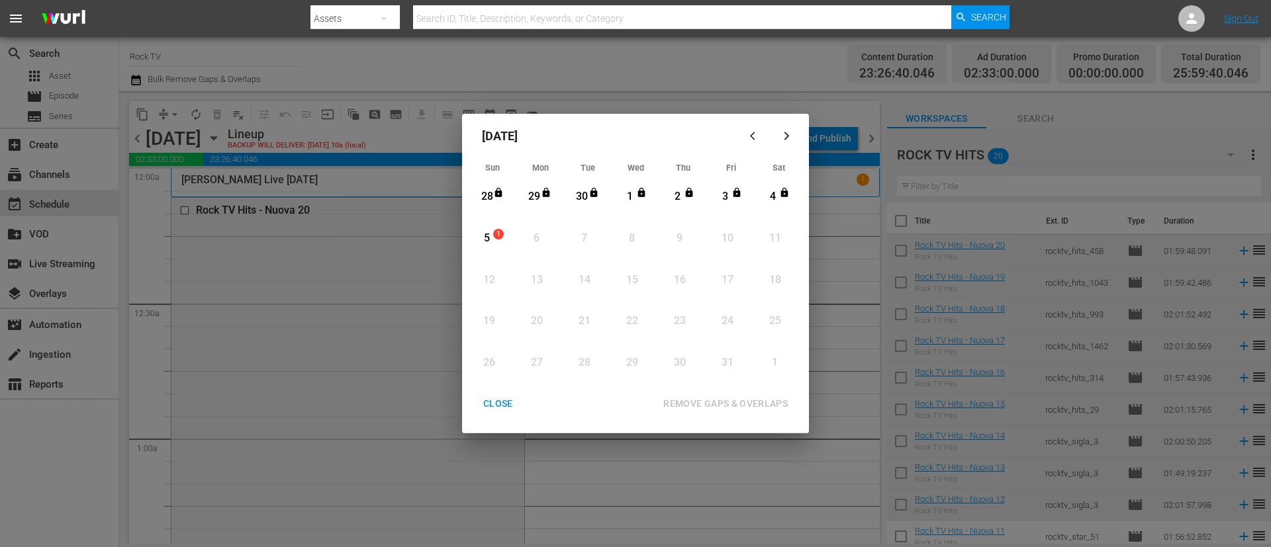
click at [502, 226] on div "5 1" at bounding box center [489, 238] width 33 height 36
click at [706, 396] on div "REMOVE GAPS & OVERLAPS" at bounding box center [726, 404] width 146 height 17
click at [537, 239] on div "6" at bounding box center [534, 238] width 17 height 15
click at [703, 397] on div "REMOVE GAPS & OVERLAPS" at bounding box center [726, 404] width 146 height 17
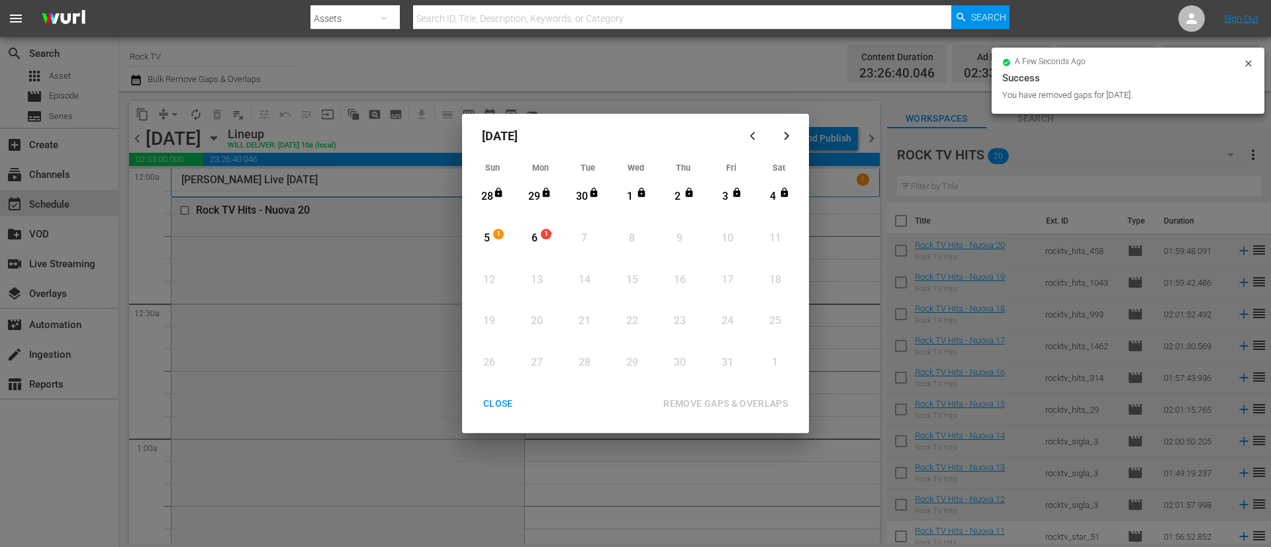
click at [498, 404] on div "CLOSE" at bounding box center [498, 404] width 51 height 17
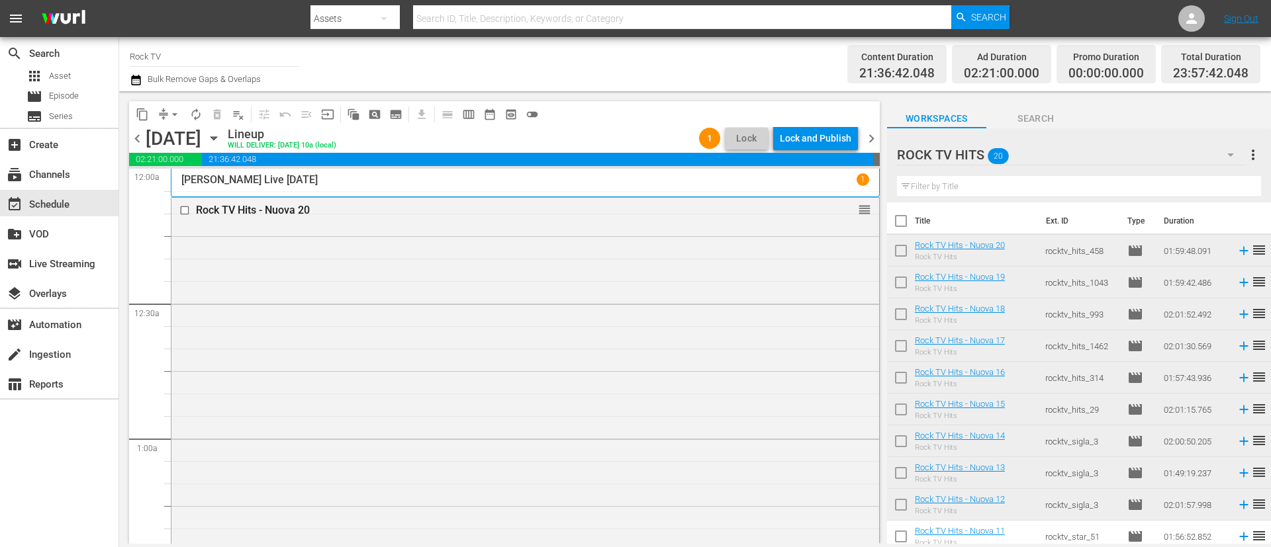
click at [827, 141] on div "Lock and Publish" at bounding box center [815, 138] width 71 height 24
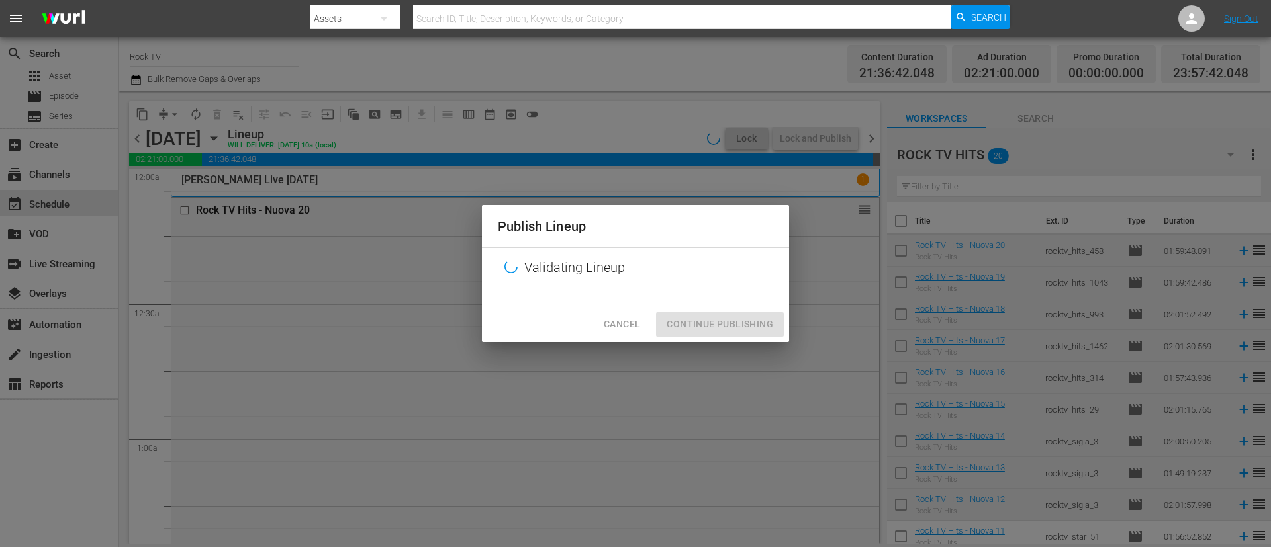
click at [753, 327] on div "Cancel Continue Publishing" at bounding box center [635, 324] width 307 height 35
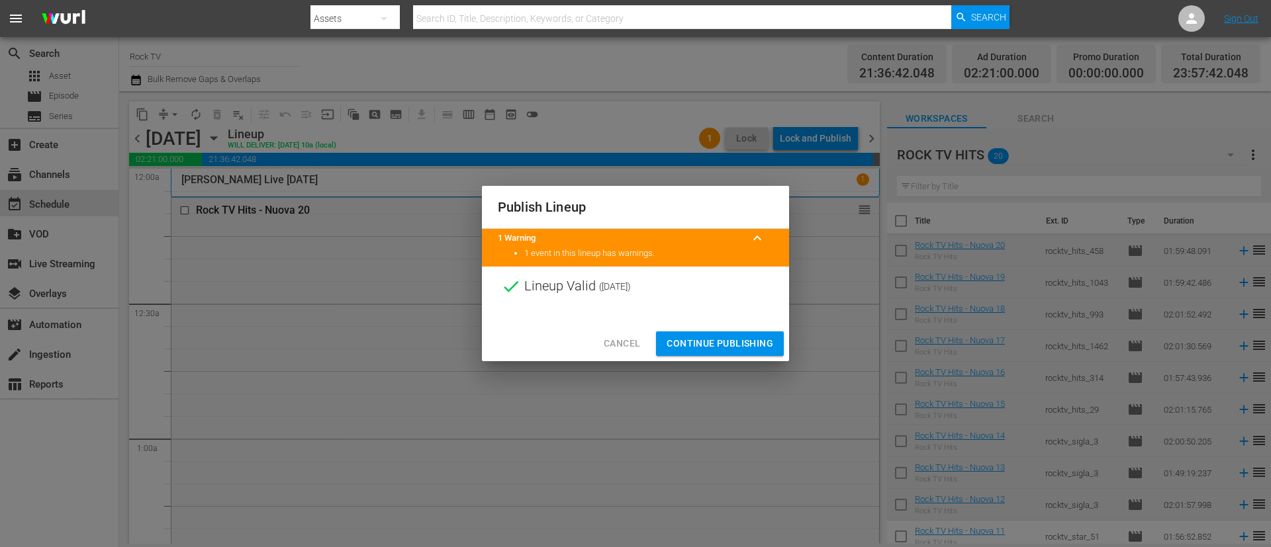
click at [743, 347] on span "Continue Publishing" at bounding box center [719, 344] width 107 height 17
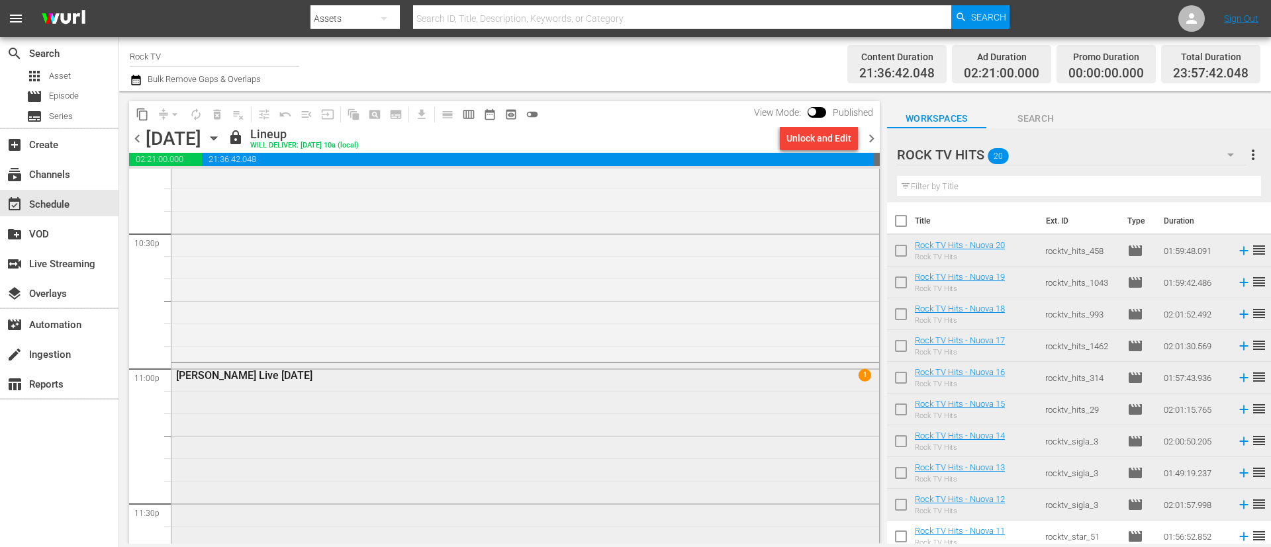
scroll to position [6123, 0]
